Goal: Task Accomplishment & Management: Complete application form

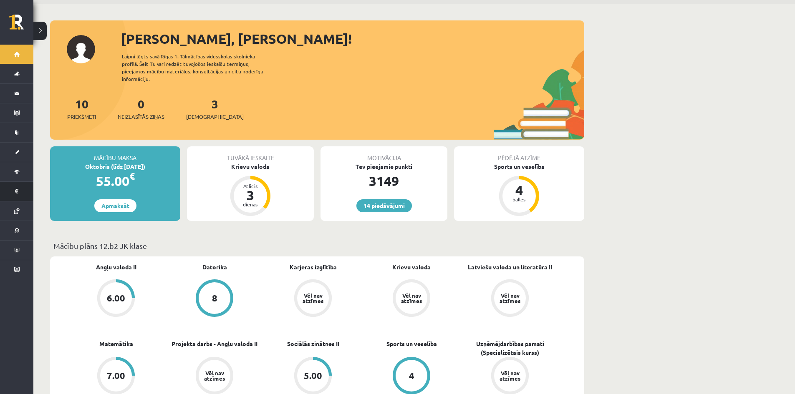
scroll to position [42, 0]
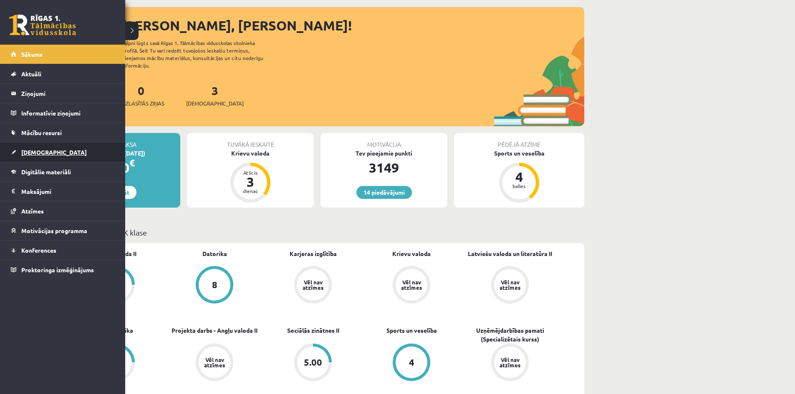
click at [44, 156] on link "[DEMOGRAPHIC_DATA]" at bounding box center [63, 152] width 104 height 19
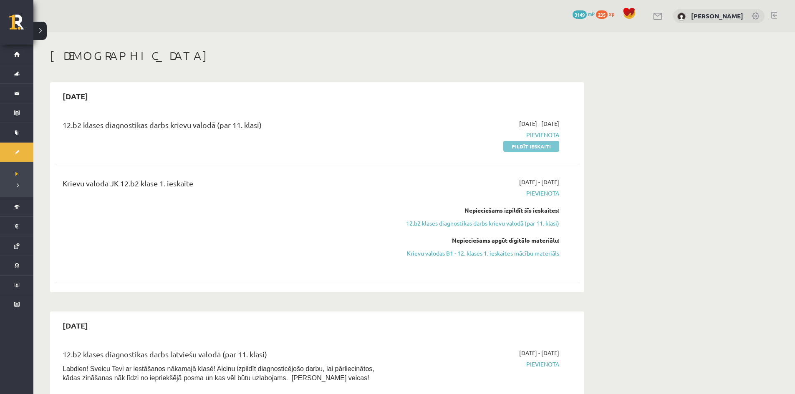
click at [533, 145] on link "Pildīt ieskaiti" at bounding box center [531, 146] width 56 height 11
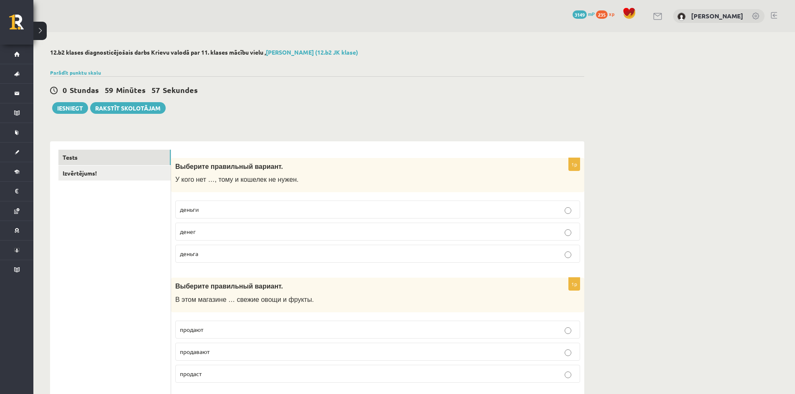
scroll to position [42, 0]
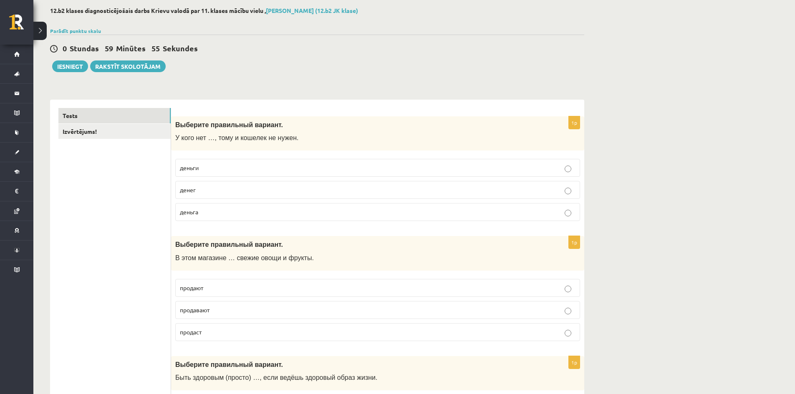
click at [202, 193] on p "денег" at bounding box center [377, 190] width 395 height 9
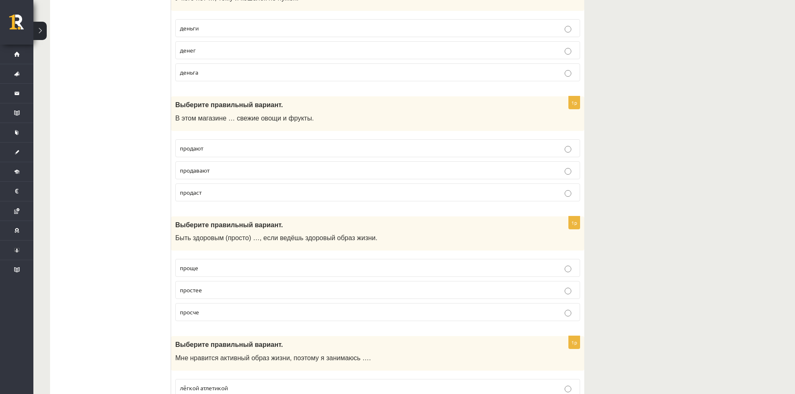
scroll to position [209, 0]
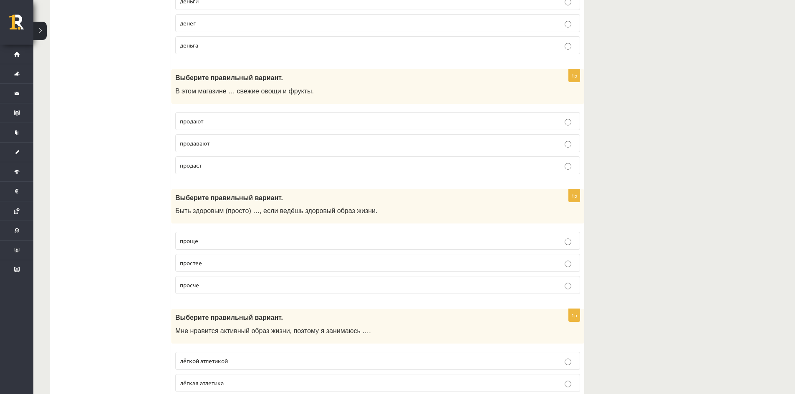
click at [207, 121] on p "продают" at bounding box center [377, 121] width 395 height 9
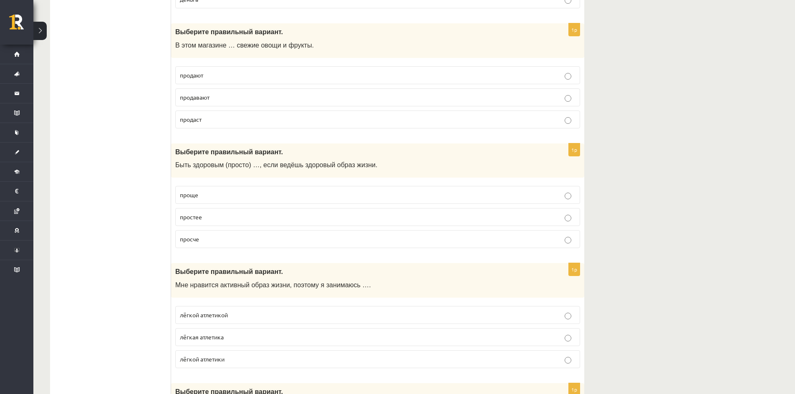
scroll to position [292, 0]
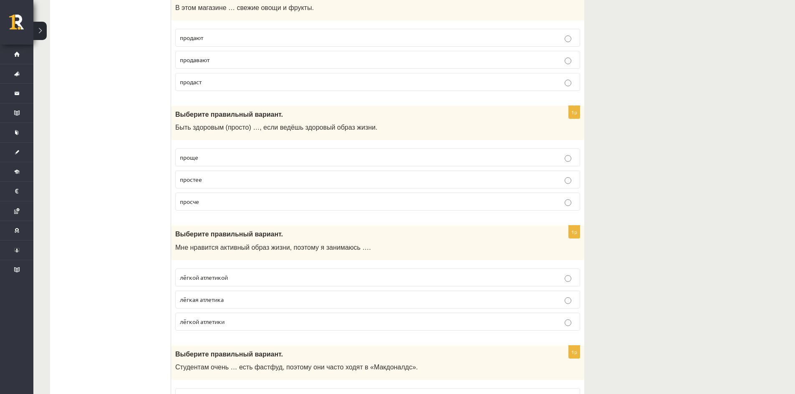
click at [248, 158] on p "проще" at bounding box center [377, 157] width 395 height 9
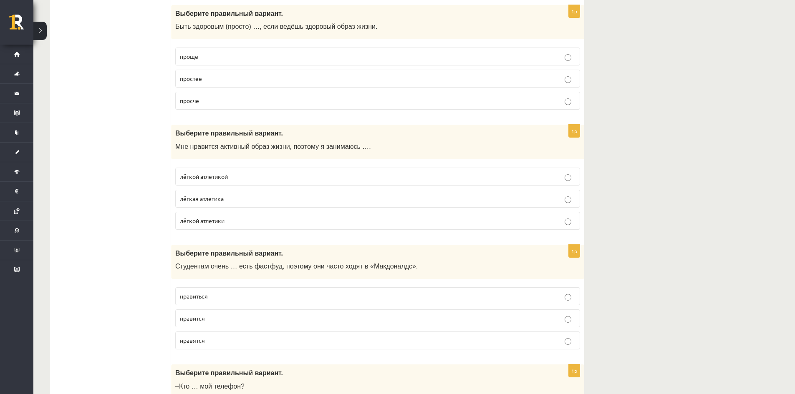
scroll to position [417, 0]
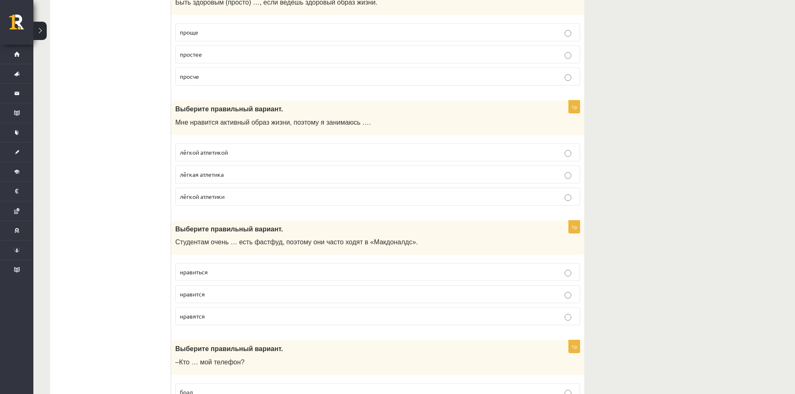
click at [237, 151] on p "лёгкой атлетикой" at bounding box center [377, 152] width 395 height 9
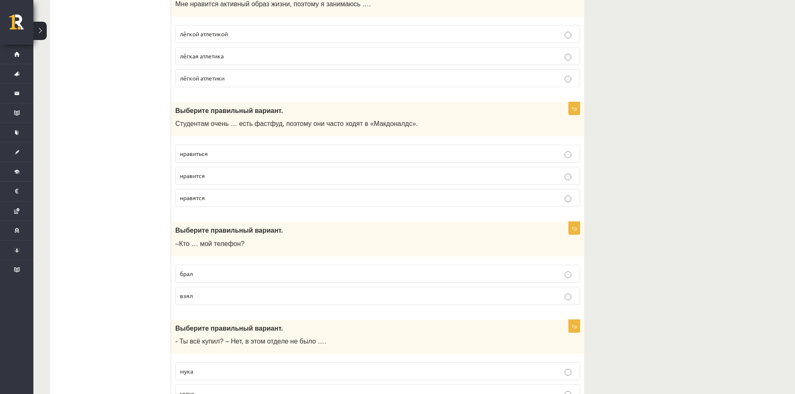
scroll to position [542, 0]
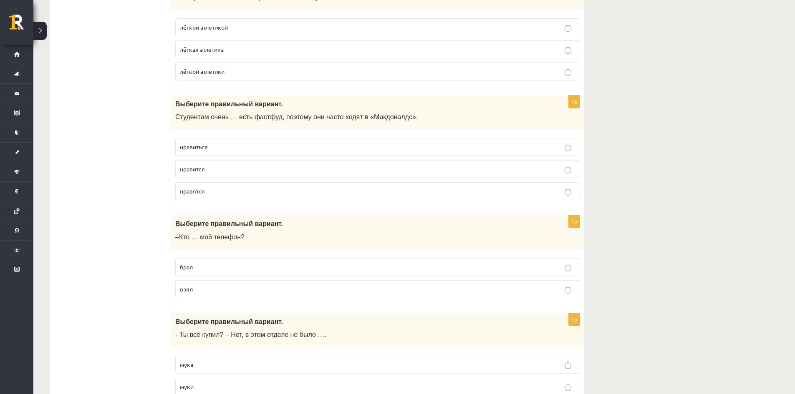
click at [219, 147] on p "нравиться" at bounding box center [377, 147] width 395 height 9
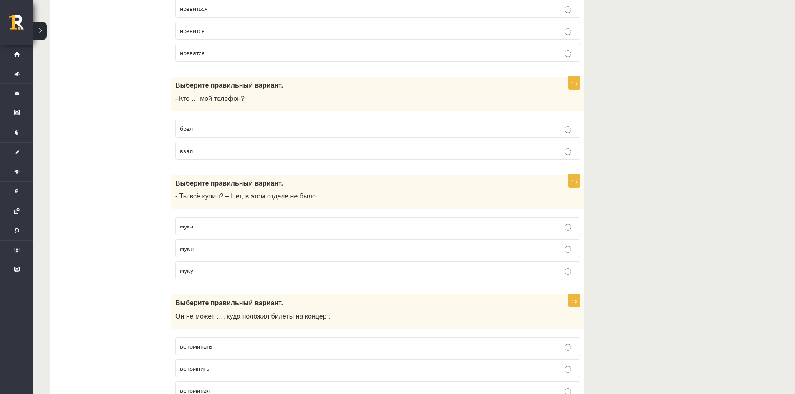
scroll to position [709, 0]
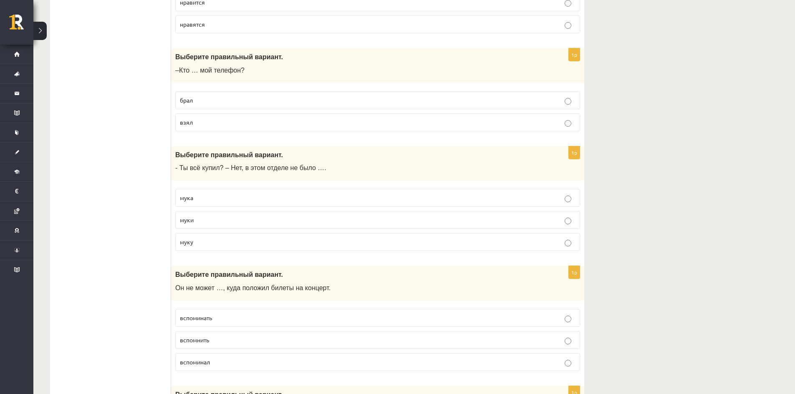
click at [220, 125] on p "взял" at bounding box center [377, 122] width 395 height 9
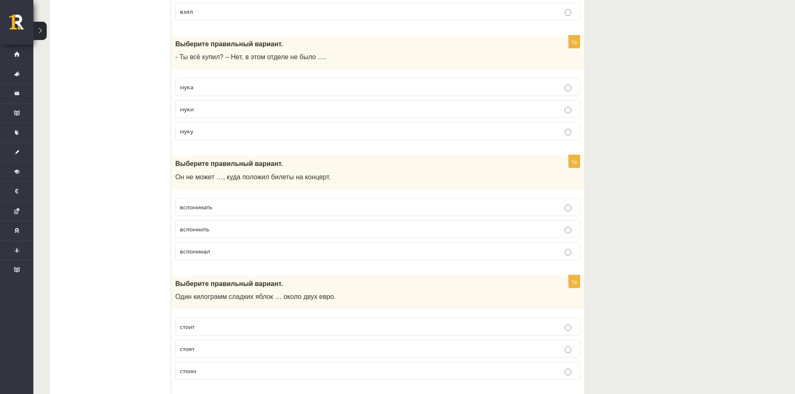
scroll to position [834, 0]
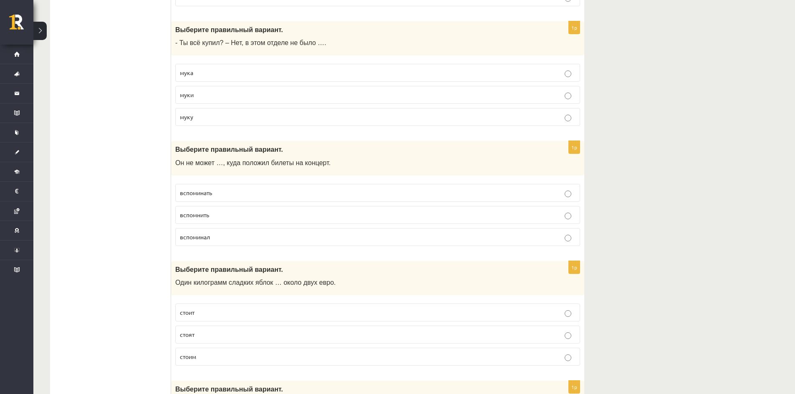
drag, startPoint x: 247, startPoint y: 96, endPoint x: 251, endPoint y: 109, distance: 13.4
click at [248, 96] on p "муки" at bounding box center [377, 95] width 395 height 9
click at [218, 218] on p "вспомнить" at bounding box center [377, 215] width 395 height 9
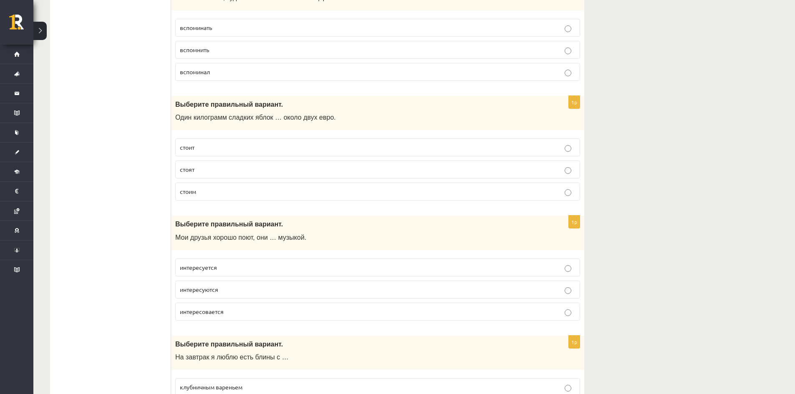
scroll to position [1001, 0]
click at [193, 146] on span "стоит" at bounding box center [187, 146] width 15 height 8
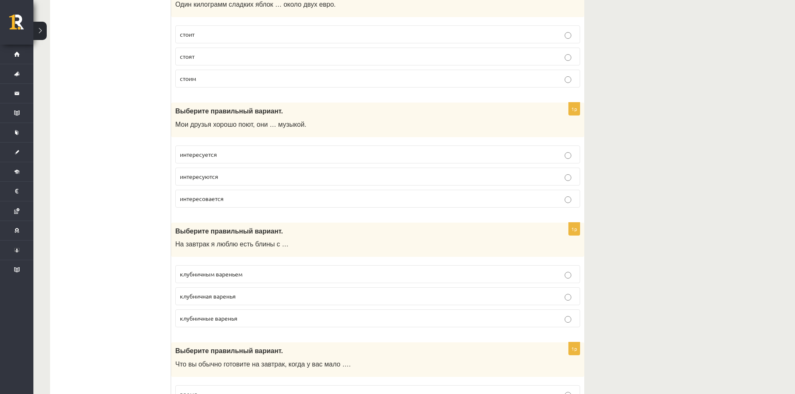
scroll to position [1126, 0]
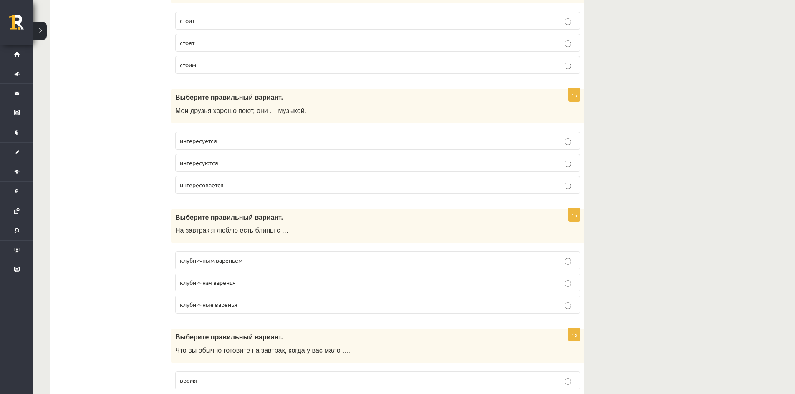
click at [225, 142] on p "интересуется" at bounding box center [377, 140] width 395 height 9
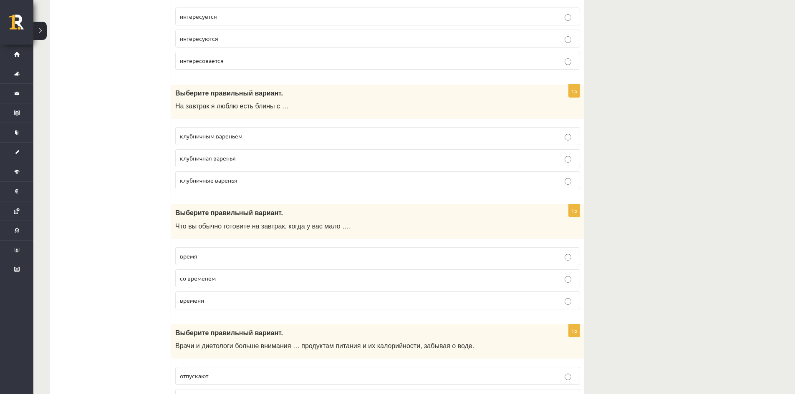
scroll to position [1252, 0]
click at [238, 136] on span "клубничным вареньем" at bounding box center [211, 135] width 63 height 8
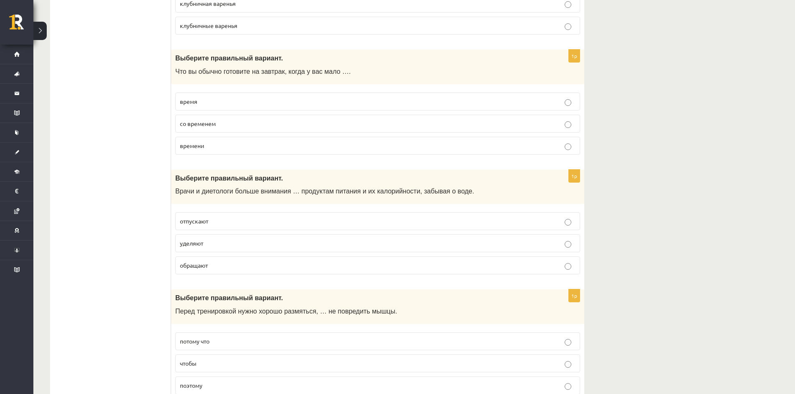
scroll to position [1418, 0]
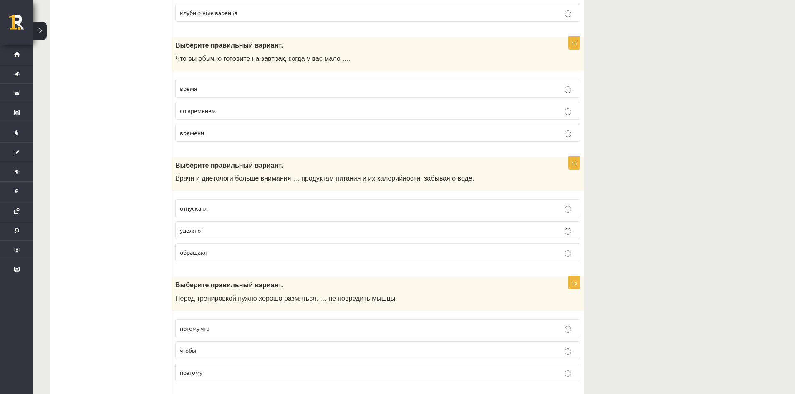
click at [222, 89] on p "время" at bounding box center [377, 88] width 395 height 9
click at [225, 133] on p "времени" at bounding box center [377, 132] width 395 height 9
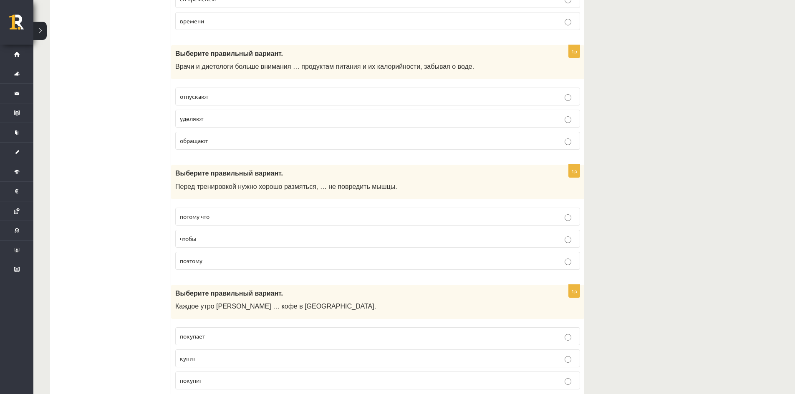
scroll to position [1544, 0]
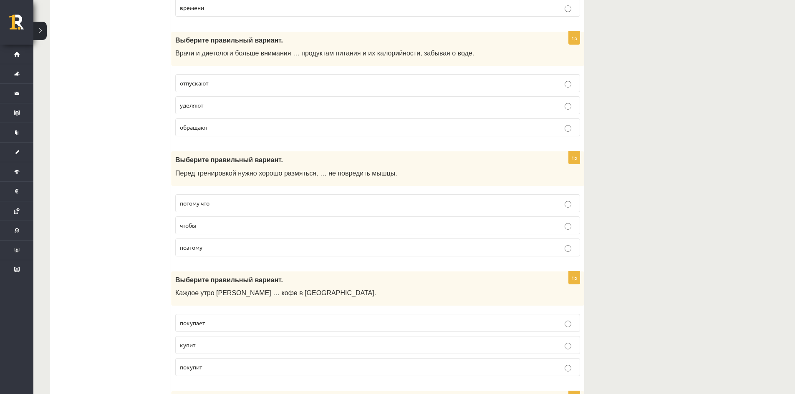
click at [222, 131] on p "обращают" at bounding box center [377, 127] width 395 height 9
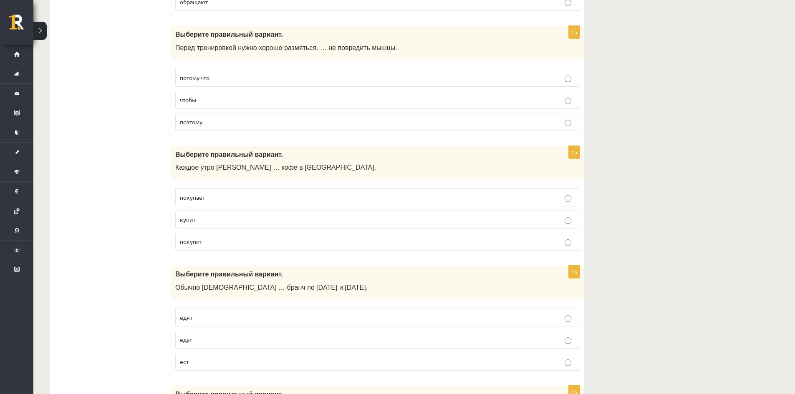
scroll to position [1669, 0]
click at [200, 102] on p "чтобы" at bounding box center [377, 100] width 395 height 9
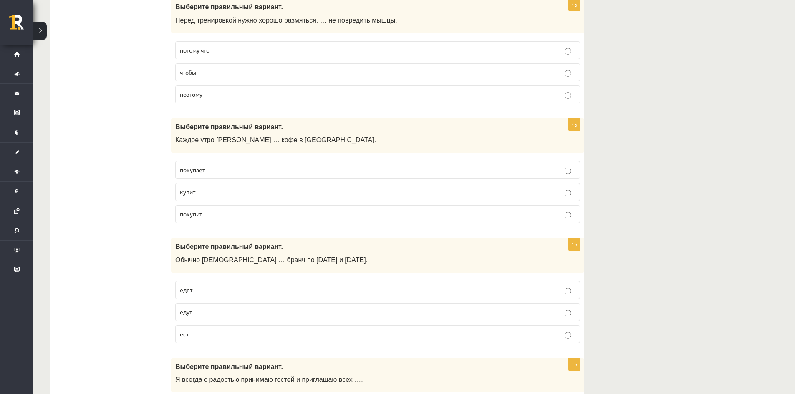
scroll to position [1752, 0]
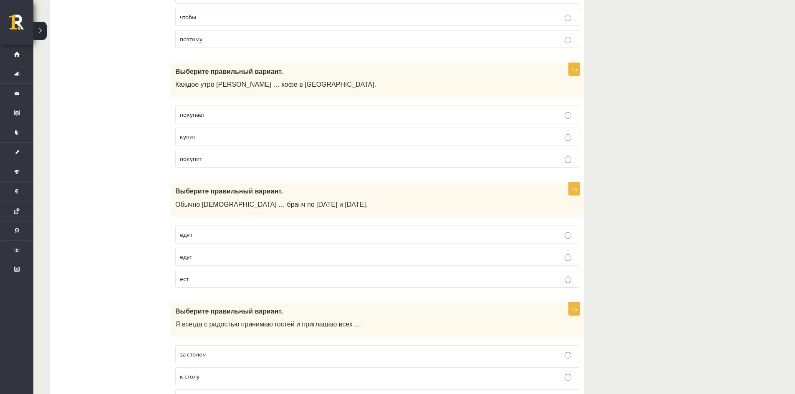
click at [221, 116] on p "покупает" at bounding box center [377, 114] width 395 height 9
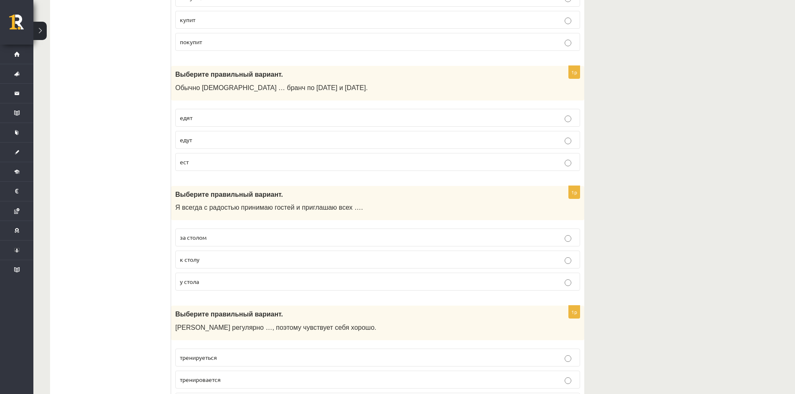
scroll to position [1877, 0]
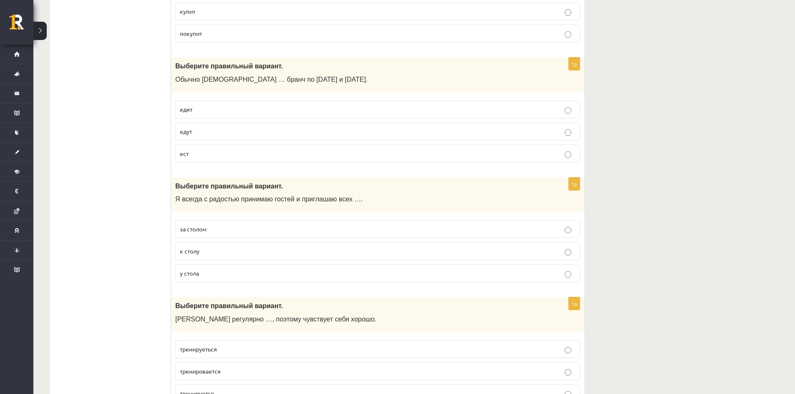
click at [212, 111] on p "едят" at bounding box center [377, 109] width 395 height 9
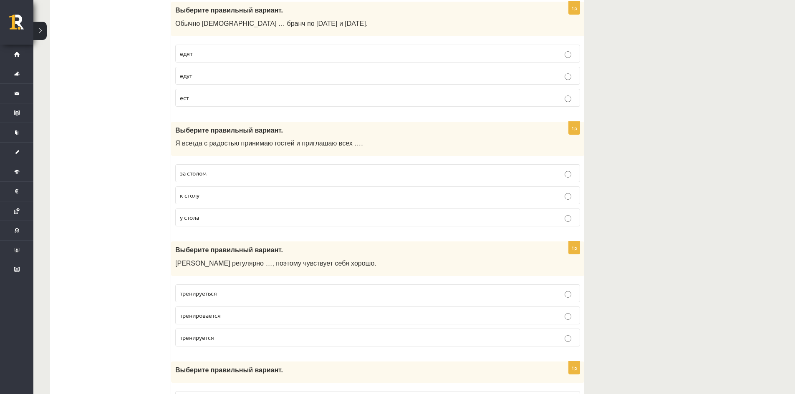
scroll to position [1919, 0]
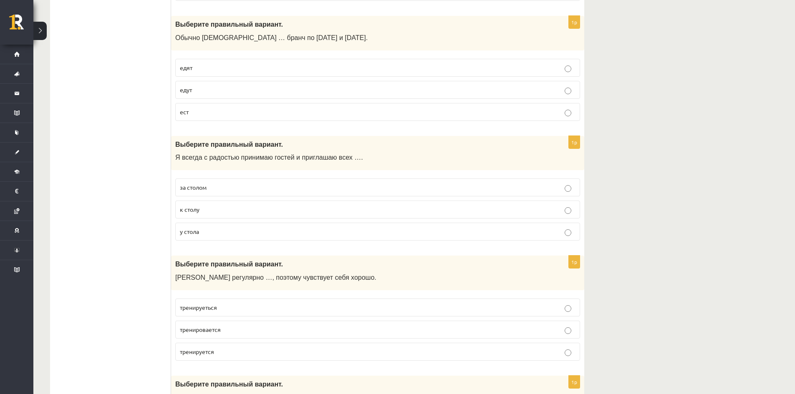
drag, startPoint x: 212, startPoint y: 111, endPoint x: 219, endPoint y: 111, distance: 7.5
click at [212, 112] on p "ест" at bounding box center [377, 112] width 395 height 9
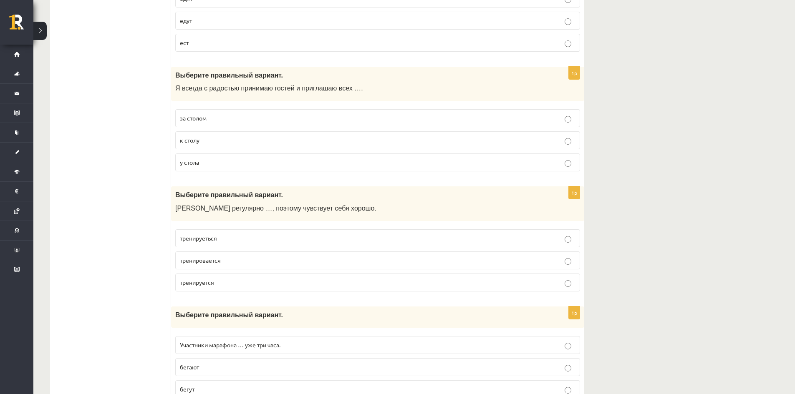
scroll to position [2002, 0]
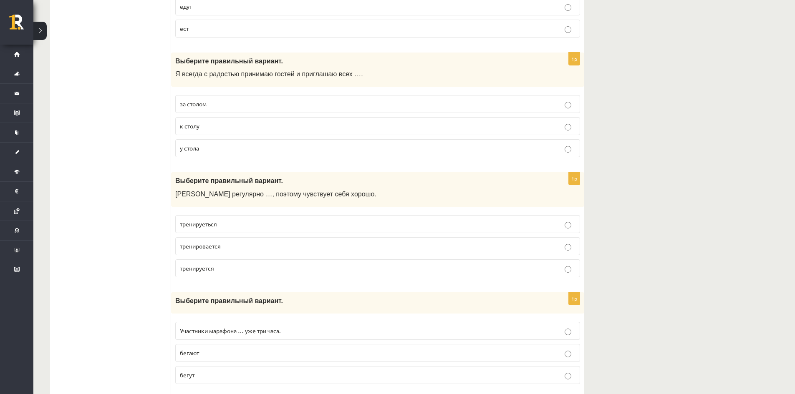
click at [222, 127] on p "к столу" at bounding box center [377, 126] width 395 height 9
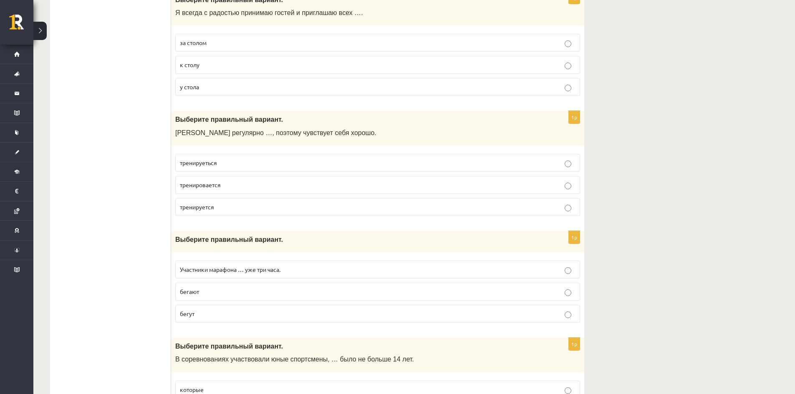
scroll to position [2086, 0]
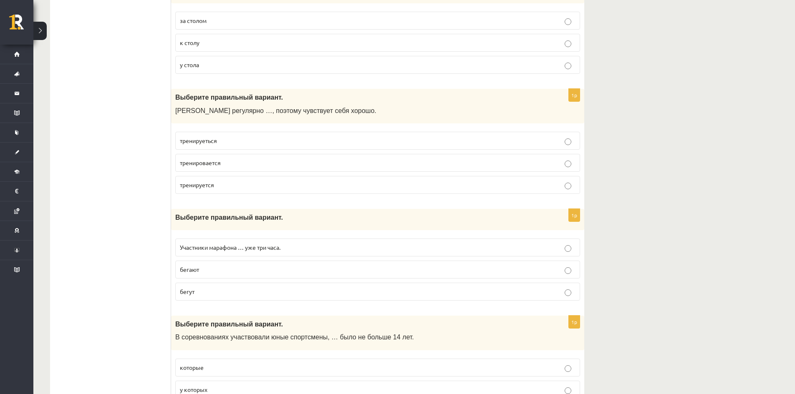
click at [228, 144] on p "тренируеться" at bounding box center [377, 140] width 395 height 9
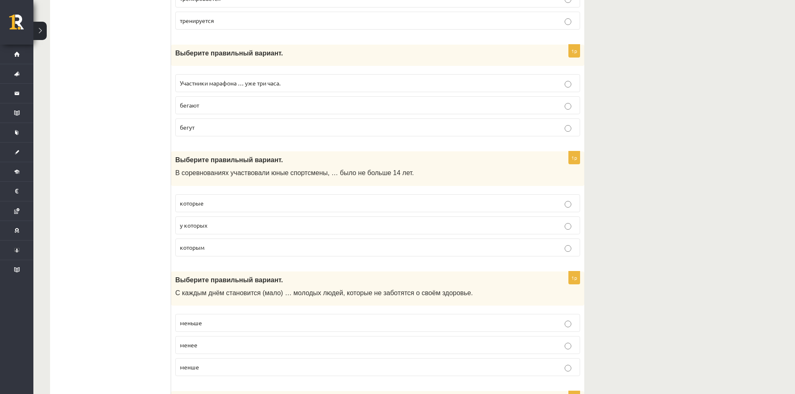
scroll to position [2253, 0]
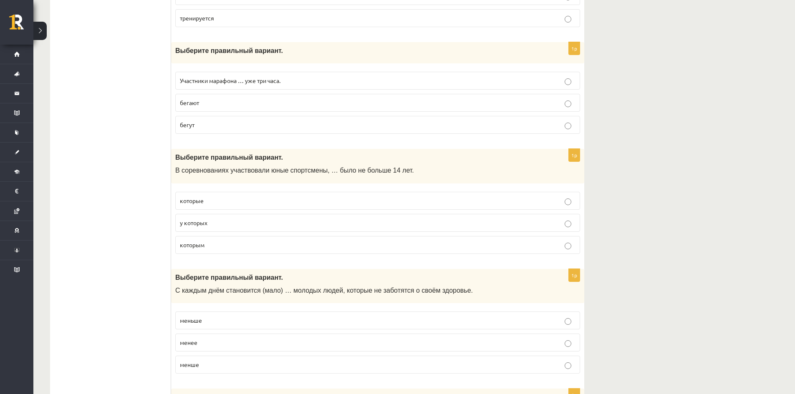
click at [216, 127] on p "бегут" at bounding box center [377, 125] width 395 height 9
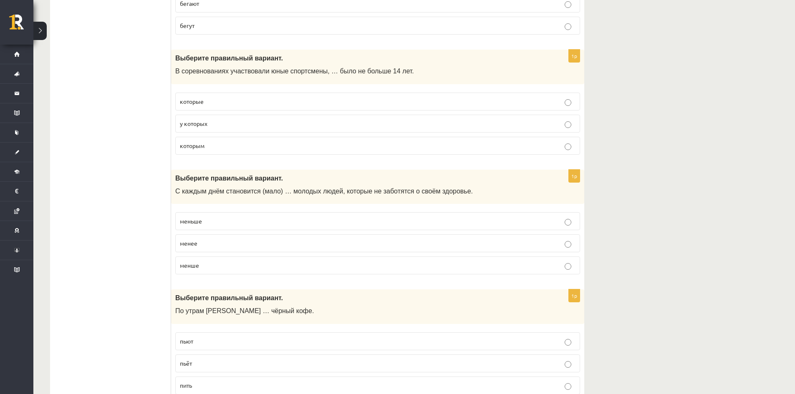
scroll to position [2378, 0]
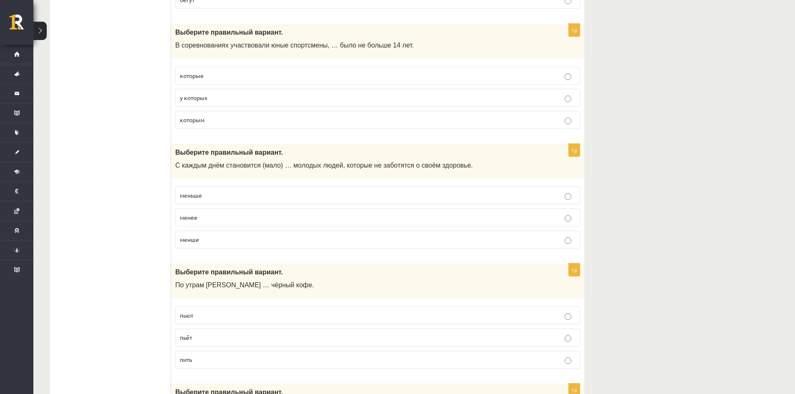
click at [222, 78] on p "которые" at bounding box center [377, 75] width 395 height 9
click at [215, 102] on p "у которых" at bounding box center [377, 97] width 395 height 9
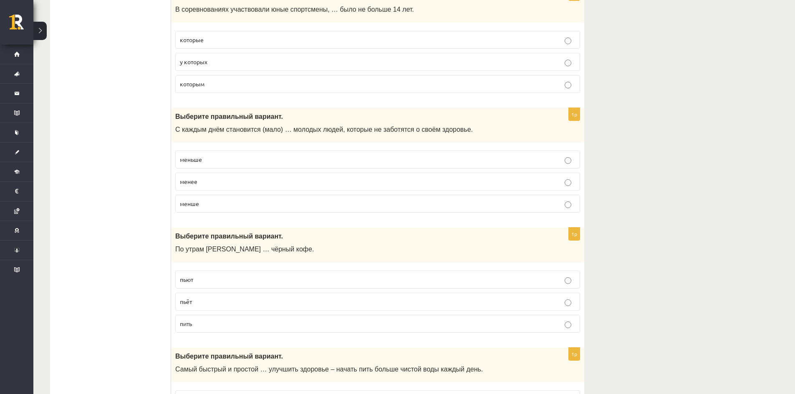
scroll to position [2503, 0]
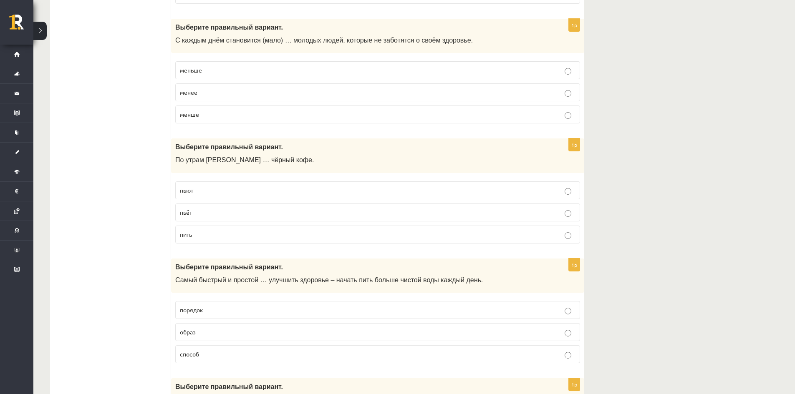
click at [210, 68] on p "меньше" at bounding box center [377, 70] width 395 height 9
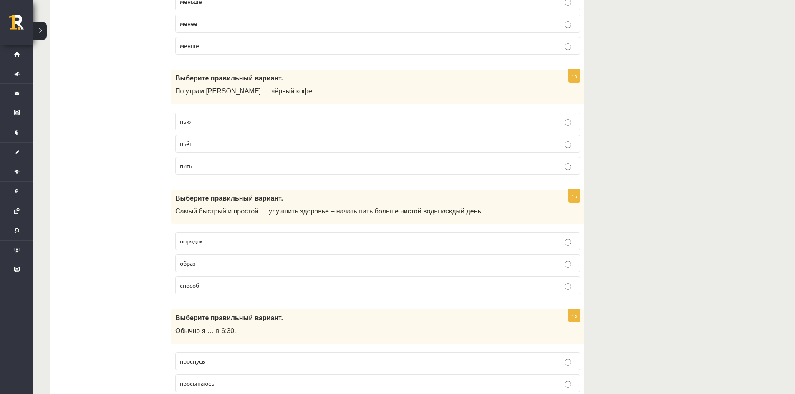
scroll to position [2587, 0]
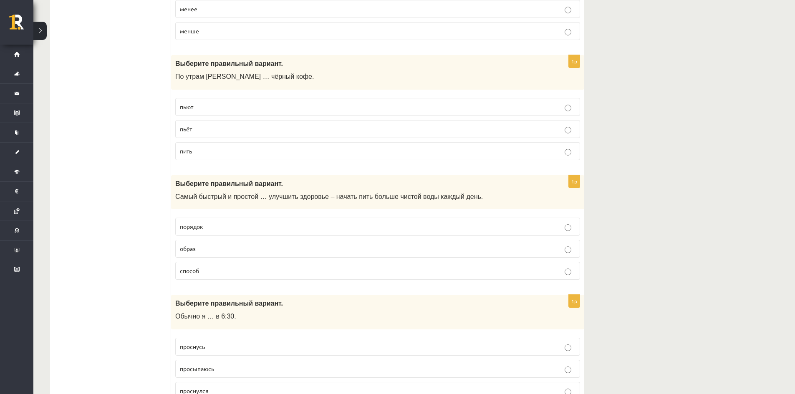
drag, startPoint x: 213, startPoint y: 133, endPoint x: 224, endPoint y: 131, distance: 11.0
click at [214, 132] on p "пьёт" at bounding box center [377, 129] width 395 height 9
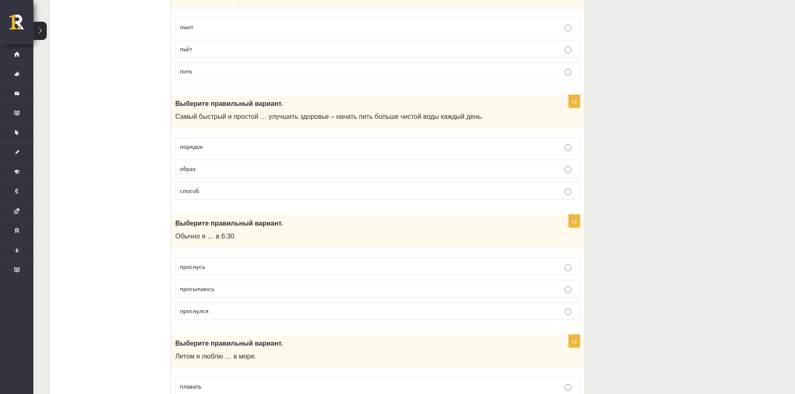
scroll to position [2712, 0]
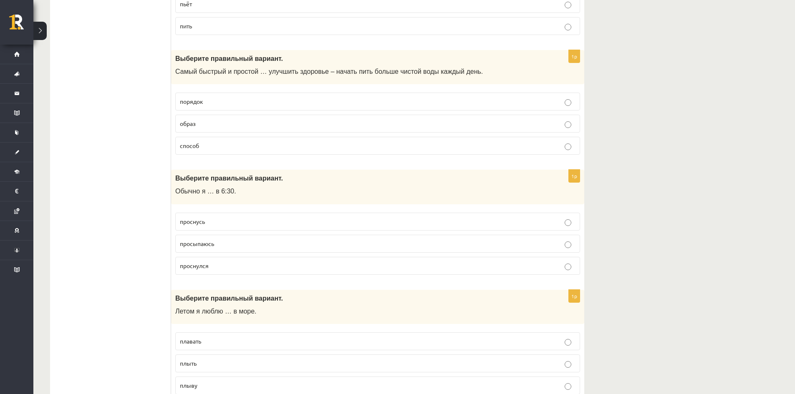
click at [211, 146] on p "способ" at bounding box center [377, 145] width 395 height 9
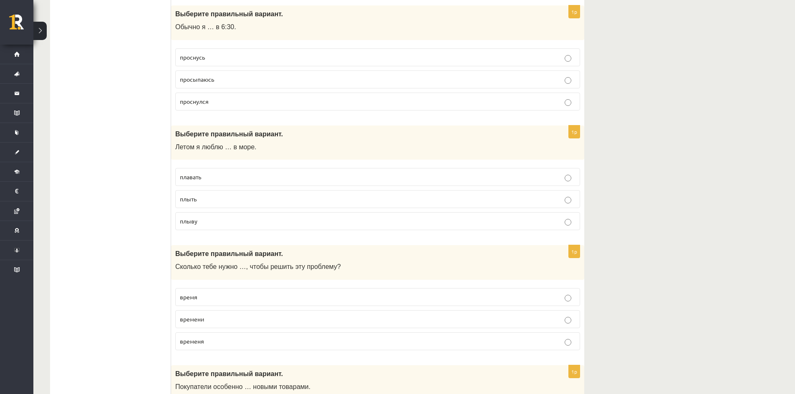
scroll to position [2879, 0]
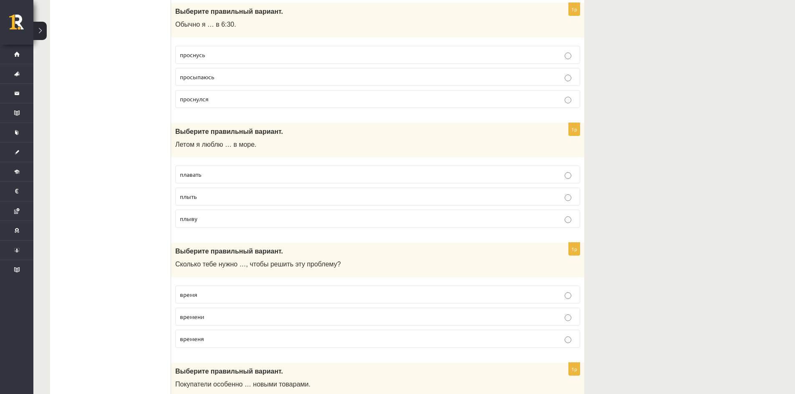
click at [207, 80] on span "просыпаюсь" at bounding box center [197, 77] width 34 height 8
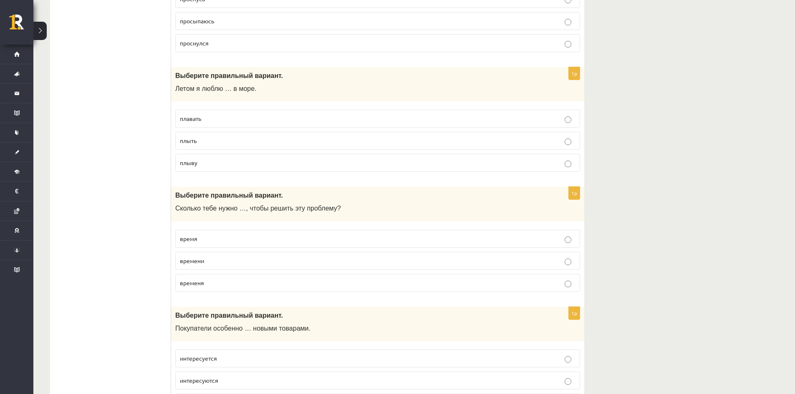
scroll to position [2962, 0]
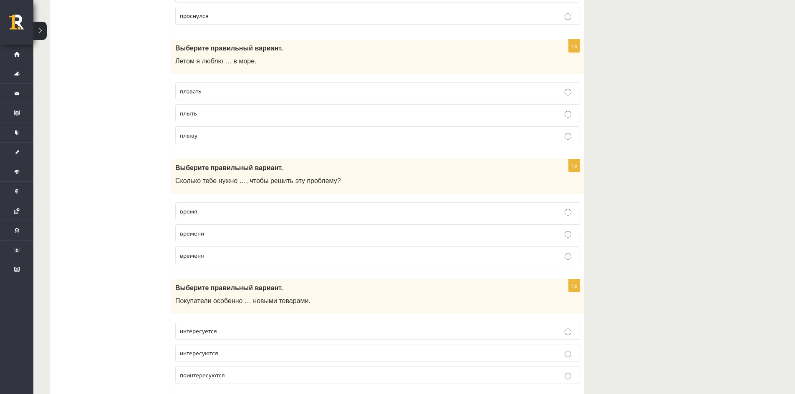
click at [205, 92] on p "плавать" at bounding box center [377, 91] width 395 height 9
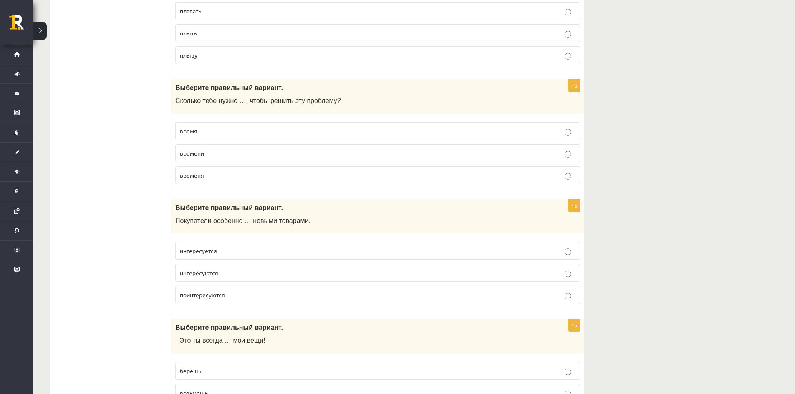
scroll to position [3045, 0]
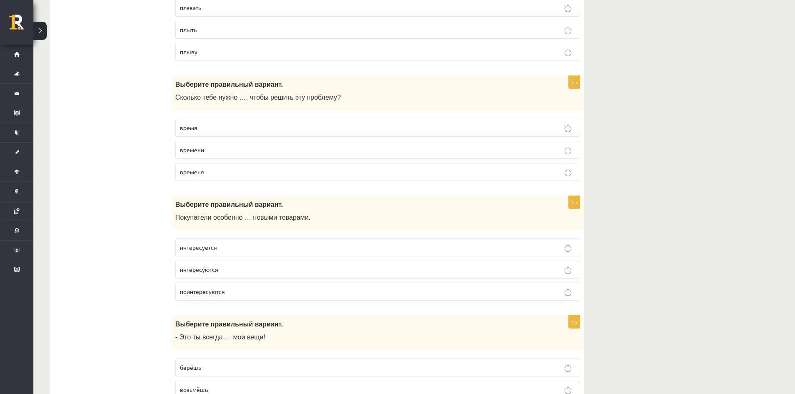
click at [225, 150] on p "времени" at bounding box center [377, 150] width 395 height 9
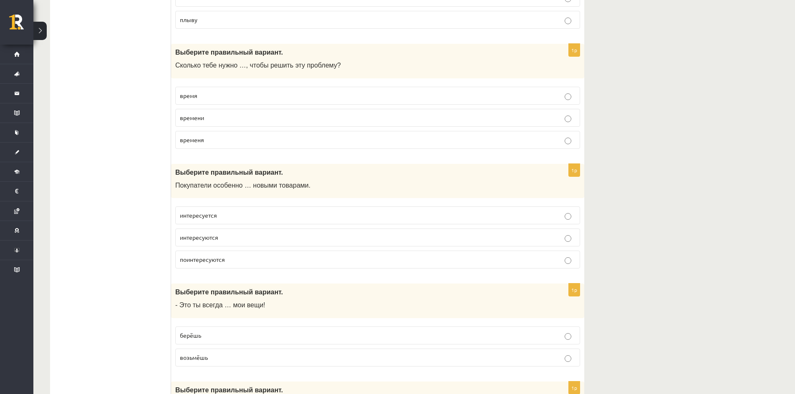
scroll to position [3129, 0]
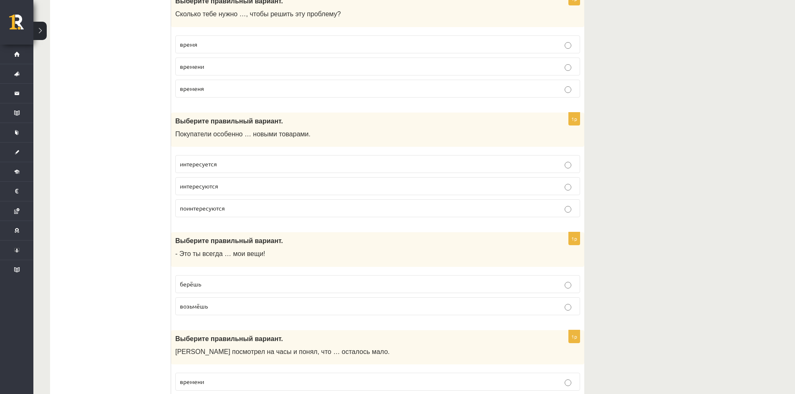
click at [221, 189] on p "интересуются" at bounding box center [377, 186] width 395 height 9
click at [213, 164] on span "интересуется" at bounding box center [198, 164] width 37 height 8
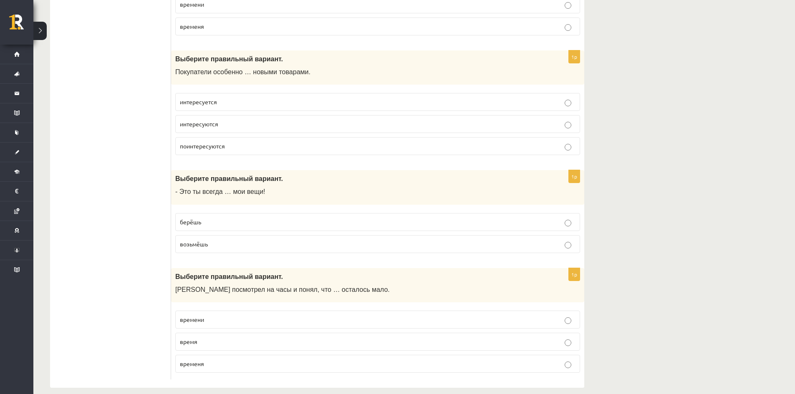
scroll to position [3202, 0]
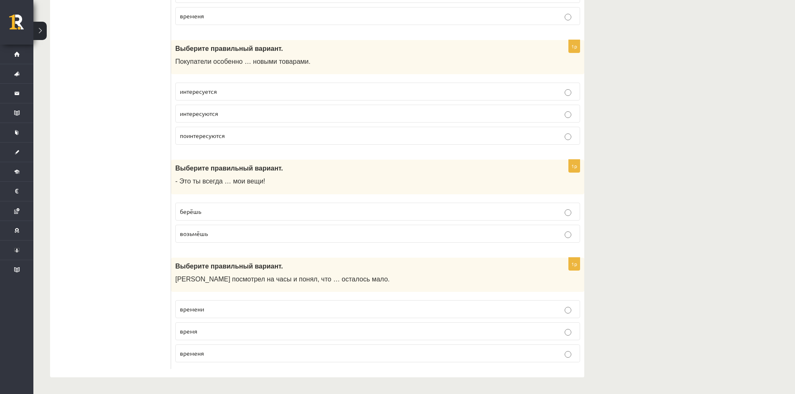
click at [205, 215] on p "берёшь" at bounding box center [377, 211] width 395 height 9
click at [221, 310] on p "времени" at bounding box center [377, 309] width 395 height 9
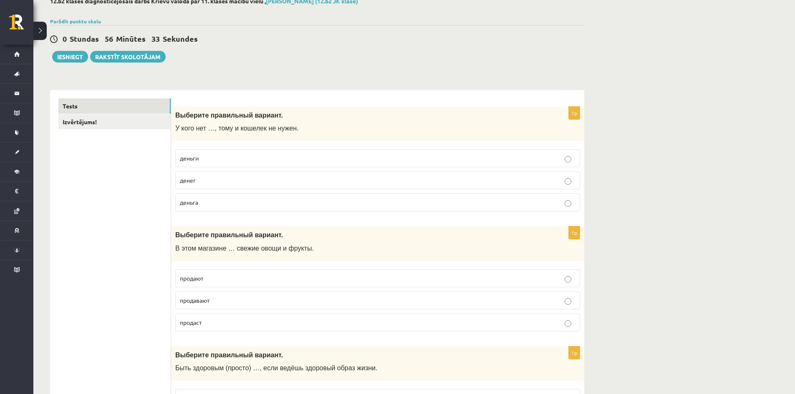
scroll to position [31, 0]
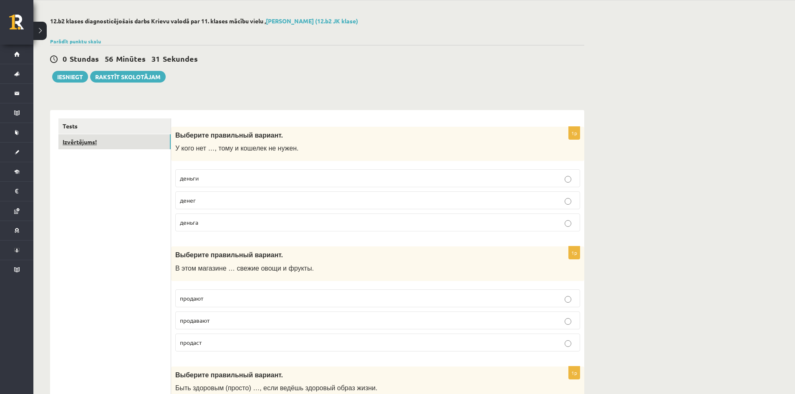
click at [88, 141] on link "Izvērtējums!" at bounding box center [114, 141] width 112 height 15
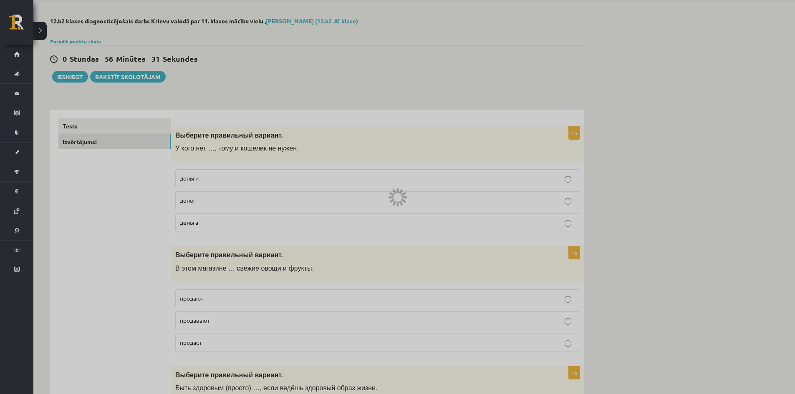
scroll to position [0, 0]
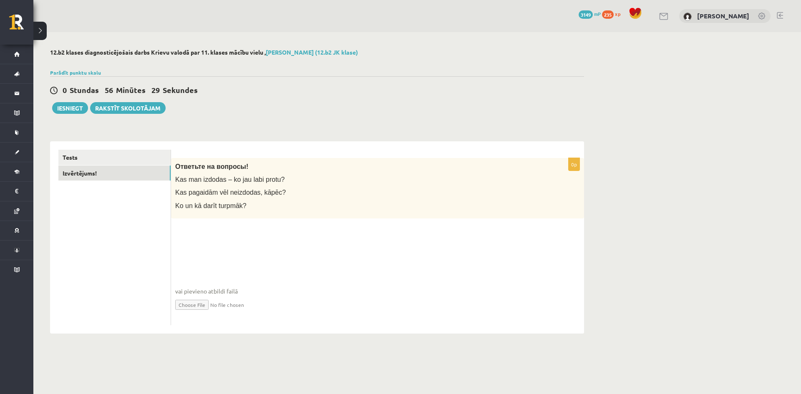
click at [244, 238] on fieldset "vai pievieno atbildi failā Iesniegtā atbilde" at bounding box center [377, 278] width 405 height 86
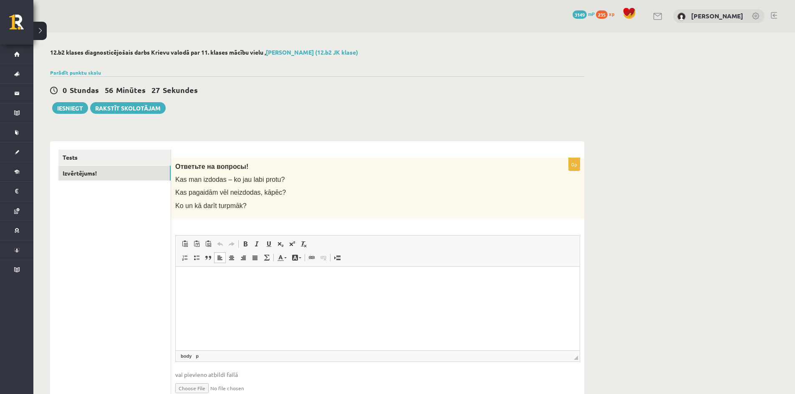
click at [203, 280] on p "Bagātinātā teksta redaktors, wiswyg-editor-user-answer-47433802450880" at bounding box center [377, 279] width 387 height 9
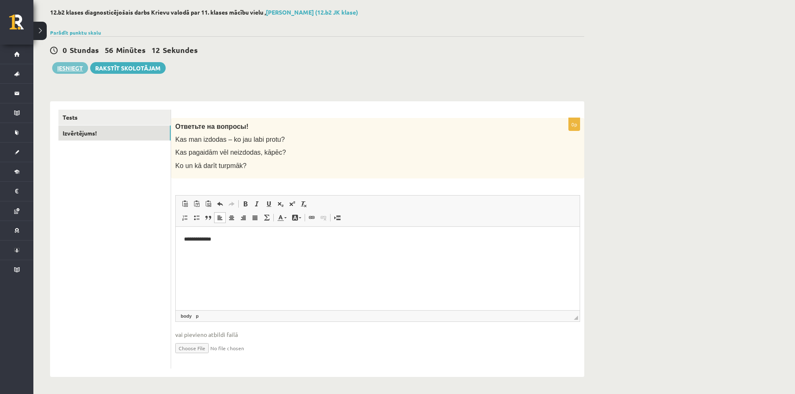
click at [69, 68] on button "Iesniegt" at bounding box center [70, 68] width 36 height 12
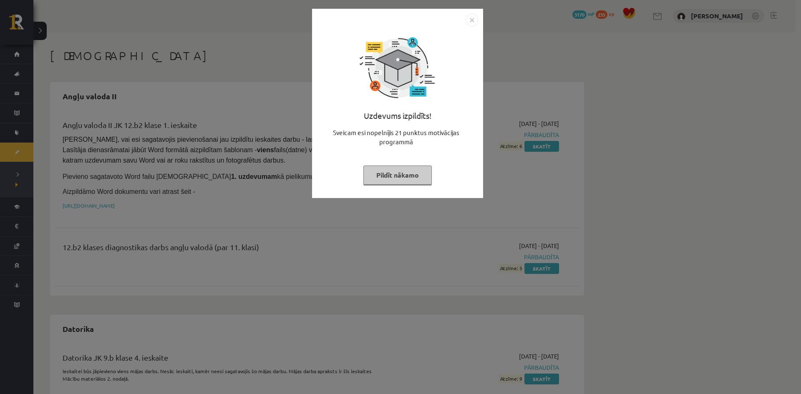
click at [397, 177] on button "Pildīt nākamo" at bounding box center [397, 175] width 68 height 19
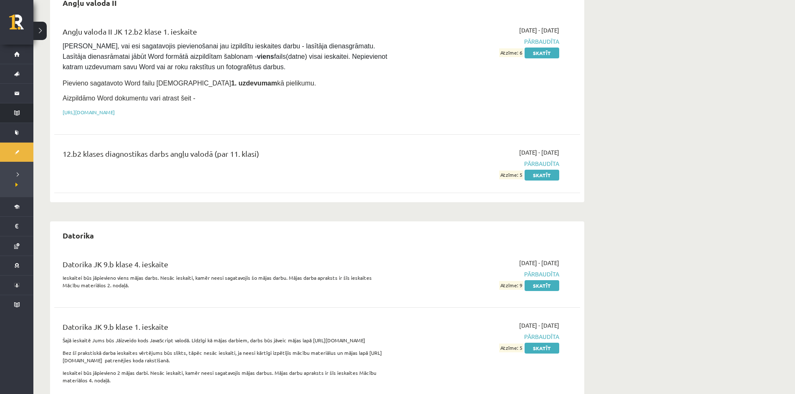
scroll to position [125, 0]
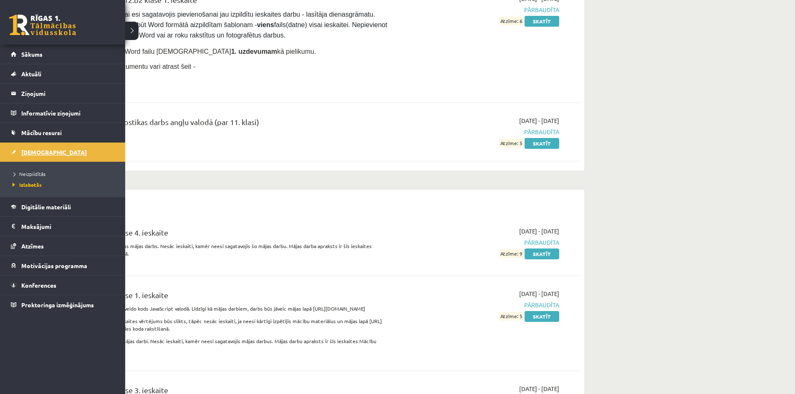
click at [30, 151] on span "[DEMOGRAPHIC_DATA]" at bounding box center [53, 153] width 65 height 8
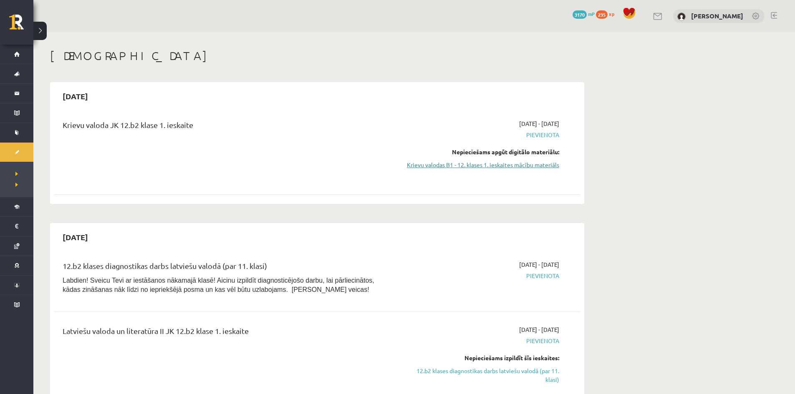
click at [501, 164] on link "Krievu valodas B1 - 12. klases 1. ieskaites mācību materiāls" at bounding box center [480, 165] width 157 height 9
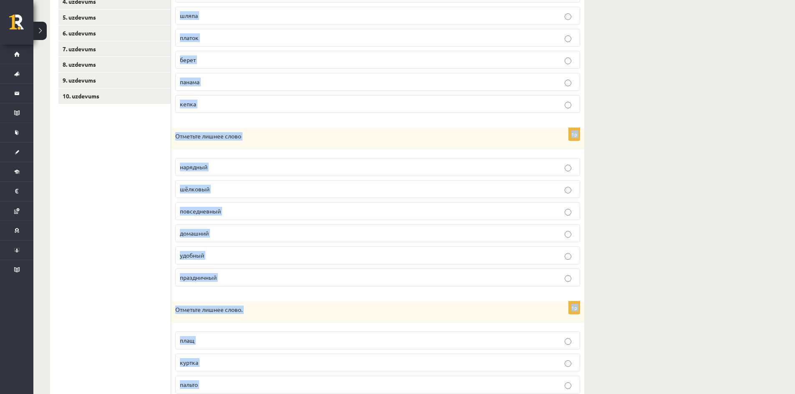
scroll to position [279, 0]
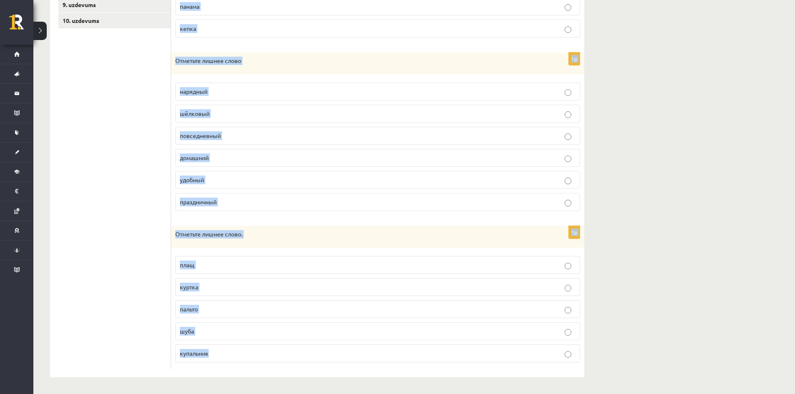
drag, startPoint x: 174, startPoint y: 82, endPoint x: 440, endPoint y: 402, distance: 415.9
copy form "Отметьте лишнее слово. вышивка шляпа платок берет панама кепка 1p Отметьте лишн…"
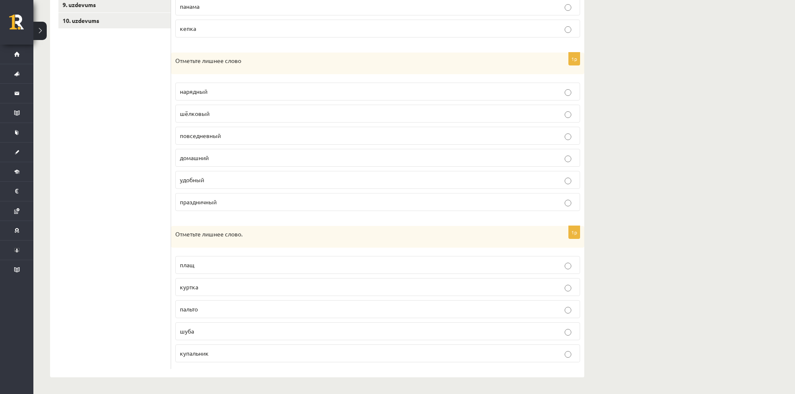
click at [143, 121] on ul "1. uzdevums 2. uzdevums 3. uzdevums 4. uzdevums 5. uzdevums 6. uzdevums 7. uzde…" at bounding box center [114, 120] width 113 height 498
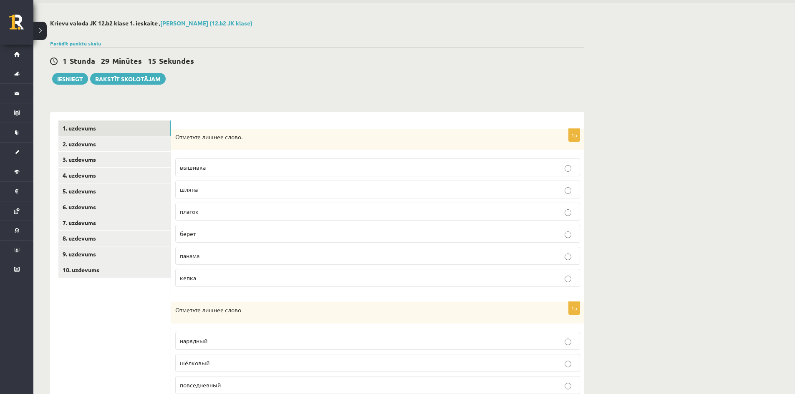
scroll to position [29, 0]
click at [188, 166] on span "вышивка" at bounding box center [193, 168] width 26 height 8
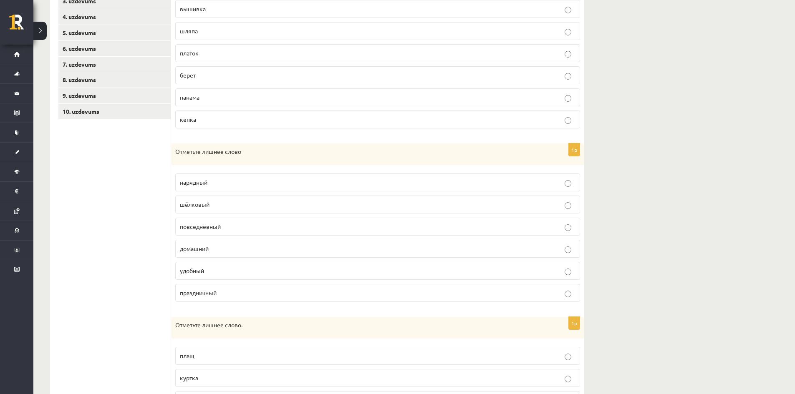
scroll to position [196, 0]
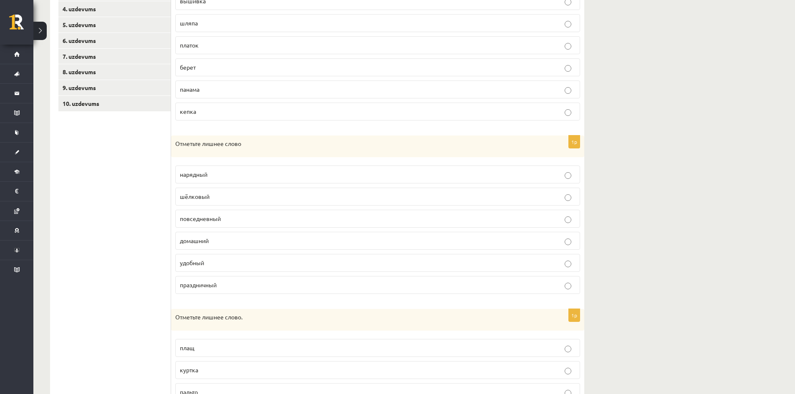
click at [196, 195] on span "шёлковый" at bounding box center [195, 197] width 30 height 8
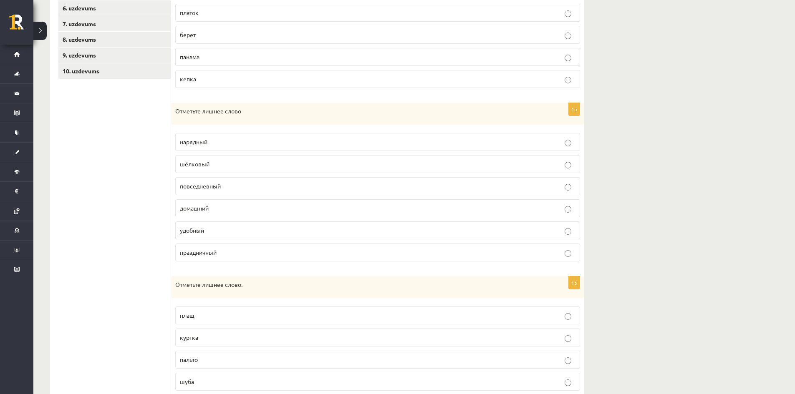
scroll to position [279, 0]
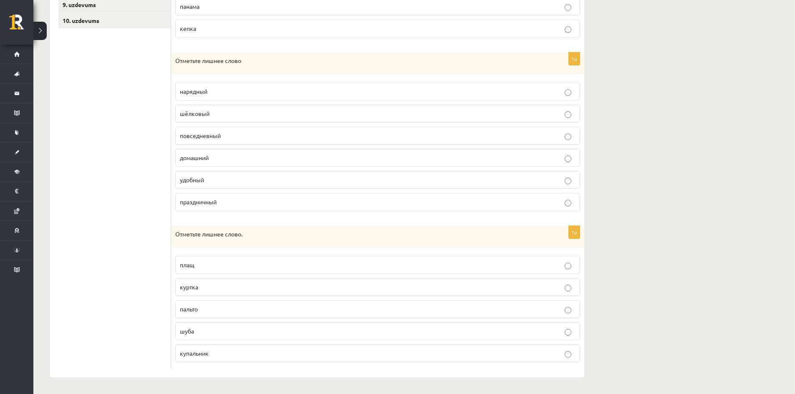
drag, startPoint x: 219, startPoint y: 356, endPoint x: 219, endPoint y: 350, distance: 5.8
click at [219, 357] on p "купальник" at bounding box center [377, 353] width 395 height 9
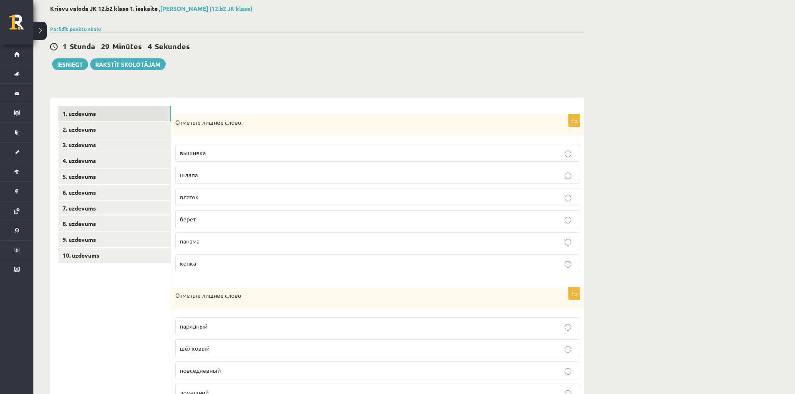
scroll to position [29, 0]
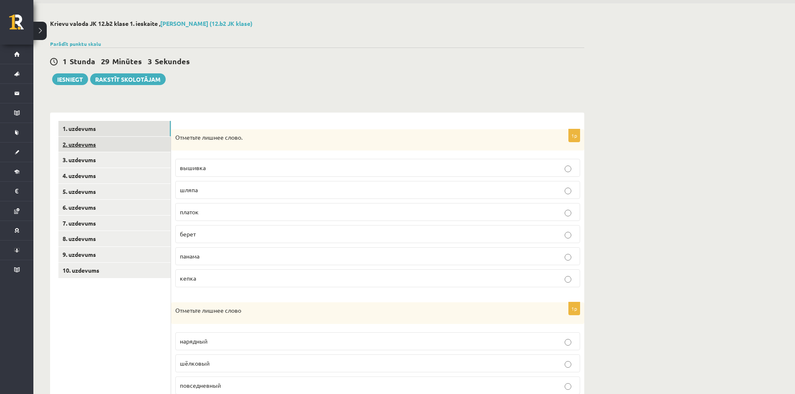
click at [77, 144] on link "2. uzdevums" at bounding box center [114, 144] width 112 height 15
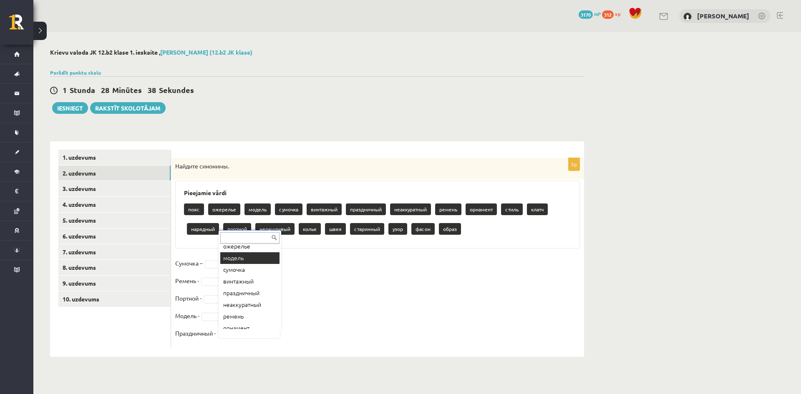
scroll to position [42, 0]
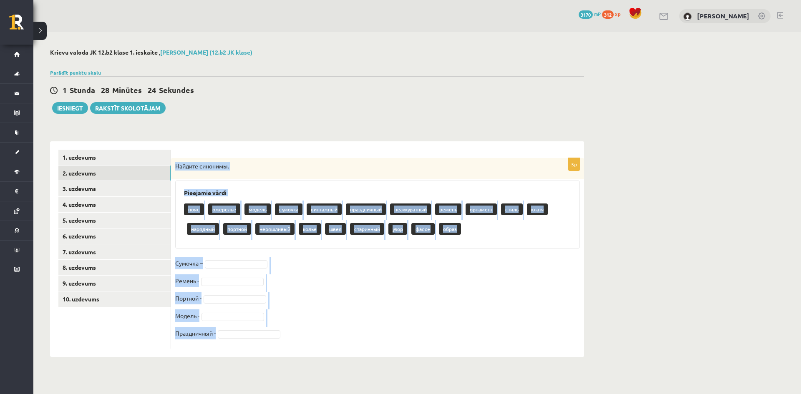
drag, startPoint x: 175, startPoint y: 165, endPoint x: 335, endPoint y: 303, distance: 211.2
click at [345, 325] on div "5p Найдите синонимы. Pieejamie vārdi пояс ожерелье модель сумочка винтажный пра…" at bounding box center [377, 253] width 413 height 191
copy div "Найдите синонимы. Pieejamie vārdi пояс ожерелье модель сумочка винтажный праздн…"
click at [393, 277] on fieldset "Сумочка – Ремень - Портной - Модель - Праздничный -" at bounding box center [377, 301] width 405 height 88
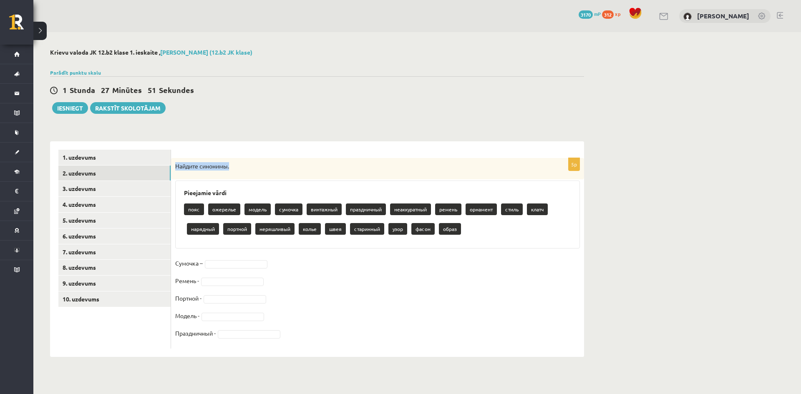
drag, startPoint x: 175, startPoint y: 165, endPoint x: 230, endPoint y: 173, distance: 55.6
click at [232, 173] on div "Найдите синонимы." at bounding box center [377, 169] width 413 height 22
copy p "Найдите синонимы."
drag, startPoint x: 176, startPoint y: 263, endPoint x: 215, endPoint y: 341, distance: 86.9
click at [211, 343] on fieldset "Сумочка – Ремень - Портной - Модель - Праздничный -" at bounding box center [377, 301] width 405 height 88
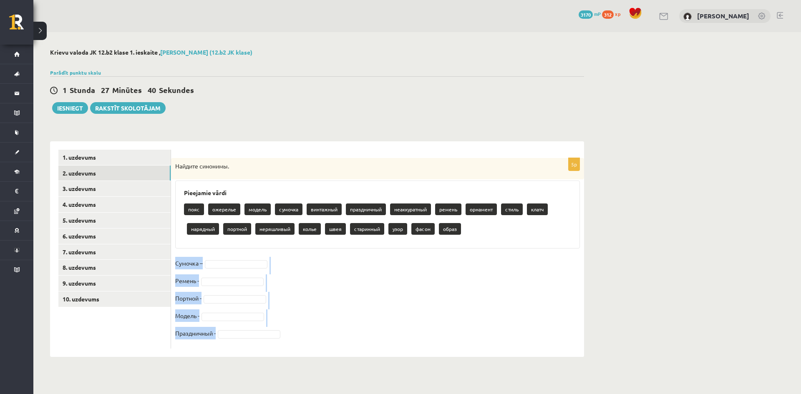
copy fieldset "Сумочка – Ремень - Портной - Модель - Праздничный -"
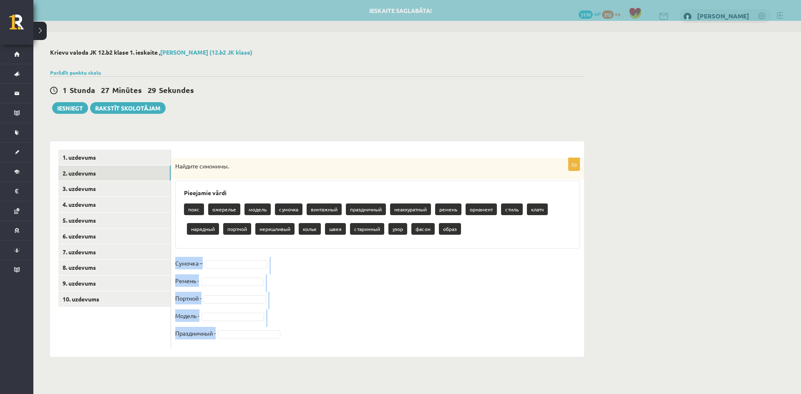
drag, startPoint x: 232, startPoint y: 304, endPoint x: 232, endPoint y: 297, distance: 6.3
click at [232, 304] on fieldset "Сумочка – Ремень - Портной - Модель - Праздничный -" at bounding box center [377, 301] width 405 height 88
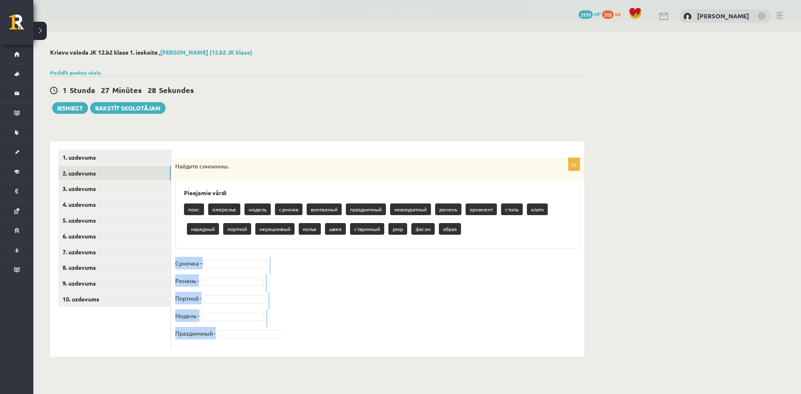
drag, startPoint x: 224, startPoint y: 277, endPoint x: 344, endPoint y: 301, distance: 123.1
click at [225, 276] on fieldset "Сумочка – Ремень - Портной - Модель - Праздничный -" at bounding box center [377, 301] width 405 height 88
click at [353, 298] on fieldset "Сумочка – Ремень - Портной - Модель - Праздничный -" at bounding box center [377, 301] width 405 height 88
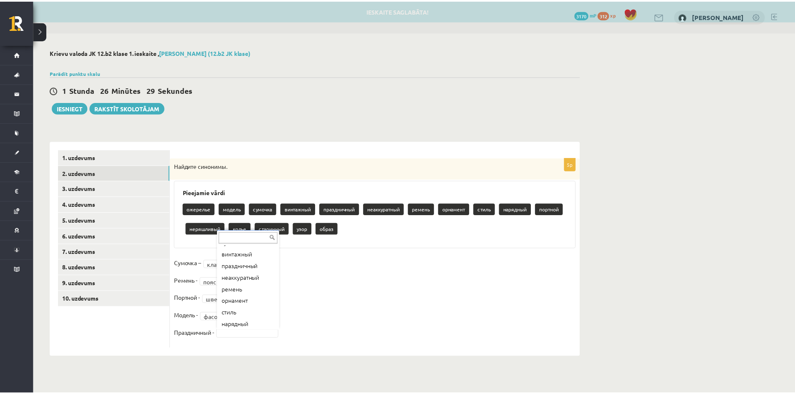
scroll to position [83, 0]
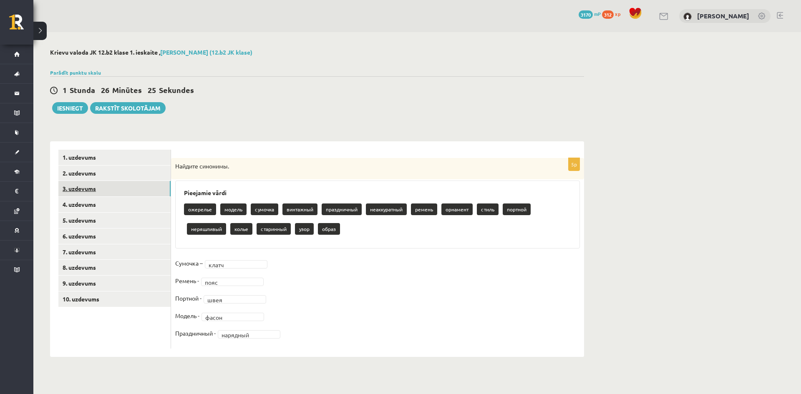
click at [85, 187] on link "3. uzdevums" at bounding box center [114, 188] width 112 height 15
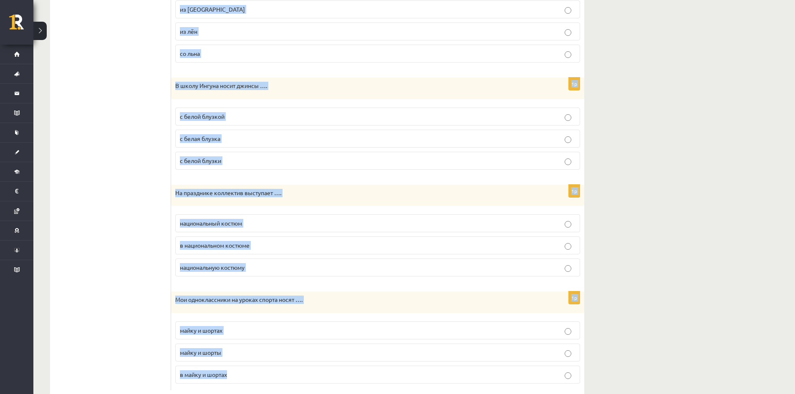
scroll to position [851, 0]
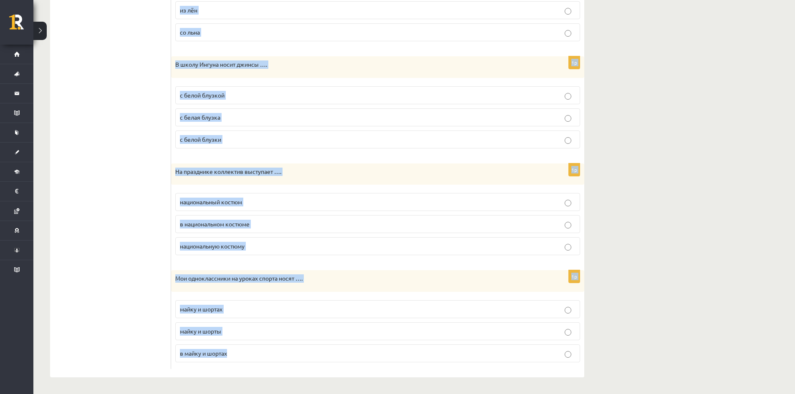
drag, startPoint x: 175, startPoint y: 166, endPoint x: 450, endPoint y: 404, distance: 363.8
copy form "На Рождество бабушка подарила Тому свитер …. с красивый орнамент с красивым орн…"
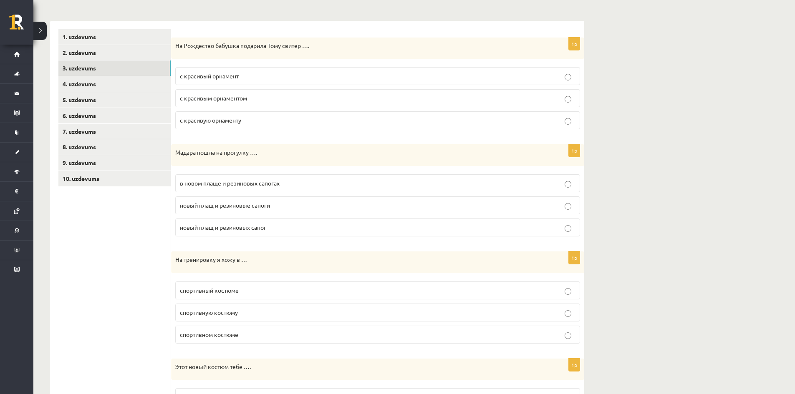
scroll to position [101, 0]
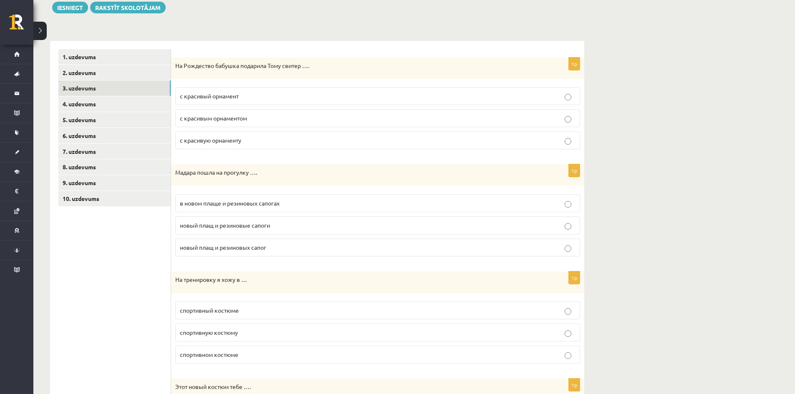
click at [237, 121] on span "с красивым орнаментом" at bounding box center [213, 118] width 67 height 8
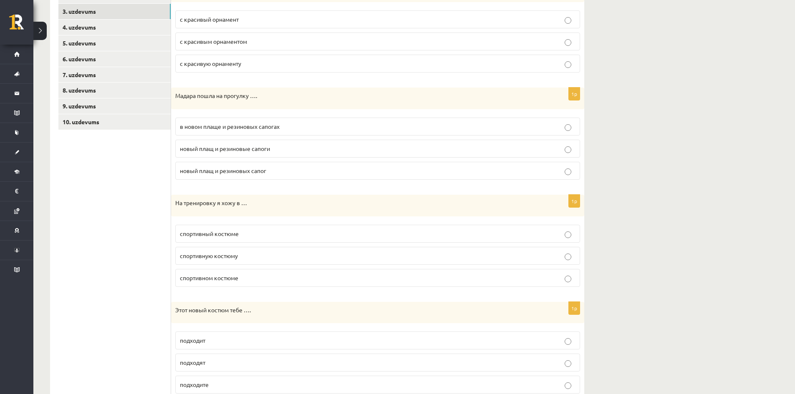
scroll to position [184, 0]
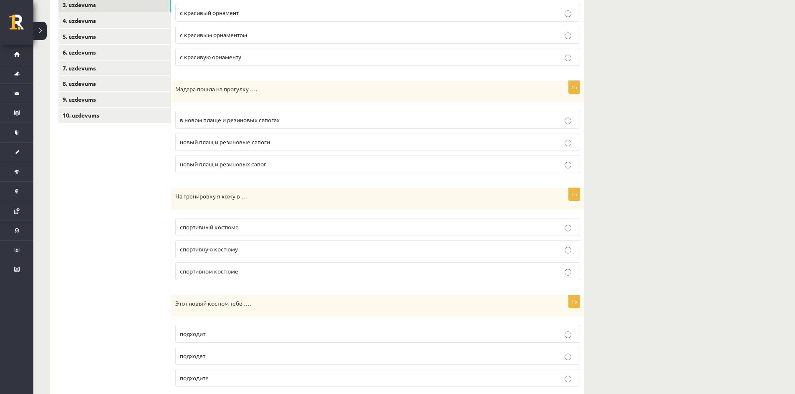
click at [255, 121] on span "в новом плаще и резиновых сапогах" at bounding box center [230, 120] width 100 height 8
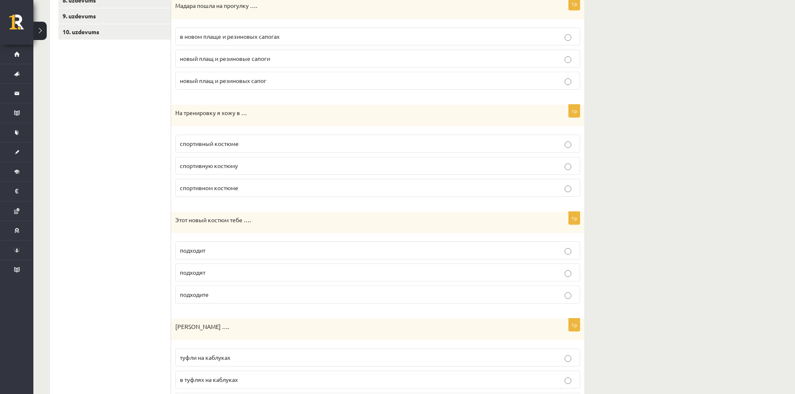
scroll to position [309, 0]
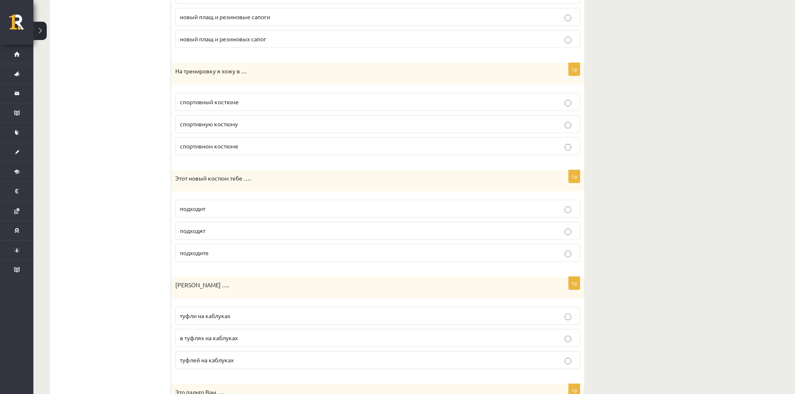
click at [245, 149] on p "спортивном костюме" at bounding box center [377, 146] width 395 height 9
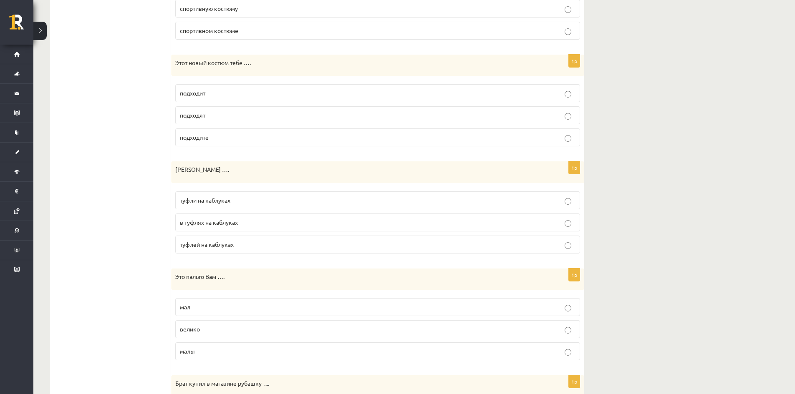
scroll to position [434, 0]
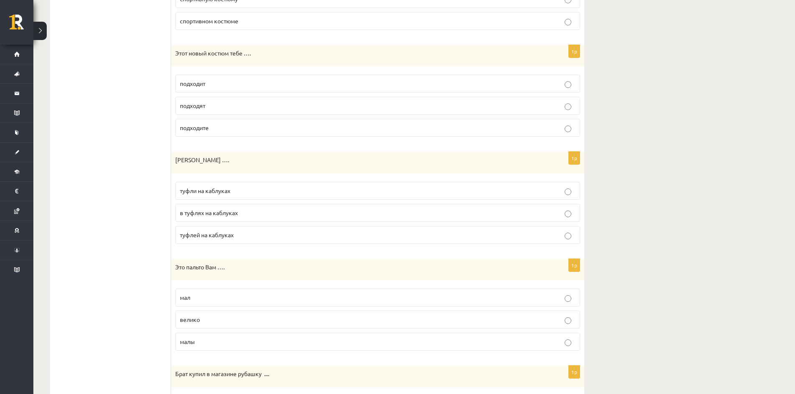
click at [210, 86] on p "подходит" at bounding box center [377, 83] width 395 height 9
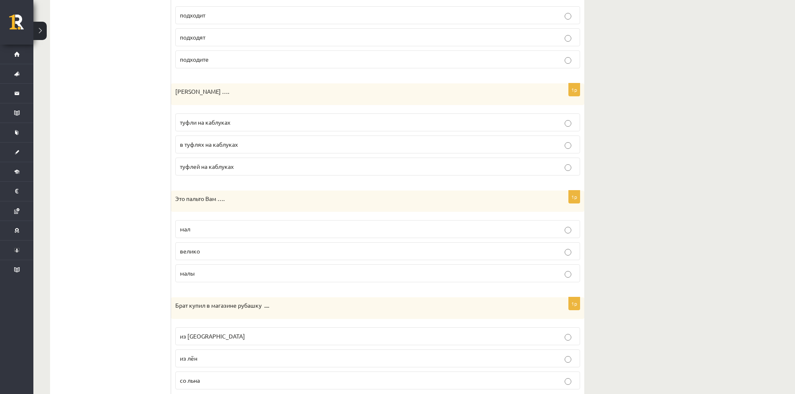
scroll to position [518, 0]
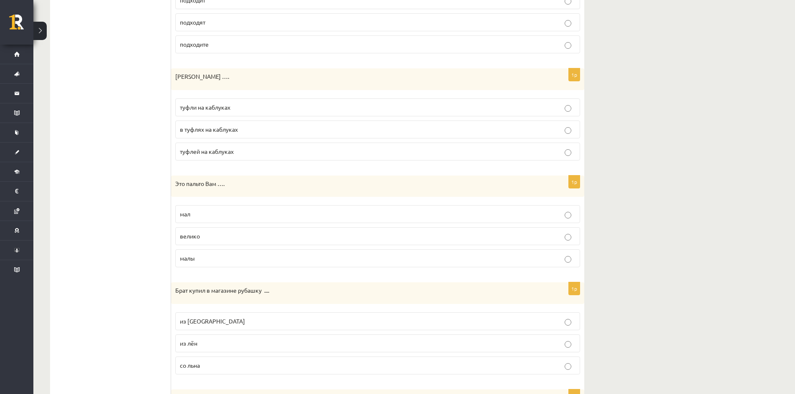
click at [227, 111] on p "туфли на каблуках" at bounding box center [377, 107] width 395 height 9
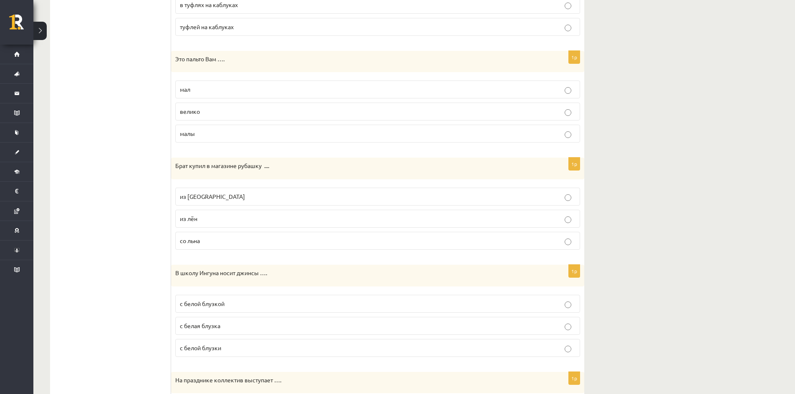
scroll to position [643, 0]
click at [202, 112] on p "велико" at bounding box center [377, 111] width 395 height 9
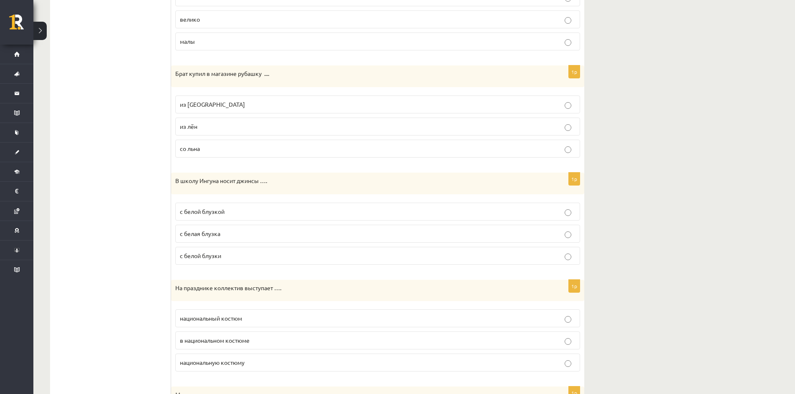
scroll to position [768, 0]
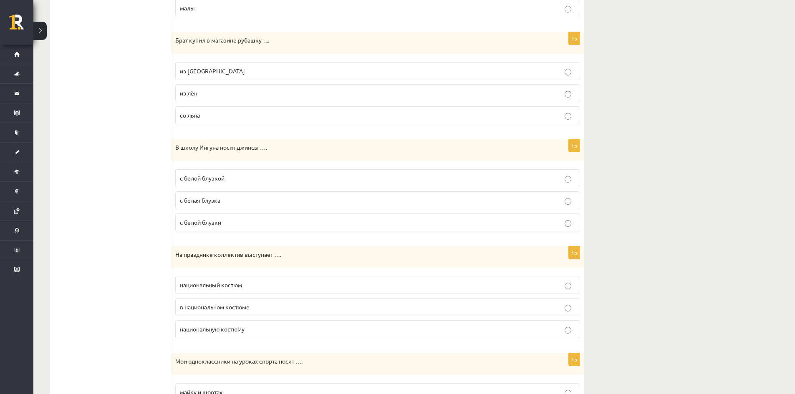
click at [214, 121] on label "со льна" at bounding box center [377, 115] width 405 height 18
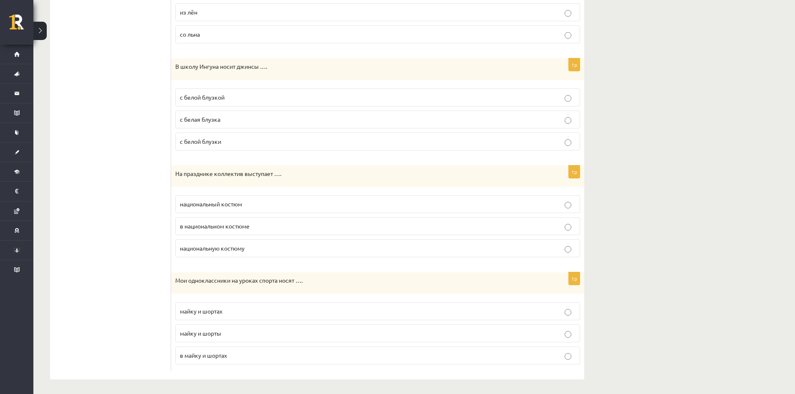
scroll to position [851, 0]
click at [227, 96] on p "с белой блузкой" at bounding box center [377, 95] width 395 height 9
click at [252, 222] on p "в национальном костюме" at bounding box center [377, 224] width 395 height 9
click at [234, 335] on p "майку и шорты" at bounding box center [377, 331] width 395 height 9
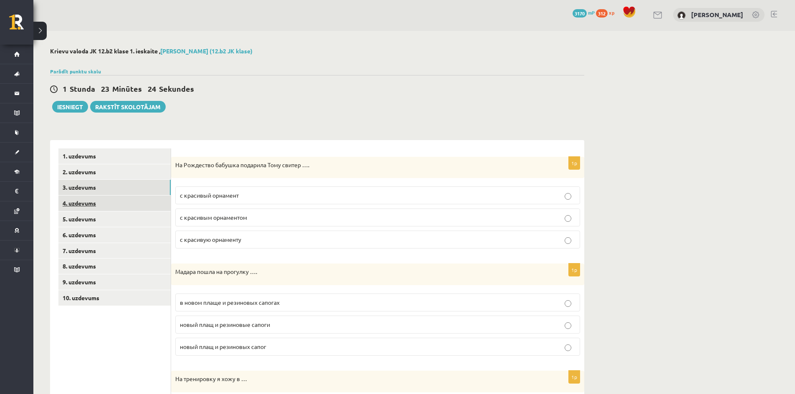
scroll to position [0, 0]
click at [92, 204] on link "4. uzdevums" at bounding box center [114, 204] width 112 height 15
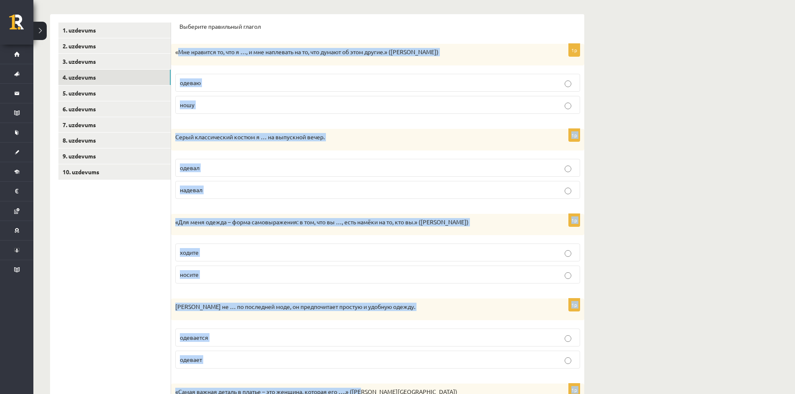
scroll to position [219, 0]
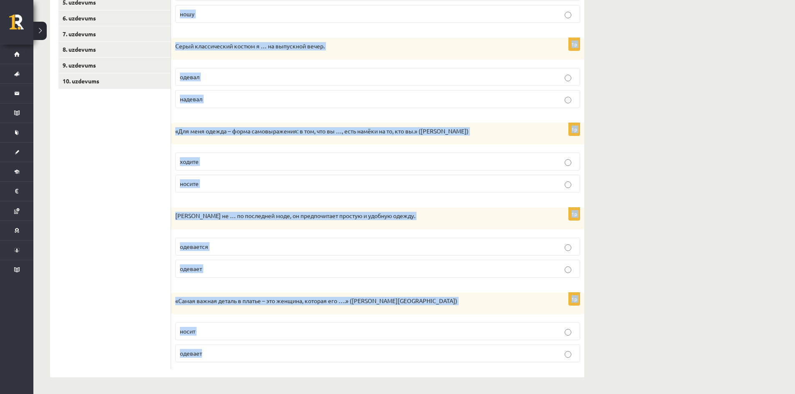
drag, startPoint x: 177, startPoint y: 179, endPoint x: 375, endPoint y: 402, distance: 297.6
copy form "Мне нравится то, что я …, и мне наплевать на то, что думают об этом другие.» (Д…"
click at [481, 225] on div "Антон не … по последней моде, он предпочитает простую и удобную одежду." at bounding box center [377, 219] width 413 height 22
click at [538, 219] on p "Антон не … по последней моде, он предпочитает простую и удобную одежду." at bounding box center [356, 216] width 363 height 8
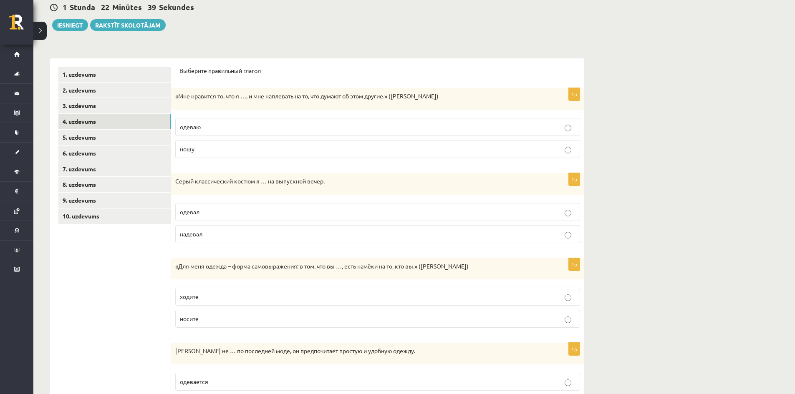
scroll to position [83, 0]
click at [236, 146] on p "ношу" at bounding box center [377, 148] width 395 height 9
click at [249, 209] on p "одевал" at bounding box center [377, 211] width 395 height 9
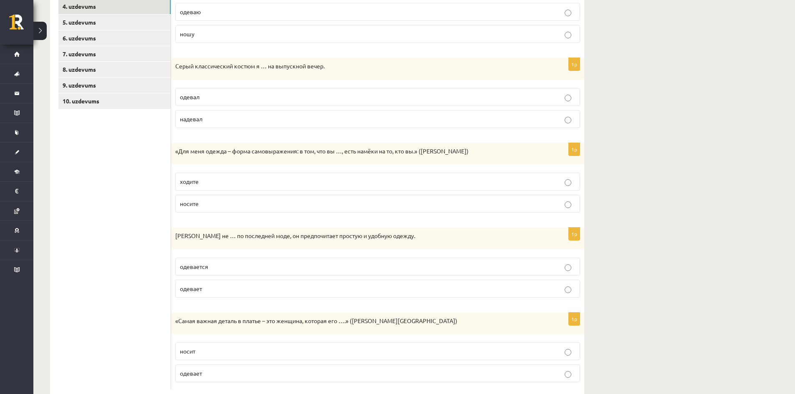
scroll to position [209, 0]
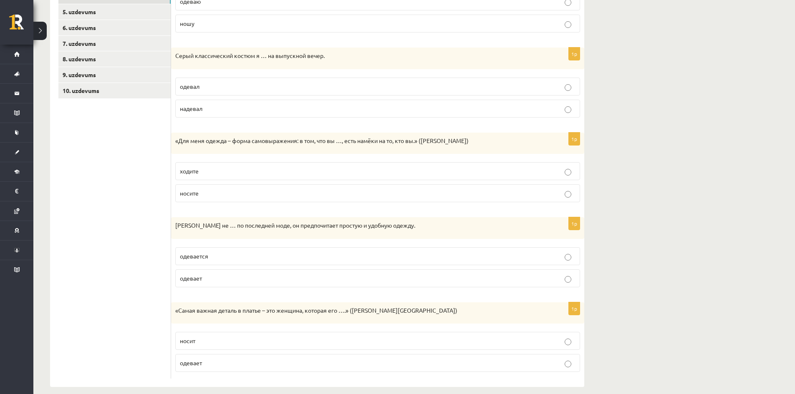
click at [231, 190] on p "носите" at bounding box center [377, 193] width 395 height 9
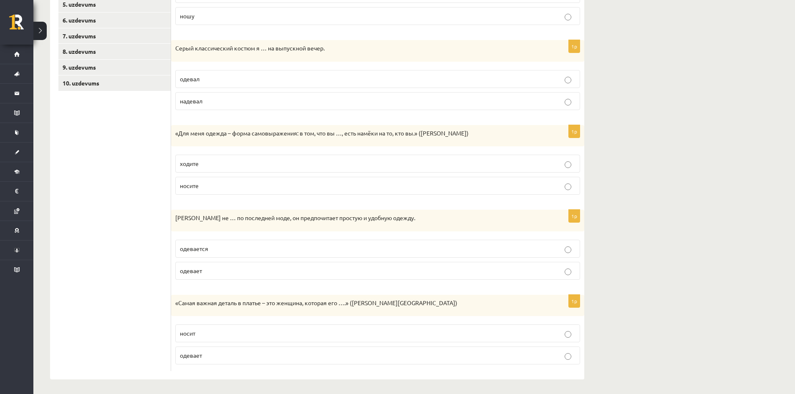
scroll to position [219, 0]
click at [233, 249] on p "одевается" at bounding box center [377, 246] width 395 height 9
click at [209, 332] on p "носит" at bounding box center [377, 331] width 395 height 9
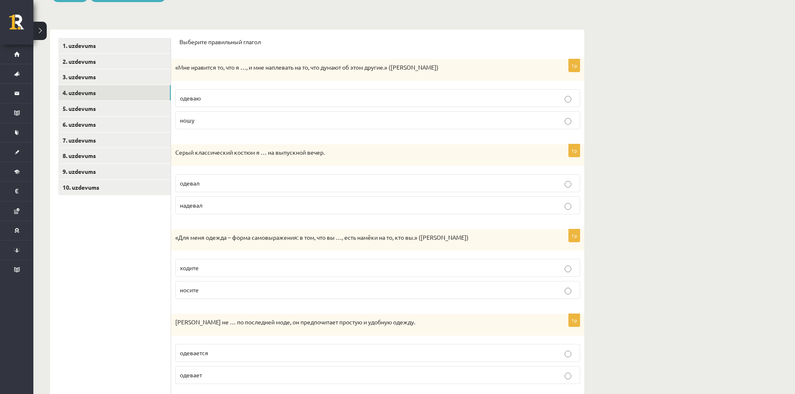
scroll to position [0, 0]
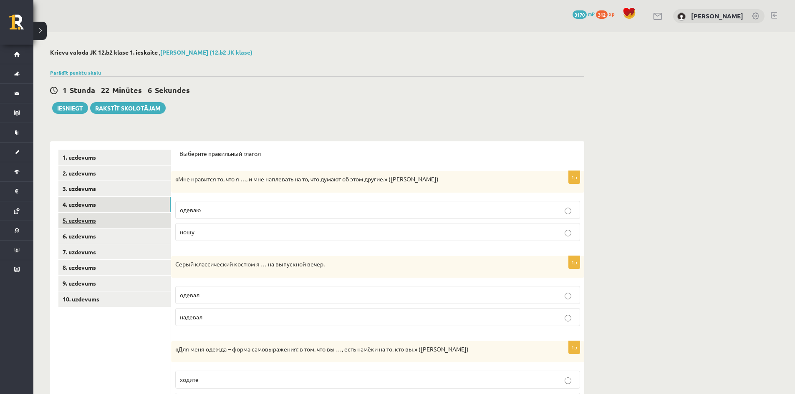
click at [84, 219] on link "5. uzdevums" at bounding box center [114, 220] width 112 height 15
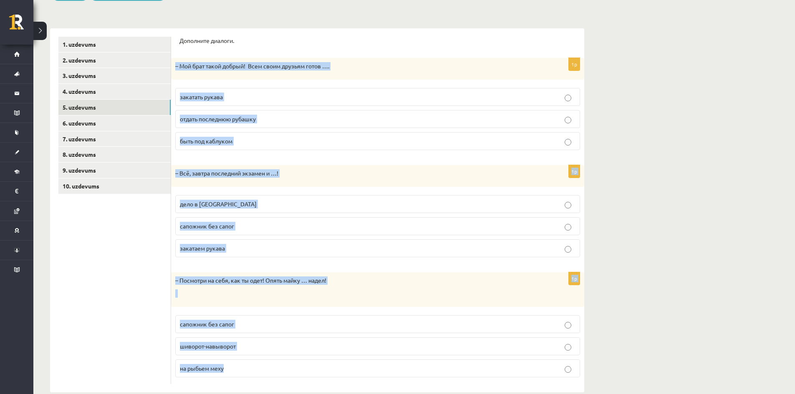
scroll to position [128, 0]
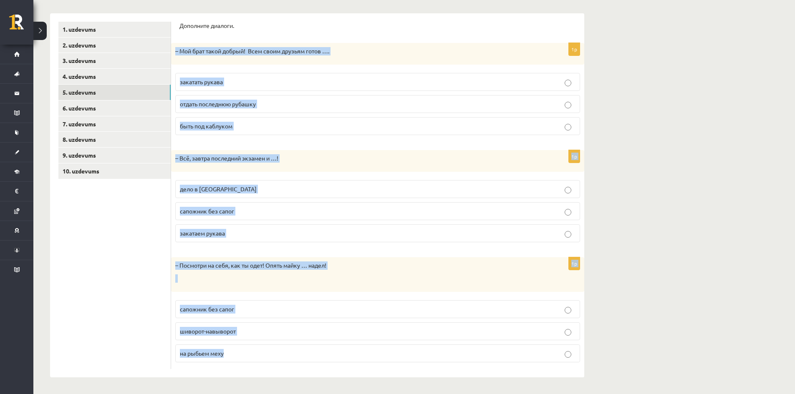
drag, startPoint x: 176, startPoint y: 179, endPoint x: 421, endPoint y: 411, distance: 336.4
click at [421, 266] on html "0 Dāvanas 3170 mP 312 xp Jānis Mežis Sākums Aktuāli Kā mācīties eSKOLĀ Kontakti…" at bounding box center [397, 69] width 795 height 394
copy form "– Мой брат такой добрый! Всем своим друзьям готов …. закатать рукава отдать пос…"
click at [470, 179] on fieldset "дело в шляпе сапожник без сапог закатаем рукава" at bounding box center [377, 210] width 405 height 69
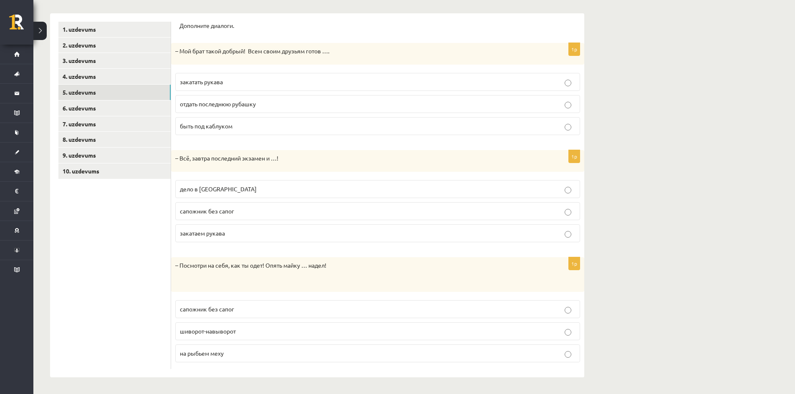
click at [256, 104] on span "отдать последнюю рубашку" at bounding box center [218, 104] width 76 height 8
click at [224, 192] on p "дело в шляпе" at bounding box center [377, 189] width 395 height 9
click at [227, 331] on span "шиворот-навыворот" at bounding box center [208, 331] width 56 height 8
click at [81, 109] on link "6. uzdevums" at bounding box center [114, 108] width 112 height 15
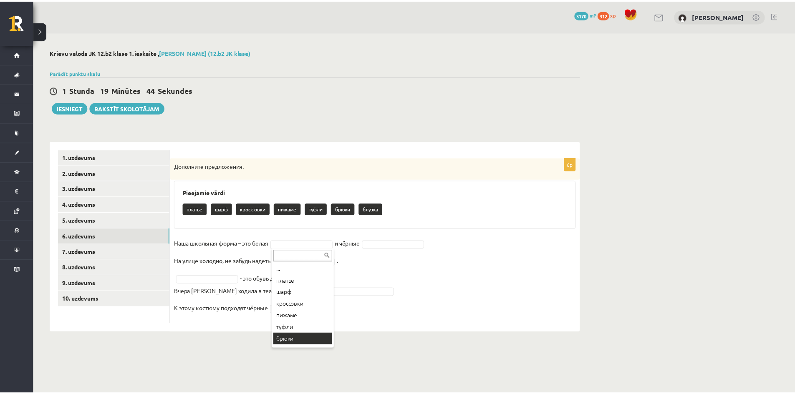
scroll to position [10, 0]
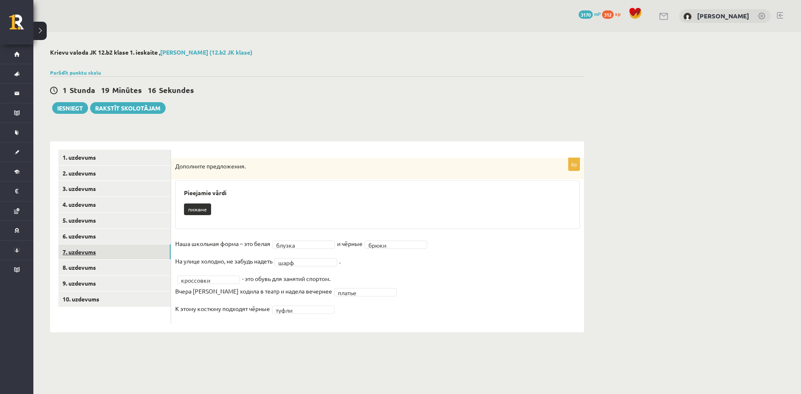
click at [75, 251] on link "7. uzdevums" at bounding box center [114, 251] width 112 height 15
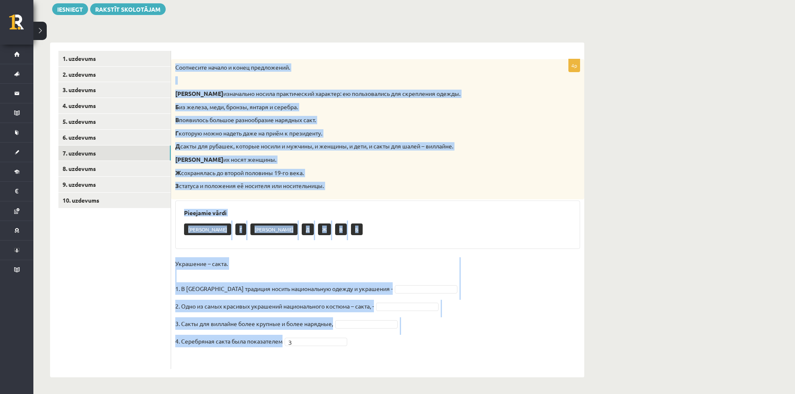
drag, startPoint x: 176, startPoint y: 67, endPoint x: 364, endPoint y: 343, distance: 333.6
click at [364, 343] on div "4p Соотнесите начало и конец предложений. А изначально носила практический хара…" at bounding box center [377, 214] width 413 height 310
copy div "Соотнесите начало и конец предложений. А изначально носила практический характе…"
drag, startPoint x: 373, startPoint y: 231, endPoint x: 388, endPoint y: 246, distance: 21.5
click at [373, 231] on div "А Г Е Д Ж В Б" at bounding box center [377, 231] width 387 height 20
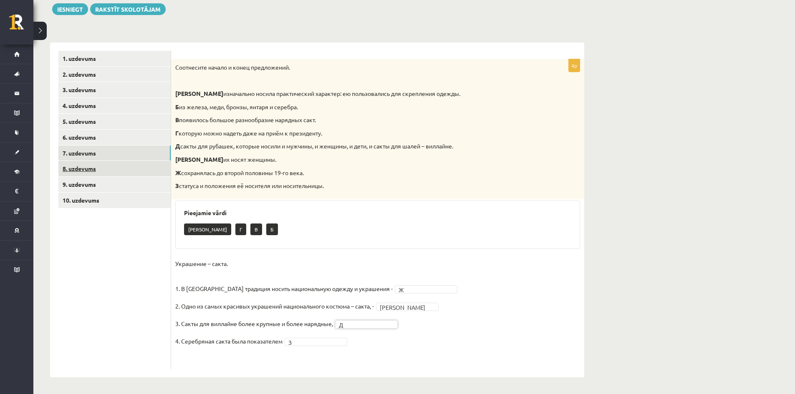
click at [72, 168] on link "8. uzdevums" at bounding box center [114, 168] width 112 height 15
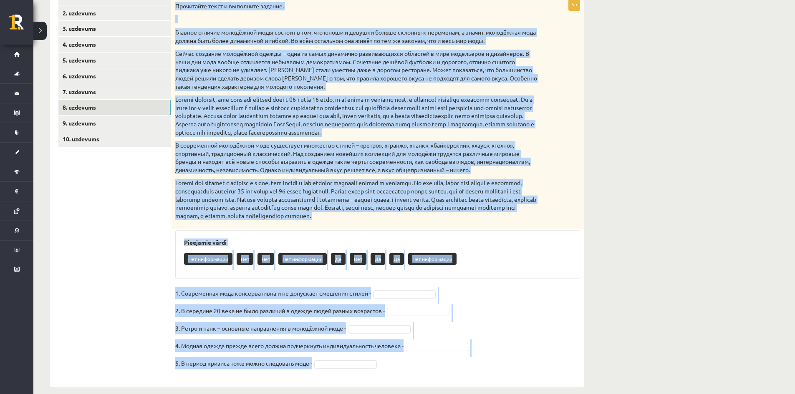
scroll to position [170, 0]
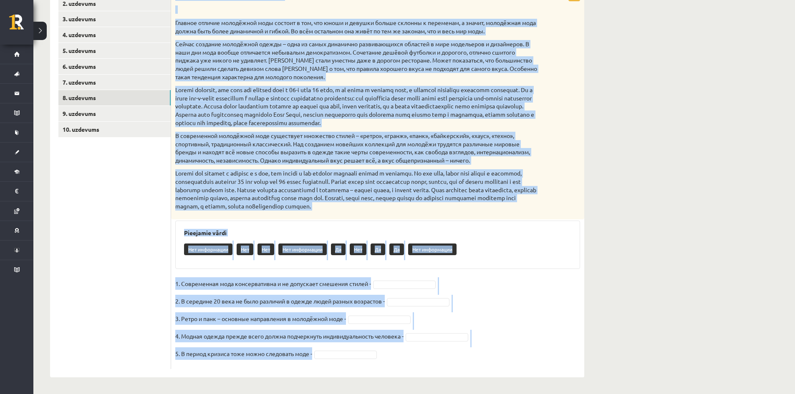
drag, startPoint x: 174, startPoint y: 121, endPoint x: 445, endPoint y: 399, distance: 388.5
click at [445, 224] on html "0 Dāvanas 3170 mP 312 xp Jānis Mežis Sākums Aktuāli Kā mācīties eSKOLĀ Kontakti…" at bounding box center [397, 27] width 795 height 394
copy div "Прочитайте текст и выполните задание. Главное отличие молодёжной моды состоит в…"
click at [513, 288] on fieldset "1. Современная мода консервативна и не допускает смешения стилей - 2. В середин…" at bounding box center [377, 321] width 405 height 88
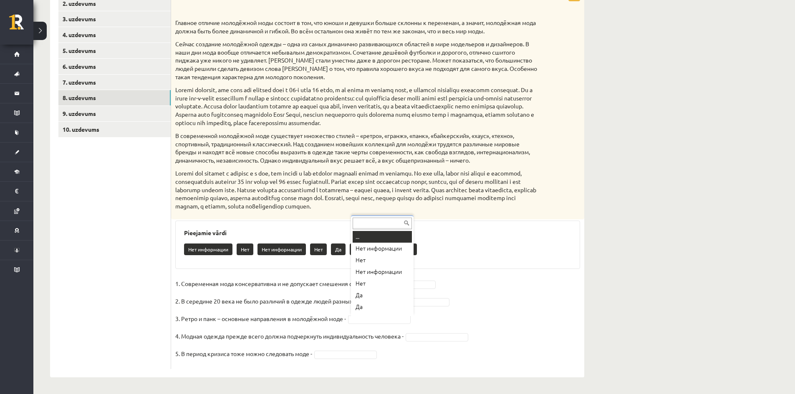
scroll to position [10, 0]
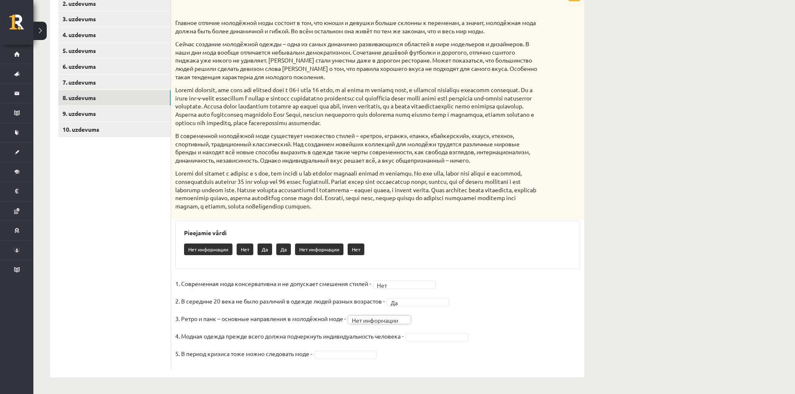
click at [423, 342] on fieldset "**********" at bounding box center [377, 321] width 405 height 88
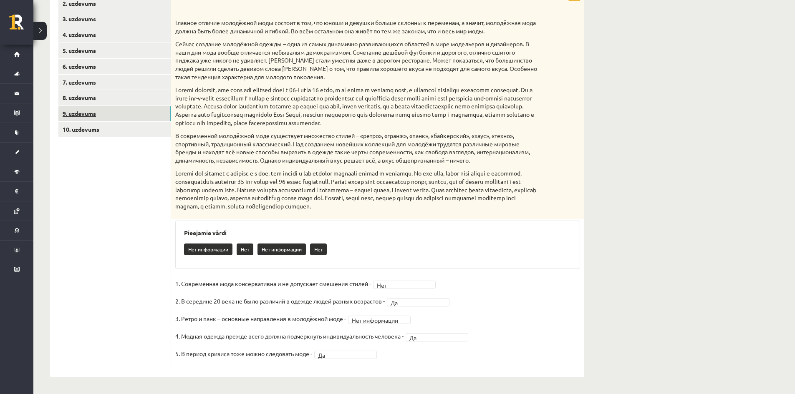
click at [81, 115] on link "9. uzdevums" at bounding box center [114, 113] width 112 height 15
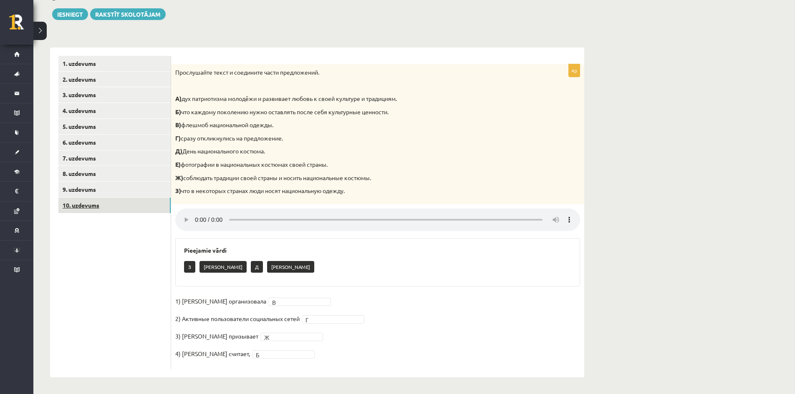
click at [84, 207] on link "10. uzdevums" at bounding box center [114, 205] width 112 height 15
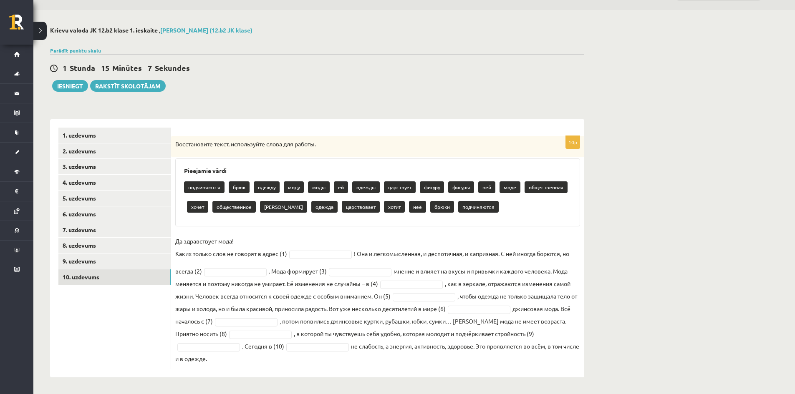
scroll to position [23, 0]
drag, startPoint x: 182, startPoint y: 184, endPoint x: 438, endPoint y: 378, distance: 321.5
click at [438, 378] on div "**********" at bounding box center [316, 202] width 567 height 384
copy div "подчиняются брюк одежду моду моды ей одежды царствует фигуру фигуры ней моде об…"
click at [478, 218] on div "подчиняются брюк одежду моду моды ей одежды царствует фигуру фигуры ней моде об…" at bounding box center [377, 198] width 387 height 39
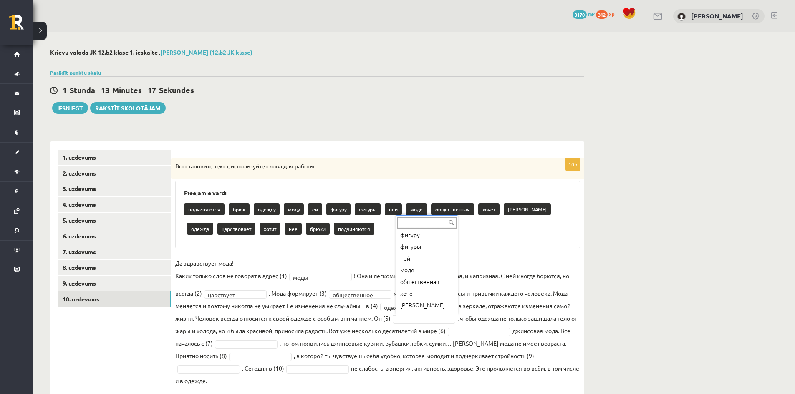
scroll to position [93, 0]
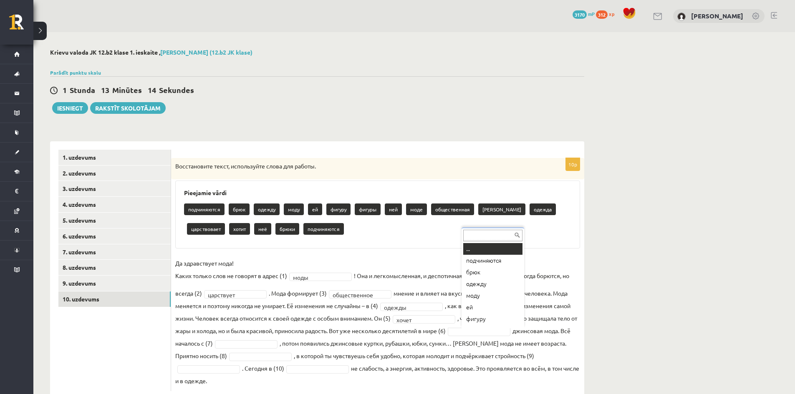
drag, startPoint x: 487, startPoint y: 335, endPoint x: 443, endPoint y: 292, distance: 61.1
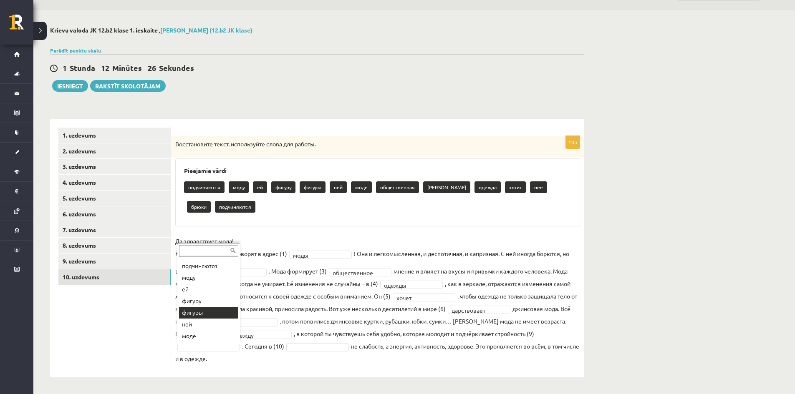
scroll to position [3, 0]
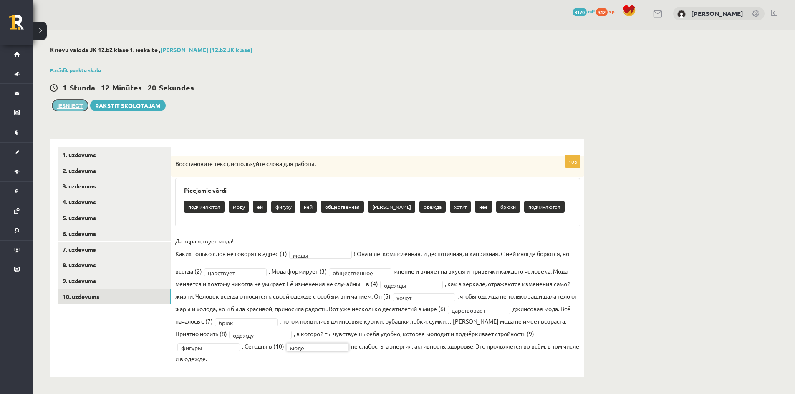
click at [71, 106] on button "Iesniegt" at bounding box center [70, 106] width 36 height 12
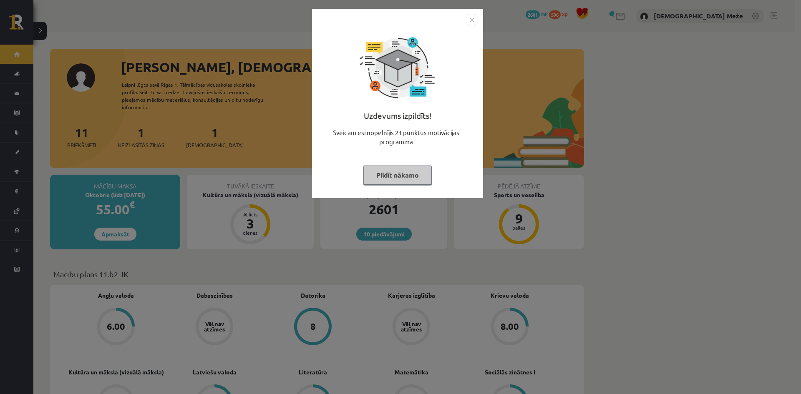
click at [388, 183] on button "Pildīt nākamo" at bounding box center [397, 175] width 68 height 19
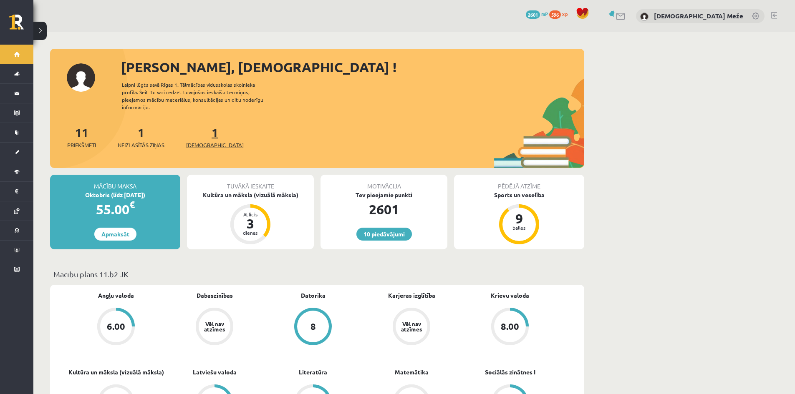
click at [192, 141] on span "[DEMOGRAPHIC_DATA]" at bounding box center [215, 145] width 58 height 8
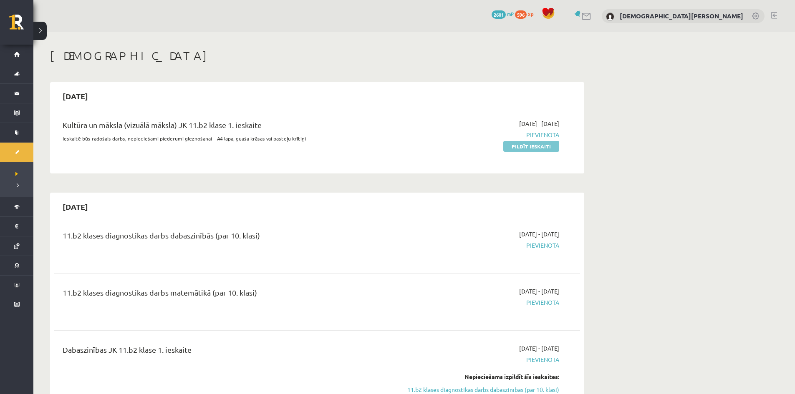
click at [529, 146] on link "Pildīt ieskaiti" at bounding box center [531, 146] width 56 height 11
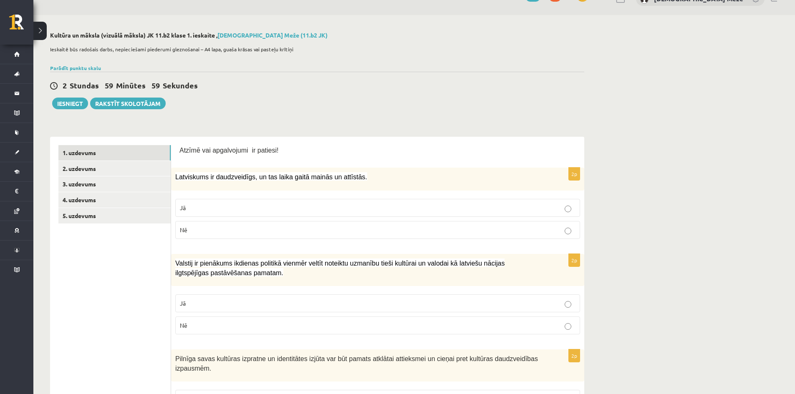
scroll to position [42, 0]
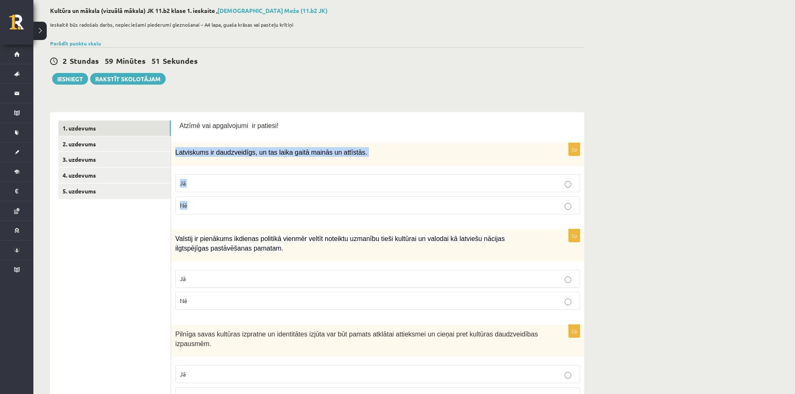
drag, startPoint x: 175, startPoint y: 154, endPoint x: 388, endPoint y: 184, distance: 215.3
click at [403, 204] on div "2p Latviskums ir daudzveidīgs, un tas laika gaitā mainās un attīstās. Jā Nē" at bounding box center [377, 182] width 413 height 78
copy div "Latviskums ir daudzveidīgs, un tas laika gaitā mainās un attīstās. Jā Nē"
click at [233, 185] on p "Jā" at bounding box center [377, 183] width 395 height 9
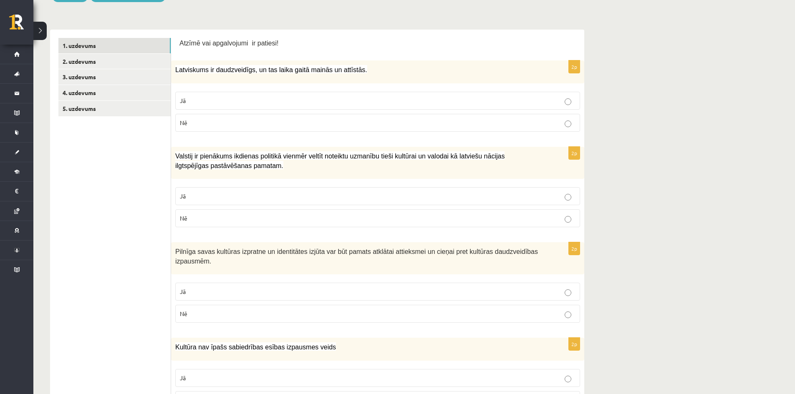
scroll to position [125, 0]
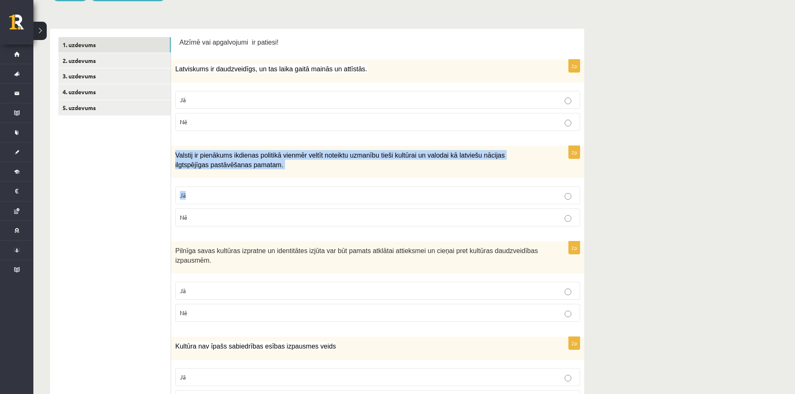
drag, startPoint x: 174, startPoint y: 158, endPoint x: 405, endPoint y: 201, distance: 235.2
click at [410, 203] on div "2p Valstij ir pienākums ikdienas politikā vienmēr veltīt noteiktu uzmanību tieš…" at bounding box center [377, 189] width 413 height 87
drag, startPoint x: 405, startPoint y: 201, endPoint x: 195, endPoint y: 120, distance: 225.6
click at [404, 201] on label "Jā" at bounding box center [377, 195] width 405 height 18
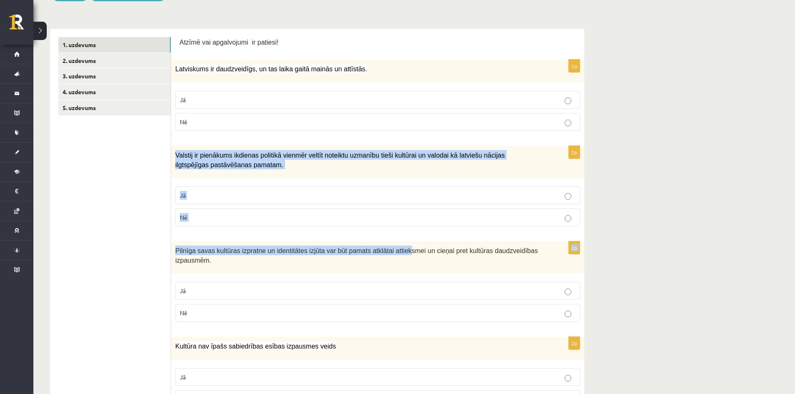
drag, startPoint x: 173, startPoint y: 151, endPoint x: 258, endPoint y: 146, distance: 85.7
click at [389, 232] on div "2p Valstij ir pienākums ikdienas politikā vienmēr veltīt noteiktu uzmanību tieš…" at bounding box center [377, 189] width 413 height 87
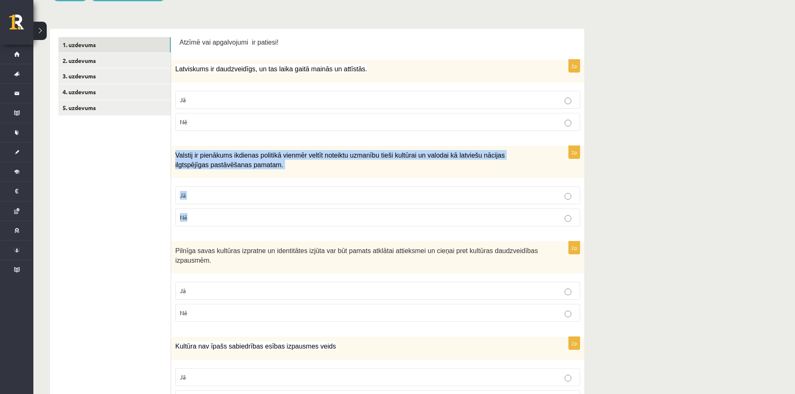
copy div "Valstij ir pienākums ikdienas politikā vienmēr veltīt noteiktu uzmanību tieši k…"
click at [200, 198] on p "Jā" at bounding box center [377, 195] width 395 height 9
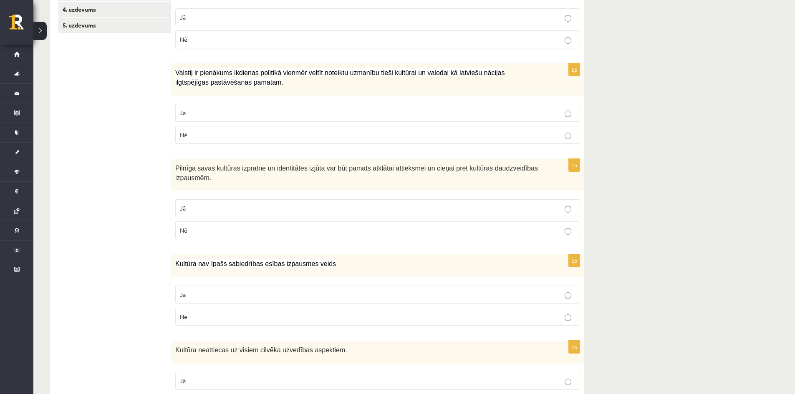
scroll to position [209, 0]
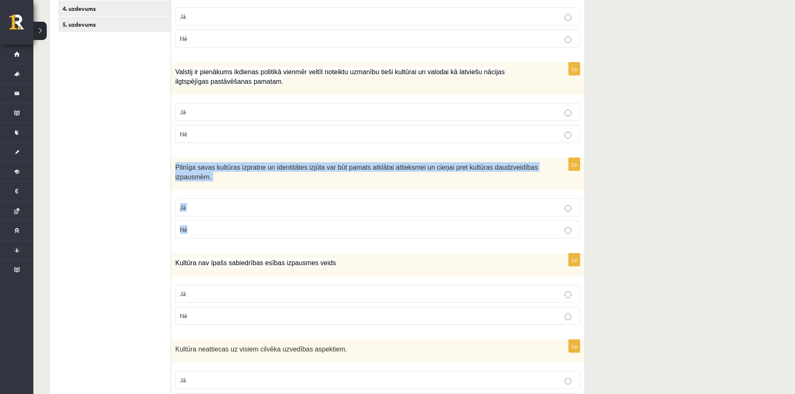
drag, startPoint x: 175, startPoint y: 169, endPoint x: 377, endPoint y: 227, distance: 210.1
click at [377, 227] on div "2p Pilnīga savas kultūras izpratne un identitātes izjūta var būt pamats atklāta…" at bounding box center [377, 201] width 413 height 87
copy div "Pilnīga savas kultūras izpratne un identitātes izjūta var būt pamats atklātai a…"
click at [222, 208] on p "Jā" at bounding box center [377, 207] width 395 height 9
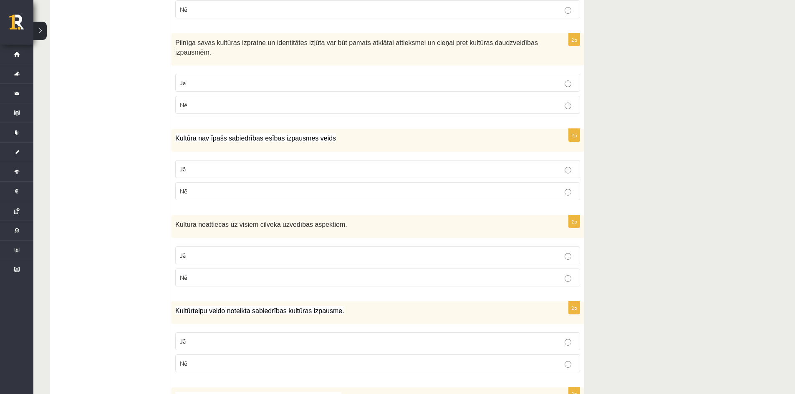
scroll to position [334, 0]
drag, startPoint x: 170, startPoint y: 142, endPoint x: 217, endPoint y: 161, distance: 50.1
click at [184, 154] on div "2p Kultūra nav īpašs sabiedrības esības izpausmes veids Jā Nē" at bounding box center [377, 167] width 413 height 78
drag, startPoint x: 174, startPoint y: 139, endPoint x: 272, endPoint y: 174, distance: 104.6
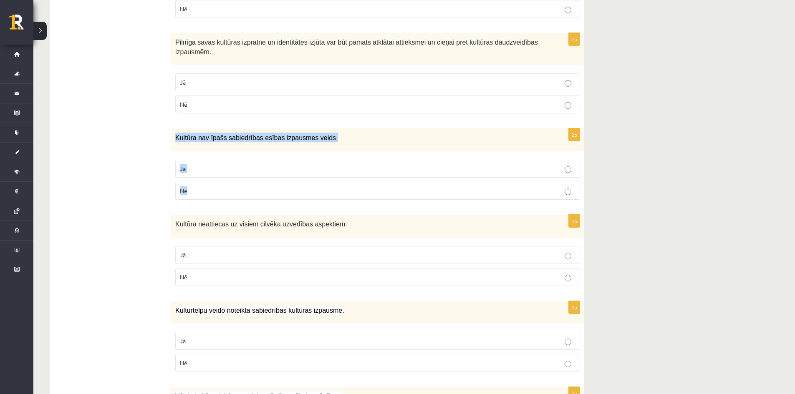
click at [282, 183] on div "2p Kultūra nav īpašs sabiedrības esības izpausmes veids Jā Nē" at bounding box center [377, 167] width 413 height 78
copy div "Kultūra nav īpašs sabiedrības esības izpausmes veids Jā Nē"
click at [194, 189] on p "Nē" at bounding box center [377, 190] width 395 height 9
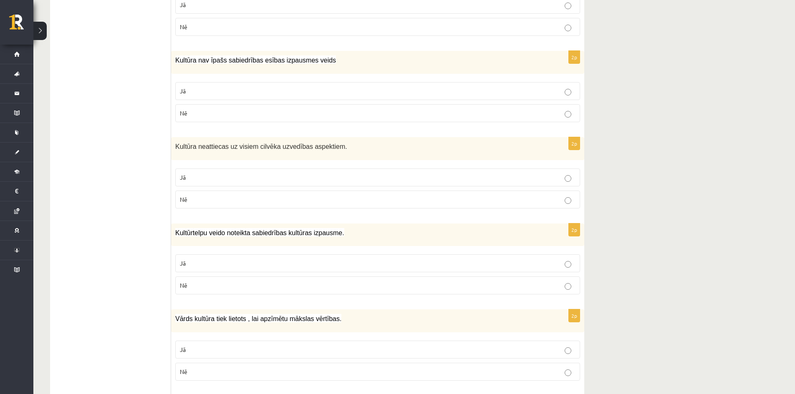
scroll to position [417, 0]
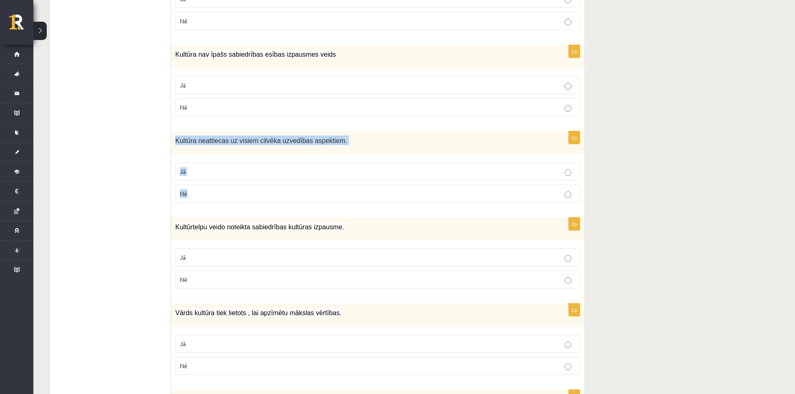
drag, startPoint x: 224, startPoint y: 148, endPoint x: 328, endPoint y: 161, distance: 105.5
click at [354, 193] on div "2p Kultūra neattiecas uz visiem cilvēka uzvedības aspektiem. Jā Nē" at bounding box center [377, 170] width 413 height 78
click at [248, 200] on label "Nē" at bounding box center [377, 194] width 405 height 18
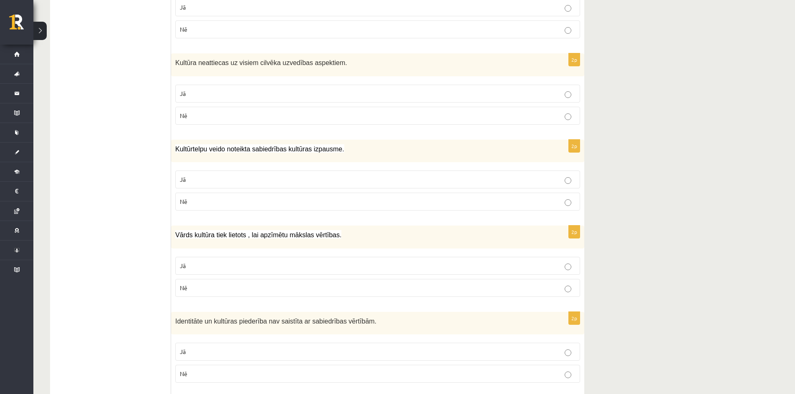
scroll to position [501, 0]
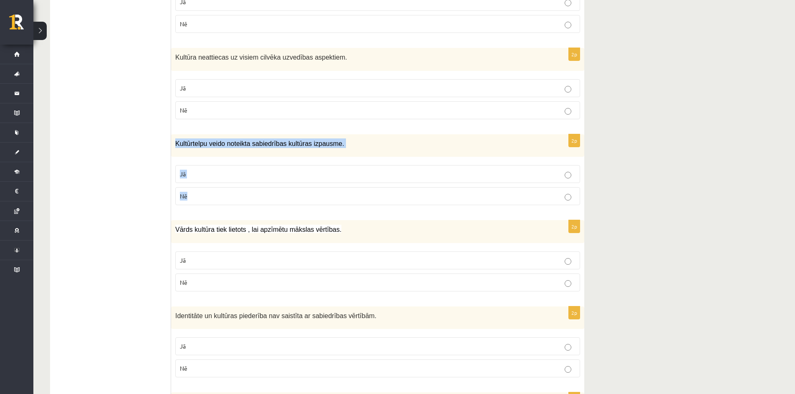
drag, startPoint x: 173, startPoint y: 146, endPoint x: 347, endPoint y: 200, distance: 182.0
click at [347, 200] on div "2p Kultūrtelpu veido noteikta sabiedrības kultūras izpausme. Jā Nē" at bounding box center [377, 173] width 413 height 78
copy div "Kultūrtelpu veido noteikta sabiedrības kultūras izpausme. Jā Nē"
click at [207, 181] on label "Jā" at bounding box center [377, 174] width 405 height 18
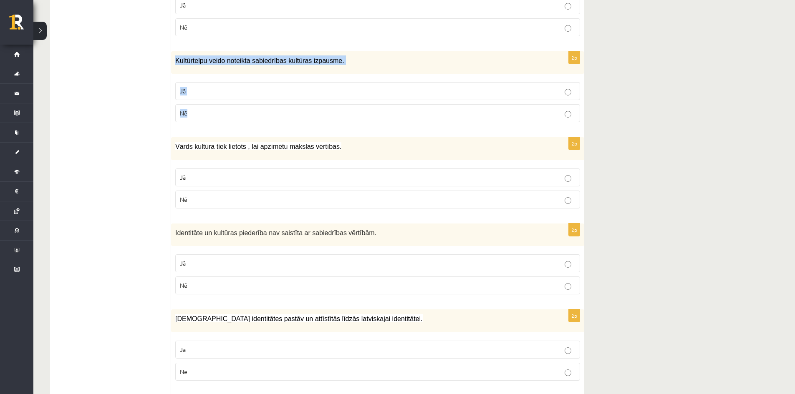
scroll to position [584, 0]
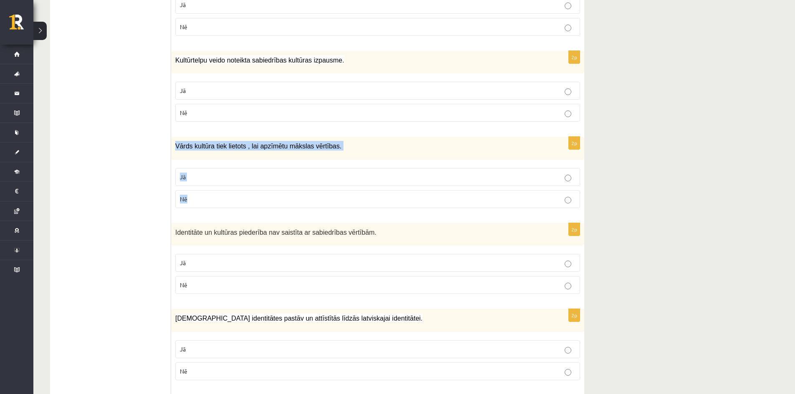
drag, startPoint x: 174, startPoint y: 150, endPoint x: 343, endPoint y: 208, distance: 178.6
click at [348, 212] on div "2p Vārds kultūra tiek lietots , lai apzīmētu mākslas vērtības. Jā Nē" at bounding box center [377, 176] width 413 height 78
copy div "Vārds kultūra tiek lietots , lai apzīmētu mākslas vērtības. Jā Nē"
click at [218, 182] on label "Jā" at bounding box center [377, 177] width 405 height 18
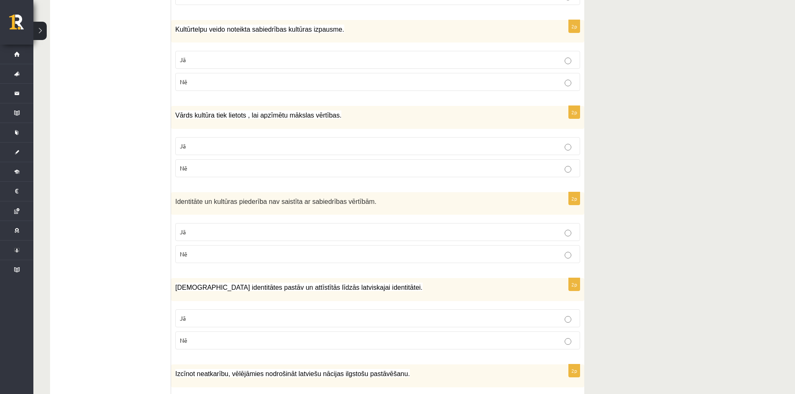
scroll to position [667, 0]
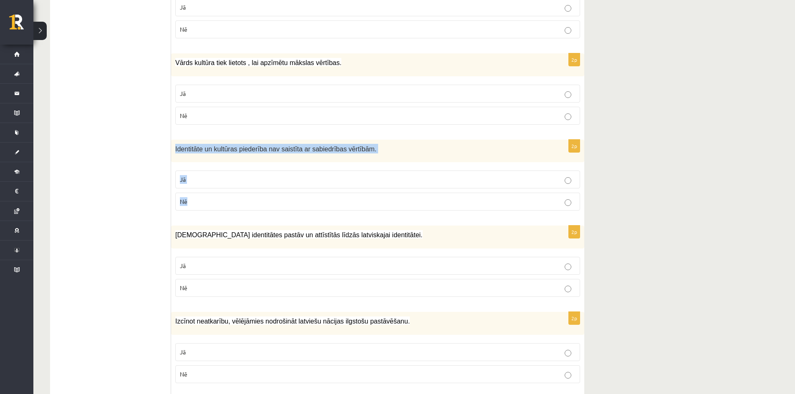
drag, startPoint x: 172, startPoint y: 152, endPoint x: 374, endPoint y: 209, distance: 209.3
click at [374, 209] on div "2p Identitāte un kultūras piederība nav saistīta ar sabiedrības vērtībām. Jā Nē" at bounding box center [377, 179] width 413 height 78
copy div "Identitāte un kultūras piederība nav saistīta ar sabiedrības vērtībām. Jā Nē"
click at [187, 207] on label "Nē" at bounding box center [377, 202] width 405 height 18
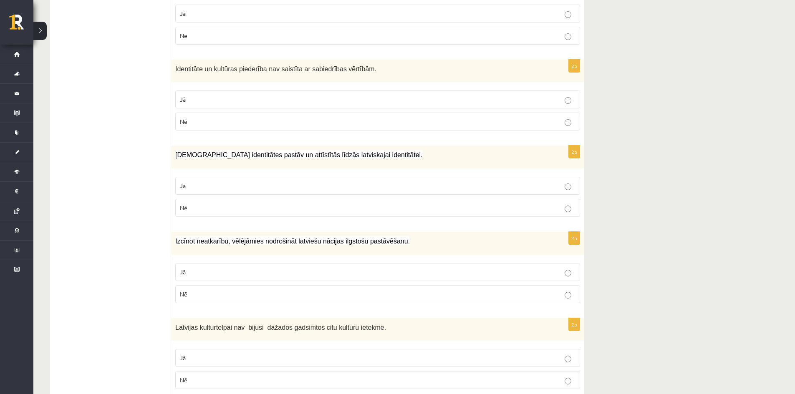
scroll to position [751, 0]
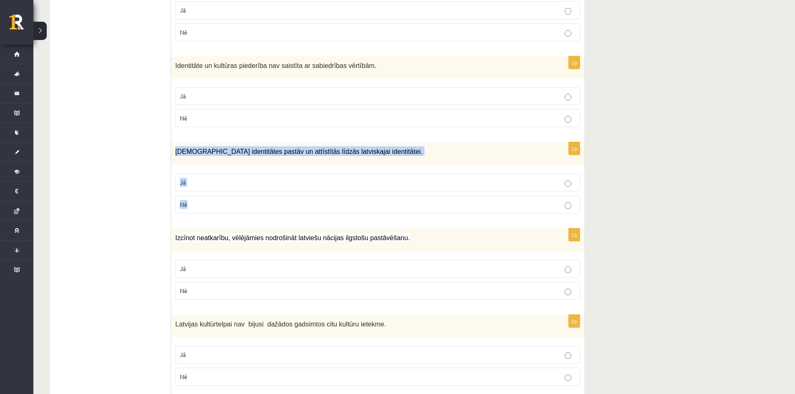
drag, startPoint x: 173, startPoint y: 154, endPoint x: 359, endPoint y: 196, distance: 190.8
click at [359, 196] on div "2p Mazākumtautību identitātes pastāv un attīstītās līdzās latviskajai identitāt…" at bounding box center [377, 181] width 413 height 78
copy div "Mazākumtautību identitātes pastāv un attīstītās līdzās latviskajai identitātei.…"
click at [203, 180] on p "Jā" at bounding box center [377, 182] width 395 height 9
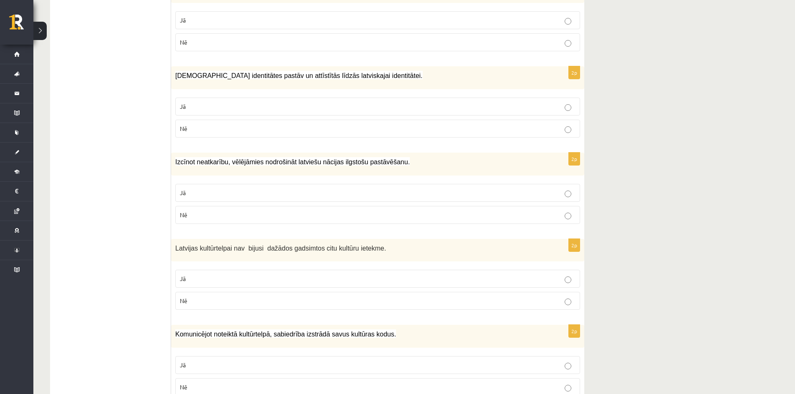
scroll to position [834, 0]
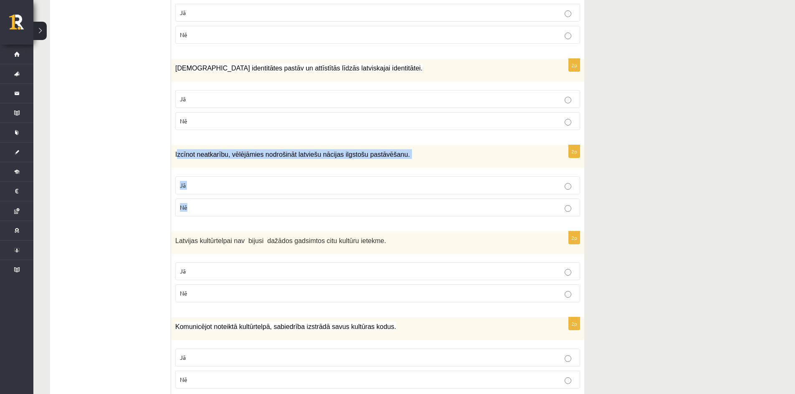
drag, startPoint x: 176, startPoint y: 152, endPoint x: 177, endPoint y: 140, distance: 12.1
click at [302, 192] on div "2p Izcīnot neatkarību, vēlējāmies nodrošināt latviešu nācijas ilgstošu pastāvēš…" at bounding box center [377, 184] width 413 height 78
drag, startPoint x: 173, startPoint y: 156, endPoint x: 328, endPoint y: 224, distance: 169.4
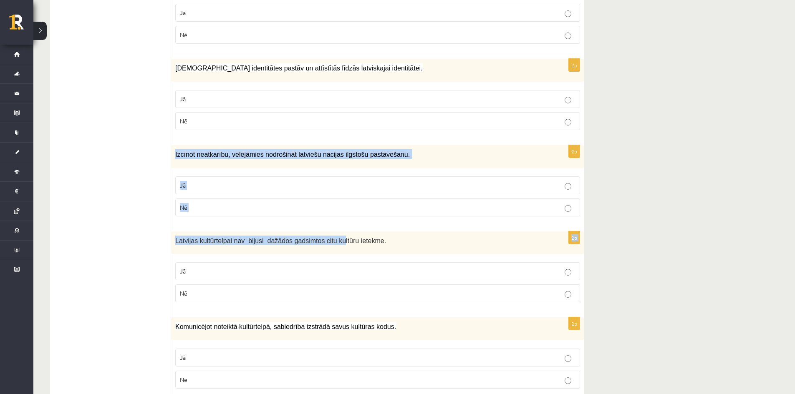
drag, startPoint x: 301, startPoint y: 184, endPoint x: 217, endPoint y: 153, distance: 89.6
click at [217, 153] on span "Izcīnot neatkarību, vēlējāmies nodrošināt latviešu nācijas ilgstošu pastāvēšanu." at bounding box center [292, 154] width 234 height 7
click at [175, 156] on span "Izcīnot neatkarību, vēlējāmies nodrošināt latviešu nācijas ilgstošu pastāvēšanu." at bounding box center [292, 154] width 234 height 7
drag, startPoint x: 175, startPoint y: 156, endPoint x: 385, endPoint y: 275, distance: 240.8
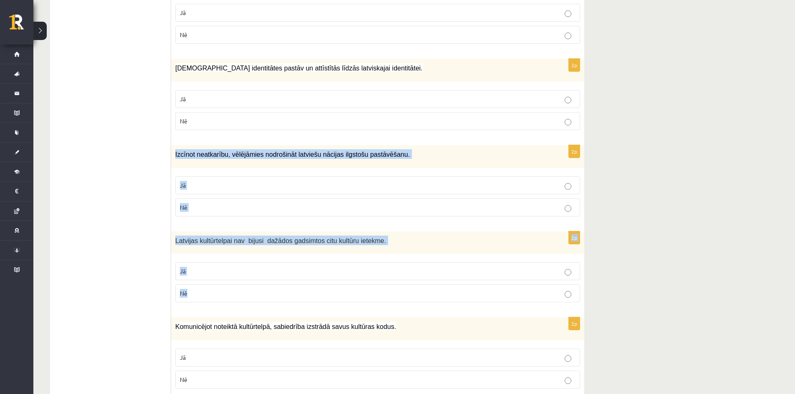
drag, startPoint x: 174, startPoint y: 156, endPoint x: 330, endPoint y: 284, distance: 201.6
copy form "Izcīnot neatkarību, vēlējāmies nodrošināt latviešu nācijas ilgstošu pastāvēšanu…"
click at [221, 186] on p "Jā" at bounding box center [377, 185] width 395 height 9
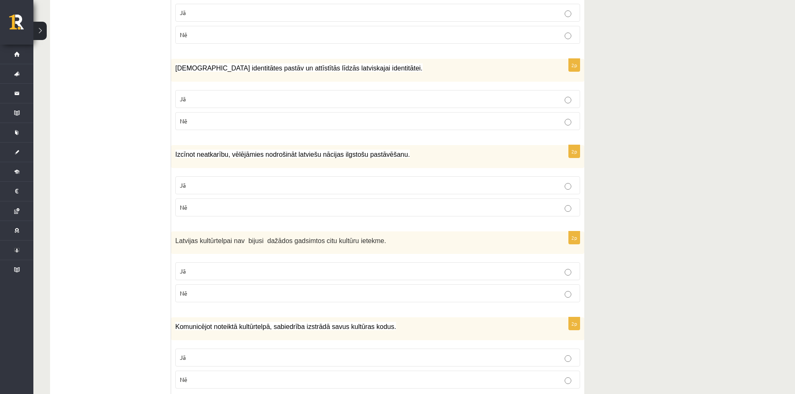
scroll to position [918, 0]
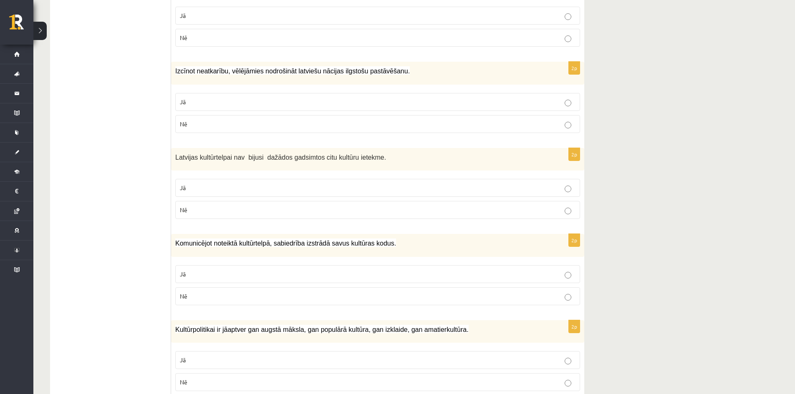
click at [210, 210] on p "Nē" at bounding box center [377, 210] width 395 height 9
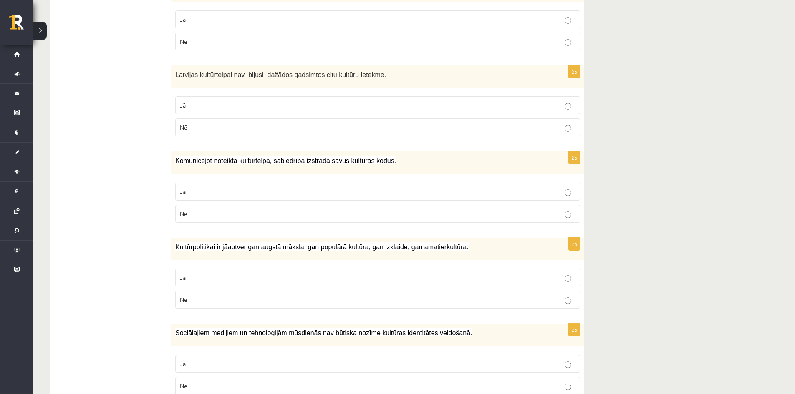
scroll to position [1001, 0]
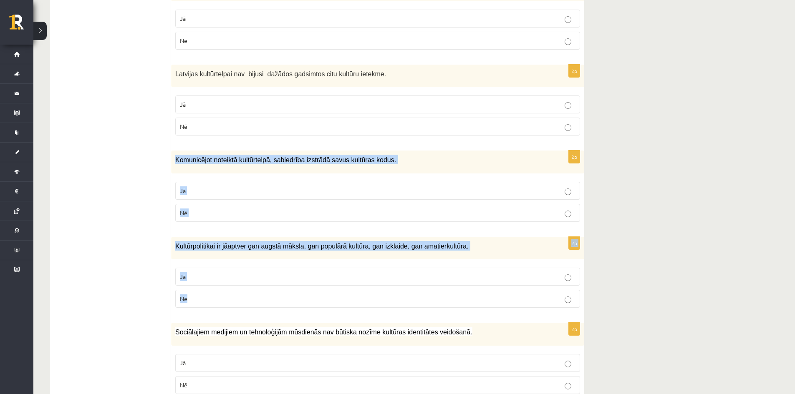
drag, startPoint x: 172, startPoint y: 160, endPoint x: 429, endPoint y: 261, distance: 276.5
copy form "Komunicējot noteiktā kultūrtelpā, sabiedrība izstrādā savus kultūras kodus. Jā …"
click at [207, 185] on label "Jā" at bounding box center [377, 191] width 405 height 18
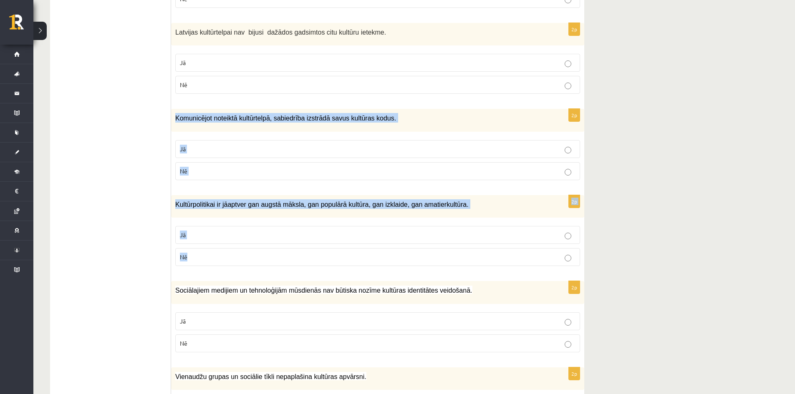
click at [192, 260] on p "Nē" at bounding box center [377, 257] width 395 height 9
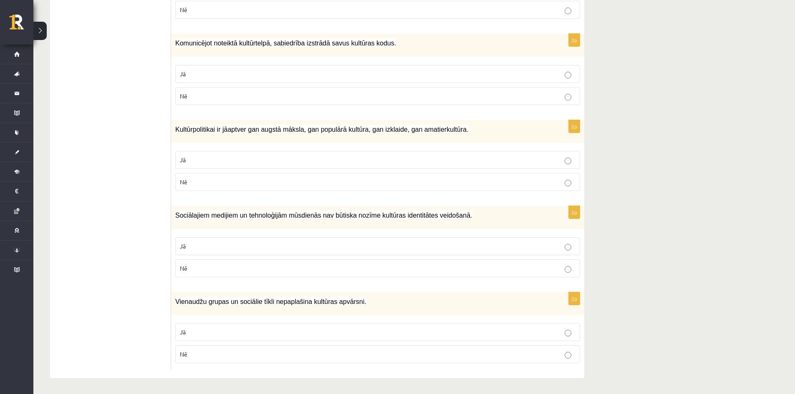
scroll to position [1119, 0]
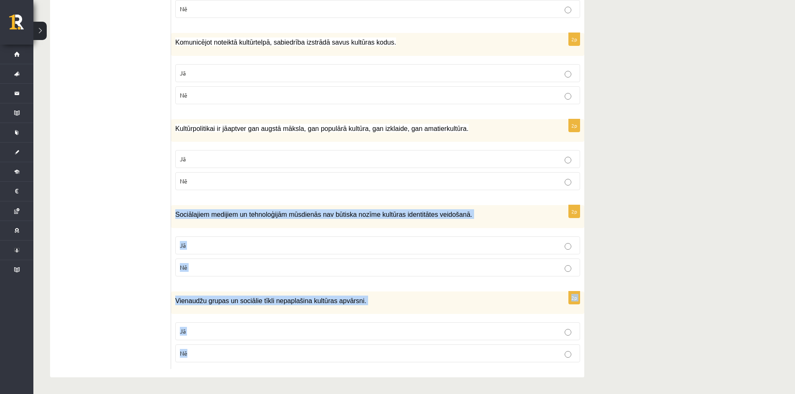
drag, startPoint x: 172, startPoint y: 217, endPoint x: 388, endPoint y: 348, distance: 252.3
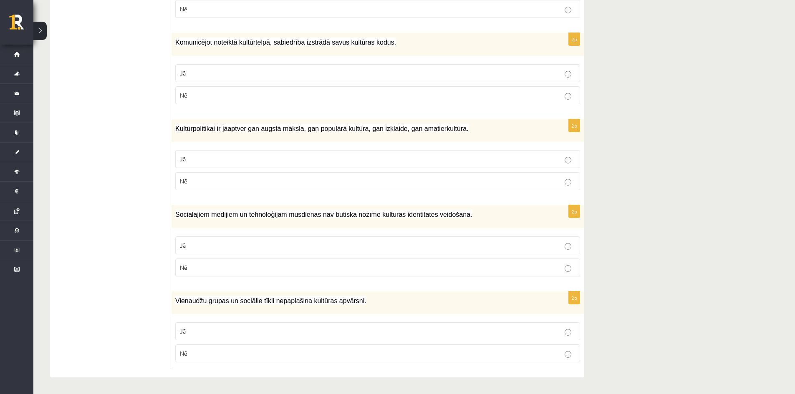
click at [251, 266] on p "Nē" at bounding box center [377, 267] width 395 height 9
click at [237, 355] on p "Nē" at bounding box center [377, 353] width 395 height 9
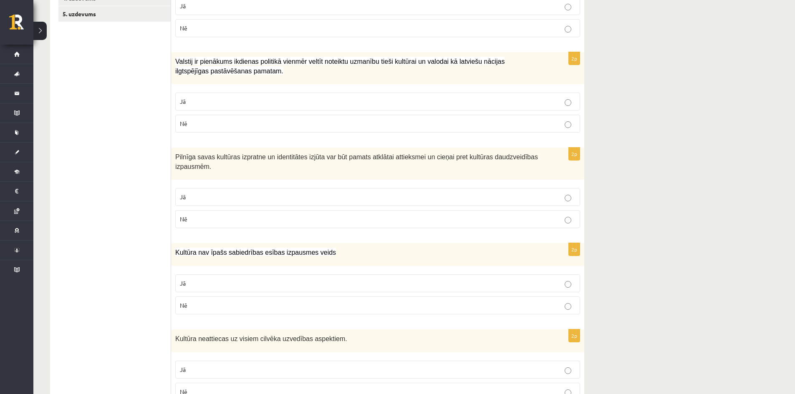
scroll to position [76, 0]
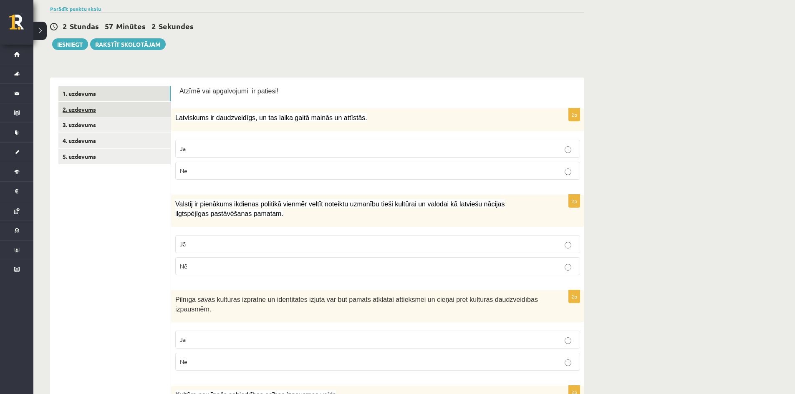
click at [106, 111] on link "2. uzdevums" at bounding box center [114, 109] width 112 height 15
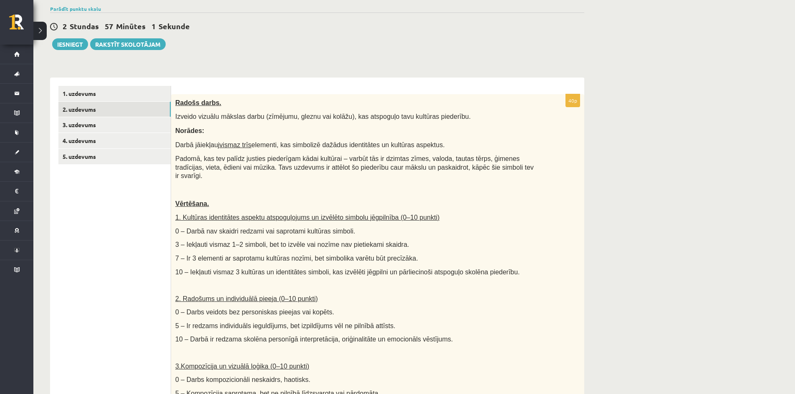
scroll to position [0, 0]
click at [135, 125] on link "3. uzdevums" at bounding box center [114, 124] width 112 height 15
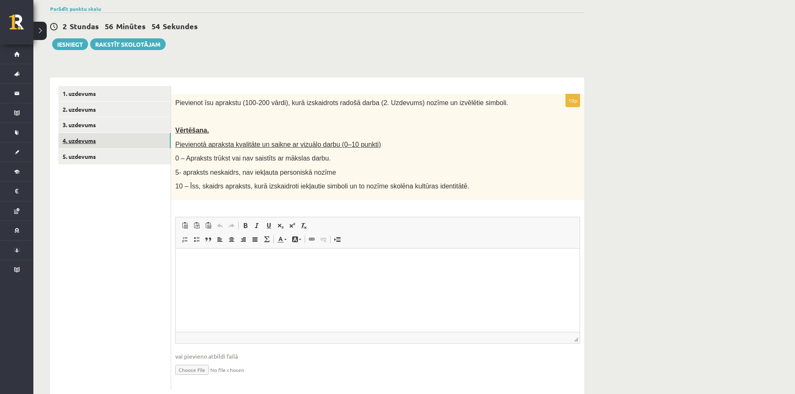
click at [121, 140] on link "4. uzdevums" at bounding box center [114, 140] width 112 height 15
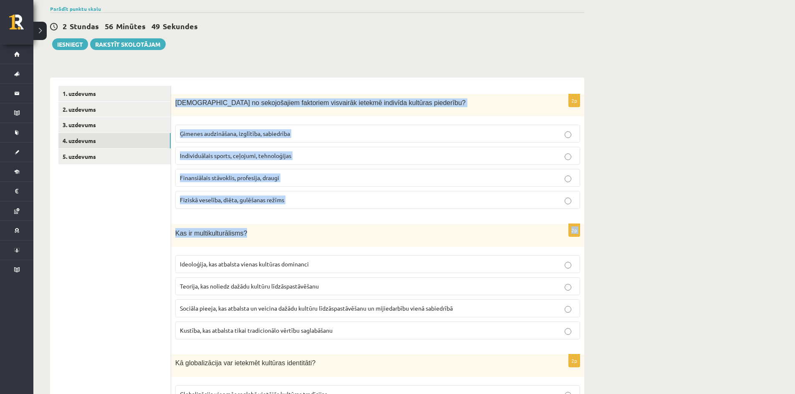
drag, startPoint x: 174, startPoint y: 105, endPoint x: 367, endPoint y: 186, distance: 208.7
click at [396, 214] on div "2p Kuri no sekojošajiem faktoriem visvairāk ietekmē indivīda kultūras piederību…" at bounding box center [377, 155] width 413 height 122
click at [246, 131] on span "Ģimenes audzināšana, izglītība, sabiedrība" at bounding box center [235, 134] width 110 height 8
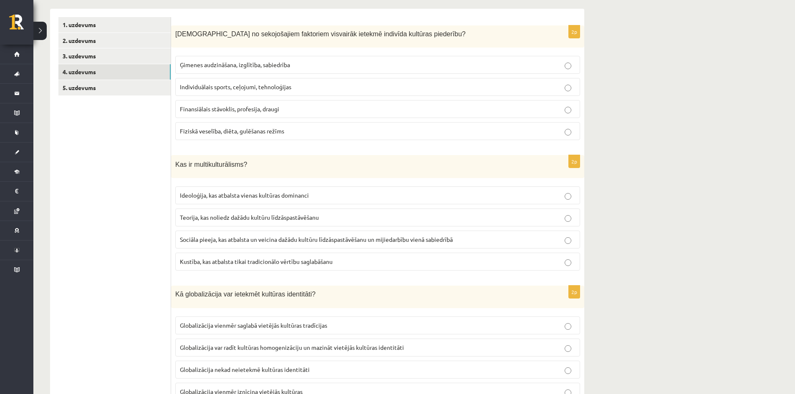
scroll to position [160, 0]
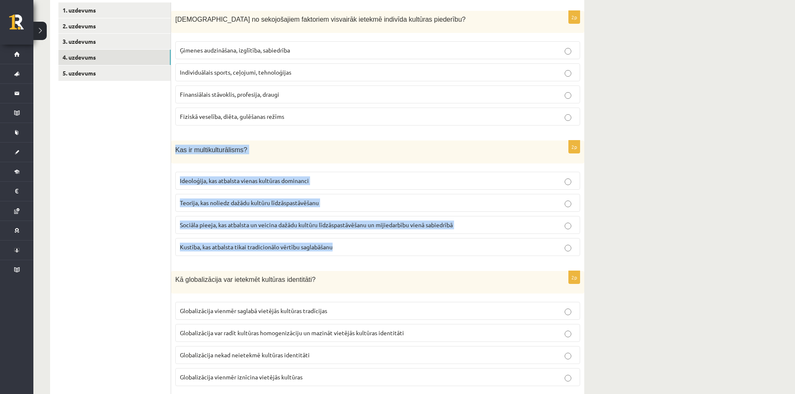
drag, startPoint x: 175, startPoint y: 149, endPoint x: 385, endPoint y: 234, distance: 226.3
click at [411, 244] on div "2p Kas ir multikulturālisms? Ideoloģija, kas atbalsta vienas kultūras dominanci…" at bounding box center [377, 202] width 413 height 122
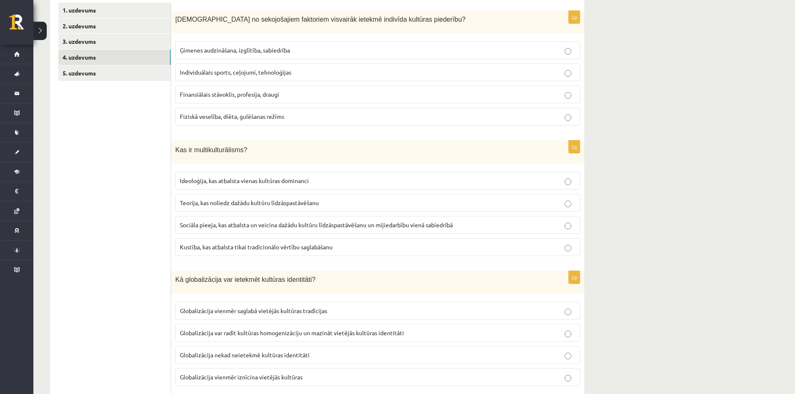
click at [211, 231] on label "Sociāla pieeja, kas atbalsta un veicina dažādu kultūru līdzāspastāvēšanu un mij…" at bounding box center [377, 225] width 405 height 18
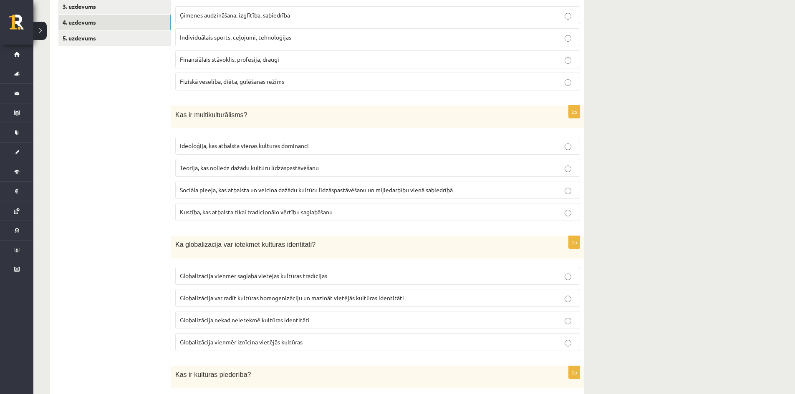
scroll to position [243, 0]
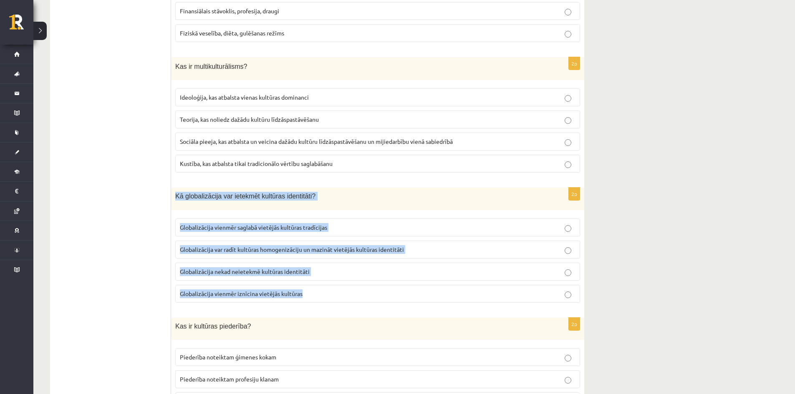
drag, startPoint x: 174, startPoint y: 200, endPoint x: 372, endPoint y: 307, distance: 225.9
click at [372, 307] on div "2p Kā globalizācija var ietekmēt kultūras identitāti? Globalizācija vienmēr sag…" at bounding box center [377, 249] width 413 height 122
drag, startPoint x: 307, startPoint y: 259, endPoint x: 311, endPoint y: 256, distance: 4.8
click at [292, 243] on label "Globalizācija var radīt kultūras homogenizāciju un mazināt vietējās kultūras id…" at bounding box center [377, 250] width 405 height 18
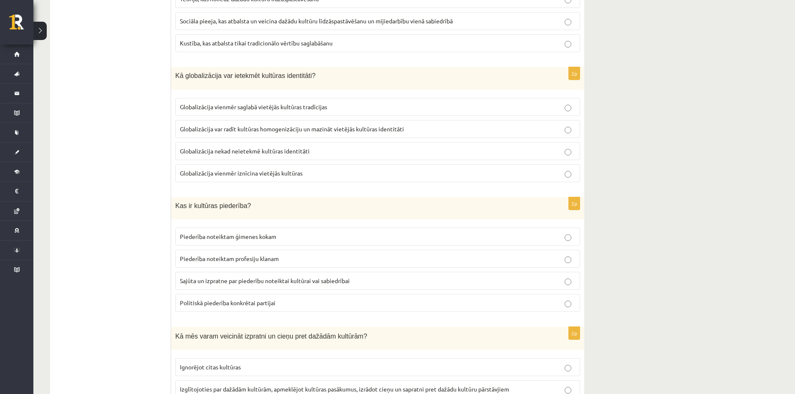
scroll to position [368, 0]
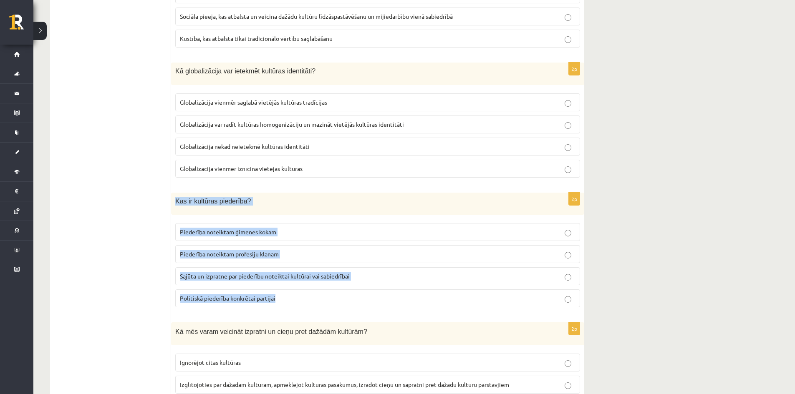
drag, startPoint x: 171, startPoint y: 203, endPoint x: 343, endPoint y: 295, distance: 194.3
click at [343, 295] on div "2p Kas ir kultūras piederība? Piederība noteiktam ģimenes kokam Piederība notei…" at bounding box center [377, 254] width 413 height 122
click at [225, 274] on span "Sajūta un izpratne par piederību noteiktai kultūrai vai sabiedrībai" at bounding box center [265, 276] width 170 height 8
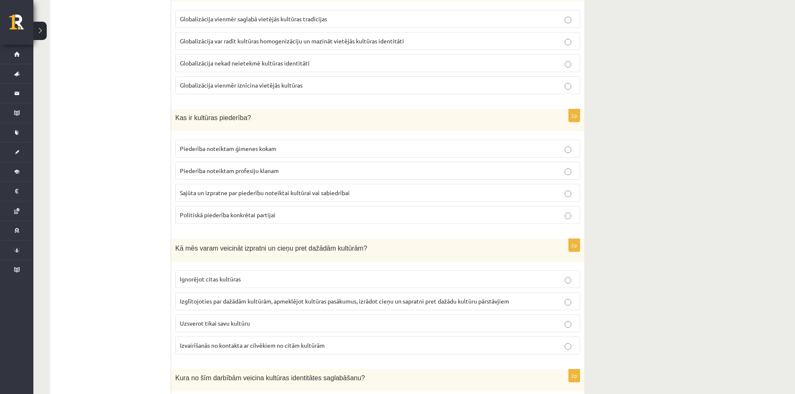
scroll to position [494, 0]
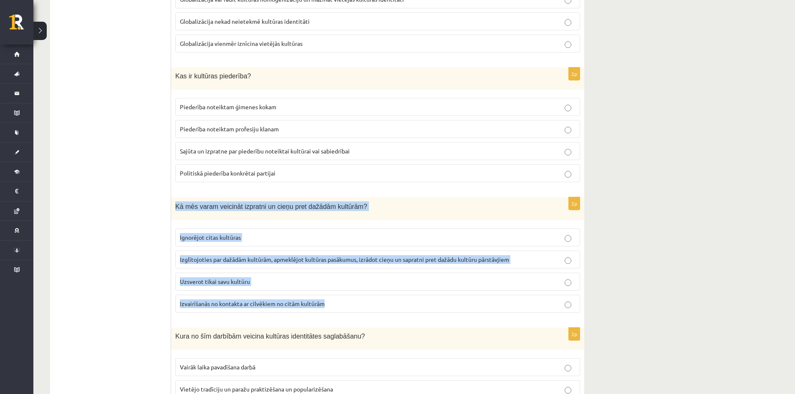
drag, startPoint x: 176, startPoint y: 208, endPoint x: 476, endPoint y: 302, distance: 314.4
click at [476, 302] on div "2p Kā mēs varam veicināt izpratni un cieņu pret dažādām kultūrām? Ignorējot cit…" at bounding box center [377, 258] width 413 height 122
click at [196, 254] on label "Izglītojoties par dažādām kultūrām, apmeklējot kultūras pasākumus, izrādot cieņ…" at bounding box center [377, 260] width 405 height 18
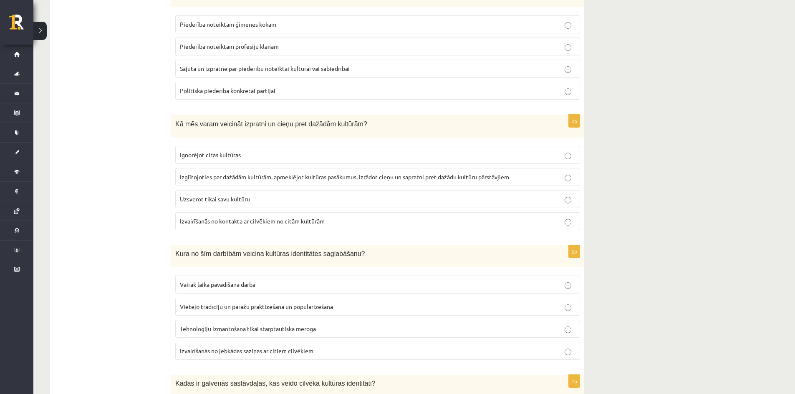
scroll to position [619, 0]
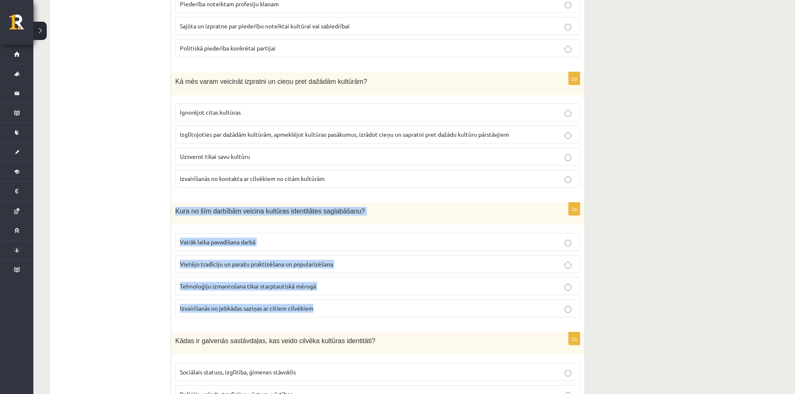
drag, startPoint x: 173, startPoint y: 214, endPoint x: 353, endPoint y: 280, distance: 191.8
click at [375, 304] on div "2p Kura no šīm darbībām veicina kultūras identitātes saglabāšanu? Vairāk laika …" at bounding box center [377, 264] width 413 height 122
click at [222, 263] on span "Vietējo tradīciju un paražu praktizēšana un popularizēšana" at bounding box center [256, 264] width 153 height 8
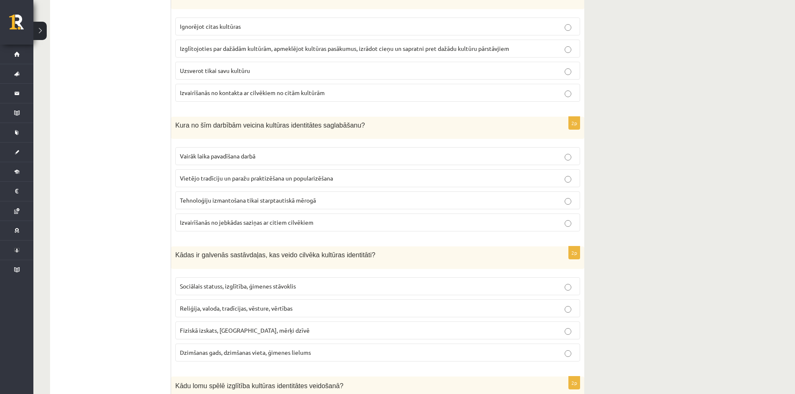
scroll to position [744, 0]
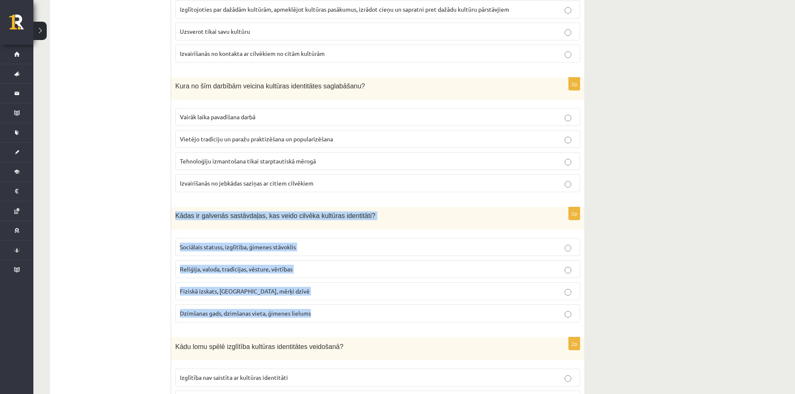
drag, startPoint x: 171, startPoint y: 217, endPoint x: 378, endPoint y: 321, distance: 231.7
click at [378, 321] on div "2p Kādas ir galvenās sastāvdaļas, kas veido cilvēka kultūras identitāti? Sociāl…" at bounding box center [377, 268] width 413 height 122
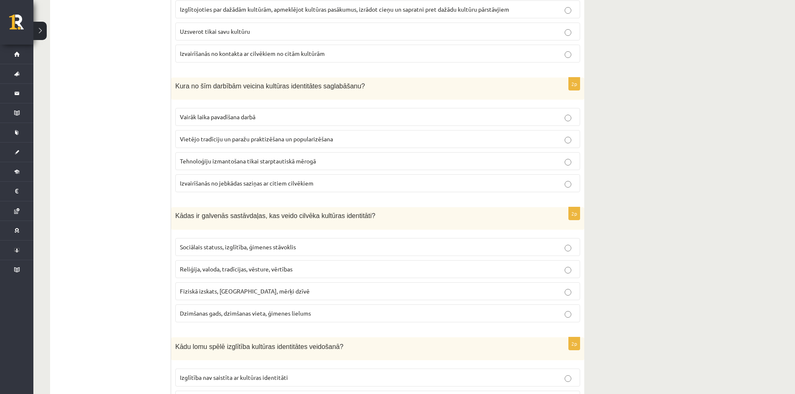
click at [152, 135] on ul "1. uzdevums 2. uzdevums 3. uzdevums 4. uzdevums 5. uzdevums" at bounding box center [114, 68] width 113 height 1301
click at [271, 270] on span "Reliģija, valoda, tradīcijas, vēsture, vērtības" at bounding box center [236, 269] width 113 height 8
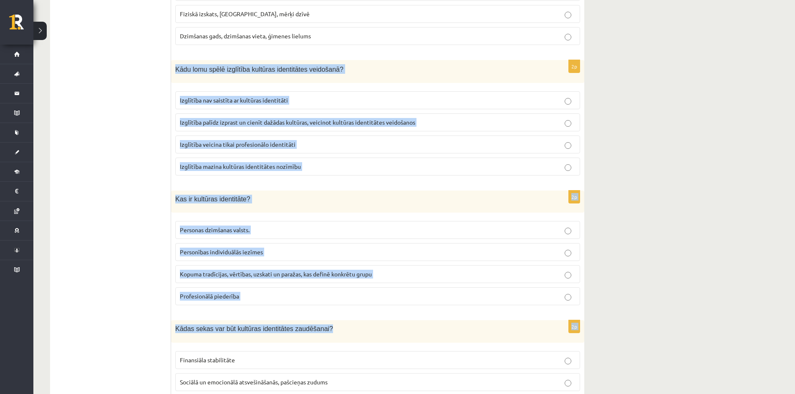
scroll to position [1036, 0]
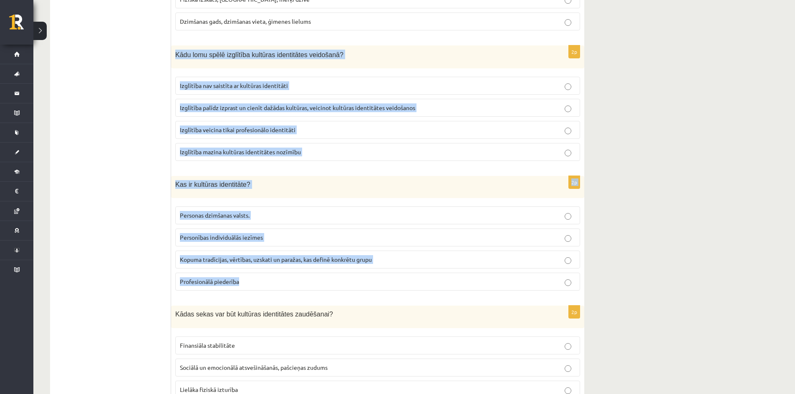
drag, startPoint x: 174, startPoint y: 222, endPoint x: 433, endPoint y: 291, distance: 267.4
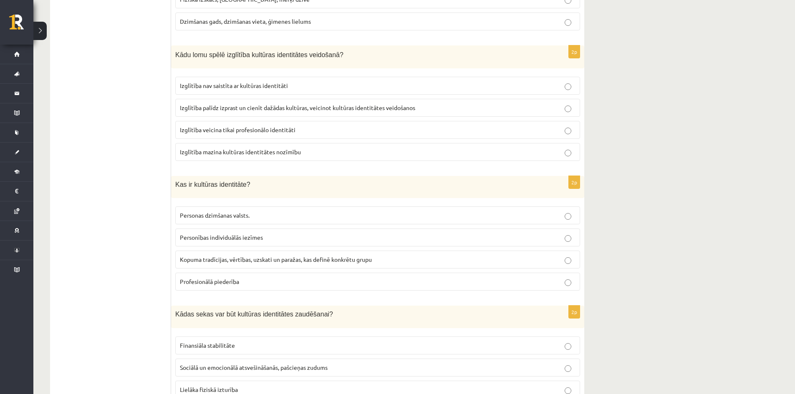
click at [236, 112] on p "Izglītība palīdz izprast un cienīt dažādas kultūras, veicinot kultūras identitā…" at bounding box center [377, 107] width 395 height 9
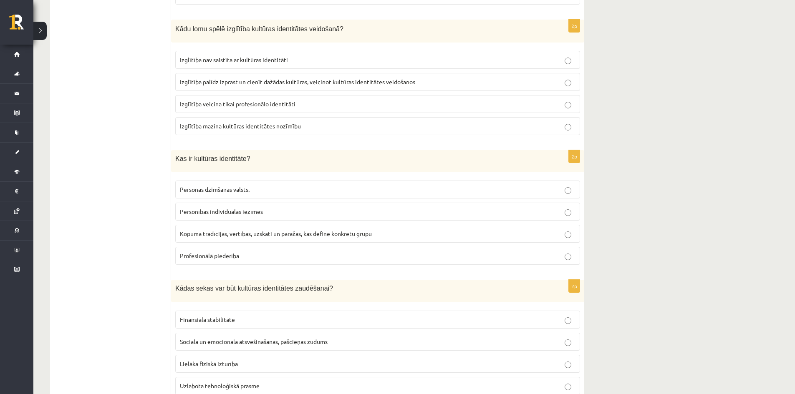
scroll to position [1095, 0]
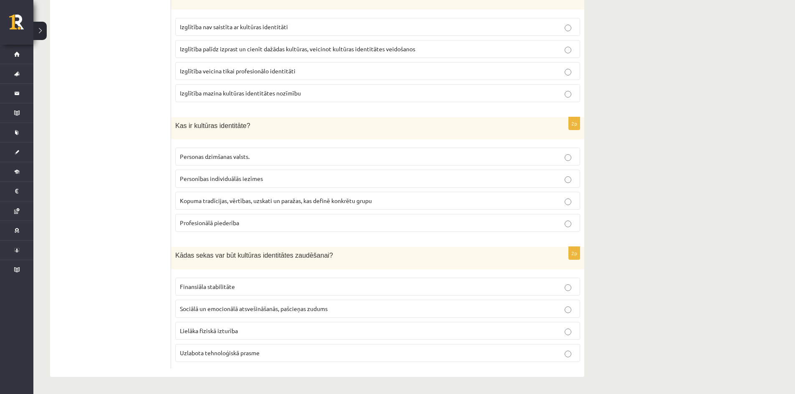
click at [246, 202] on span "Kopuma tradīcijas, vērtības, uzskati un paražas, kas definē konkrētu grupu" at bounding box center [276, 201] width 192 height 8
drag, startPoint x: 170, startPoint y: 253, endPoint x: 281, endPoint y: 301, distance: 120.5
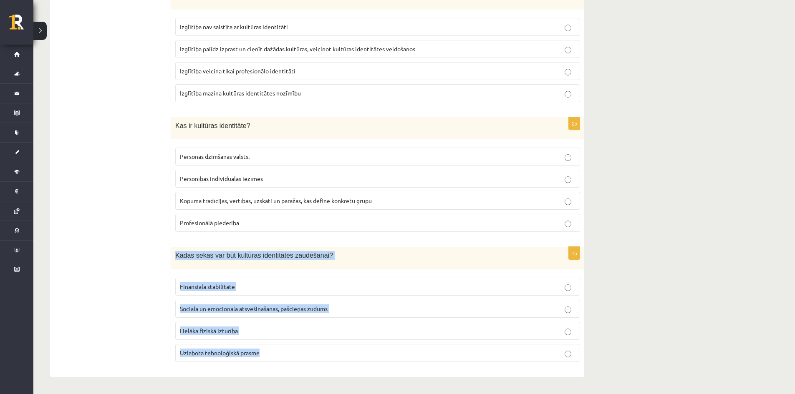
drag, startPoint x: 173, startPoint y: 253, endPoint x: 328, endPoint y: 325, distance: 170.8
click at [365, 354] on div "2p Kādas sekas var būt kultūras identitātes zaudēšanai? Finansiāla stabilitāte …" at bounding box center [377, 308] width 413 height 122
click at [194, 311] on span "Sociālā un emocionālā atsvešināšanās, pašcieņas zudums" at bounding box center [254, 309] width 148 height 8
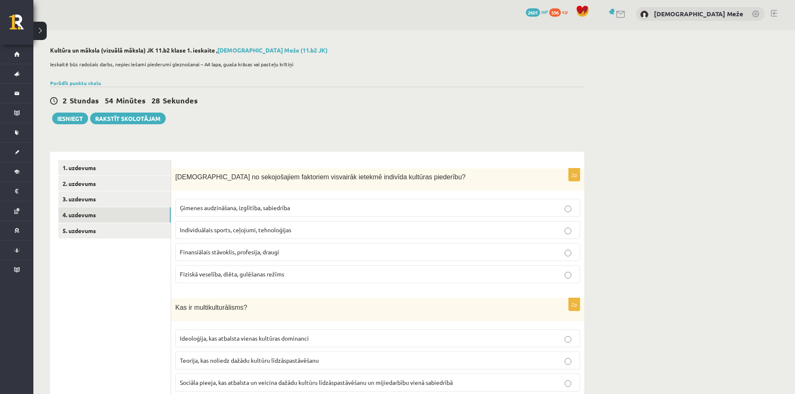
scroll to position [0, 0]
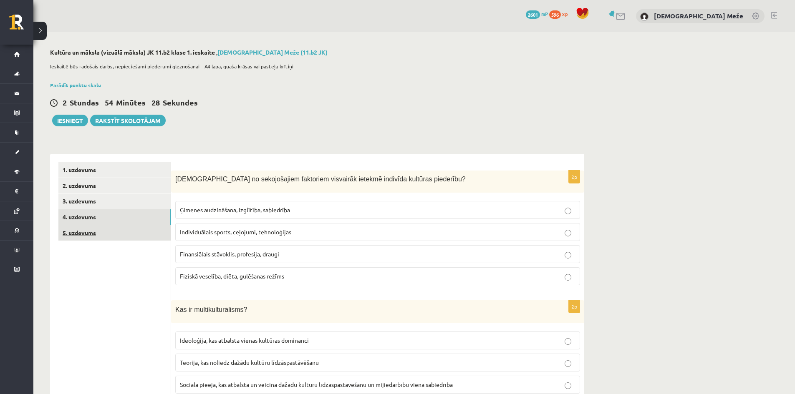
click at [94, 232] on link "5. uzdevums" at bounding box center [114, 232] width 112 height 15
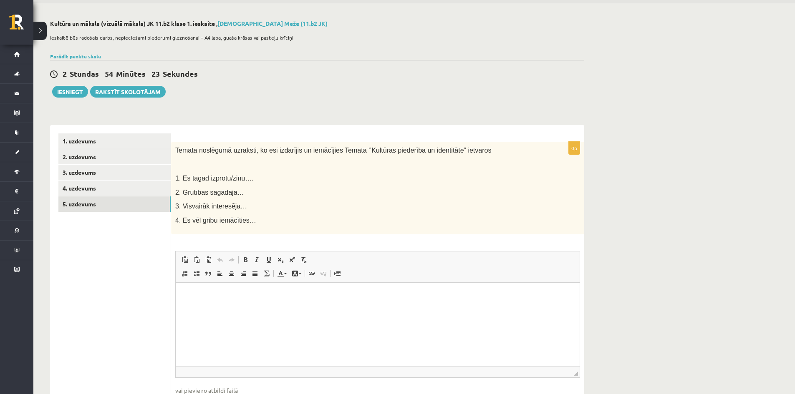
scroll to position [42, 0]
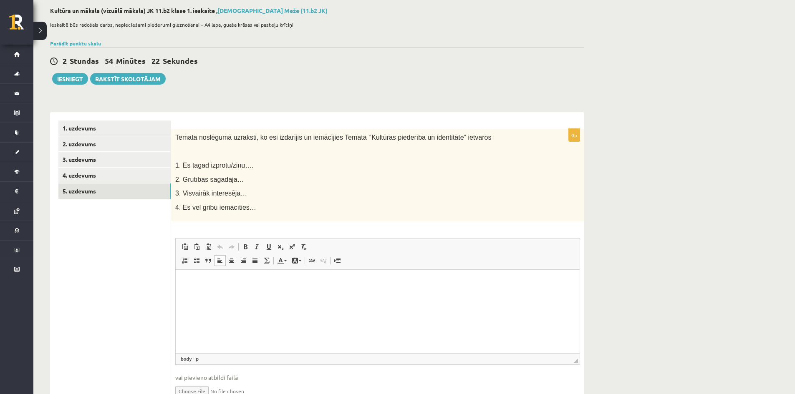
click at [203, 278] on p "Bagātinātā teksta redaktors, wiswyg-editor-user-answer-47433948692980" at bounding box center [377, 282] width 387 height 9
click at [124, 163] on link "3. uzdevums" at bounding box center [114, 159] width 112 height 15
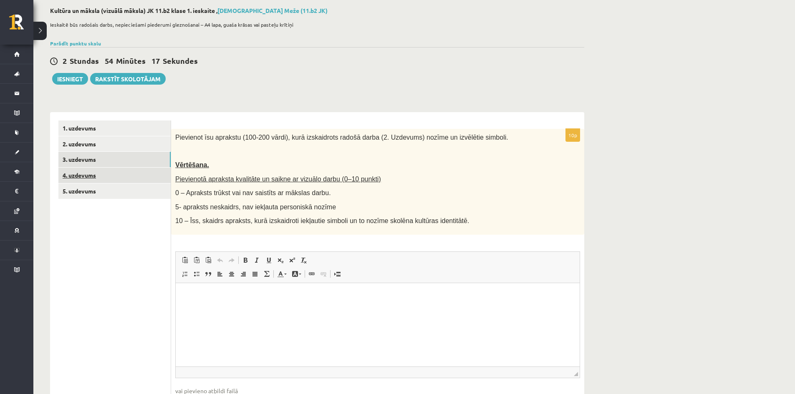
scroll to position [0, 0]
click at [117, 148] on link "2. uzdevums" at bounding box center [114, 143] width 112 height 15
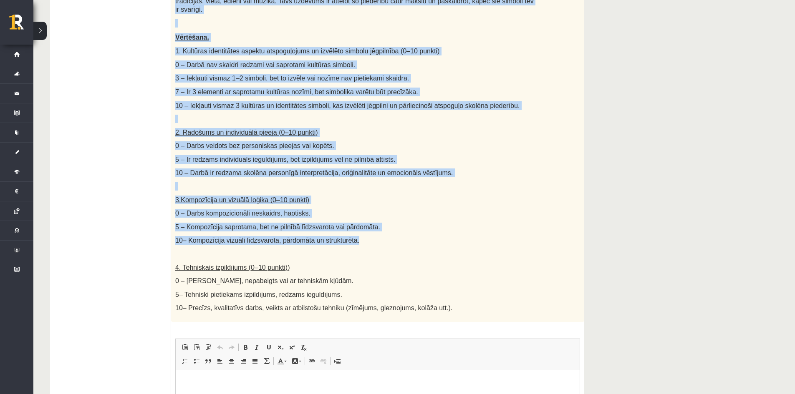
scroll to position [250, 0]
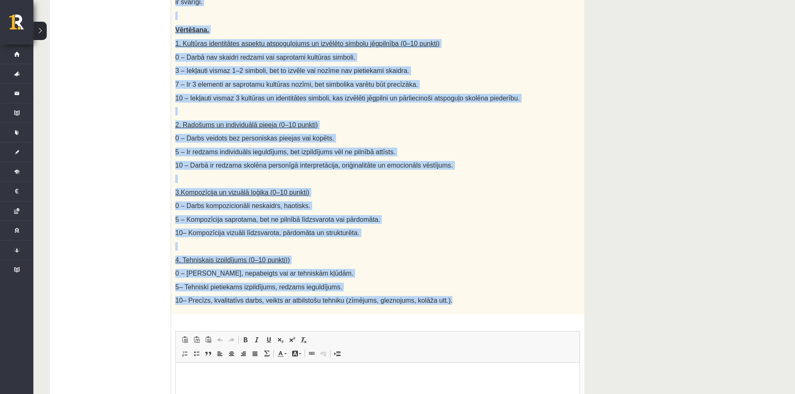
drag, startPoint x: 174, startPoint y: 58, endPoint x: 424, endPoint y: 234, distance: 305.8
click at [475, 305] on div "Radošs darbs. Izveido vizuālu mākslas darbu (zīmējumu, gleznu vai kolāžu), kas …" at bounding box center [377, 117] width 413 height 394
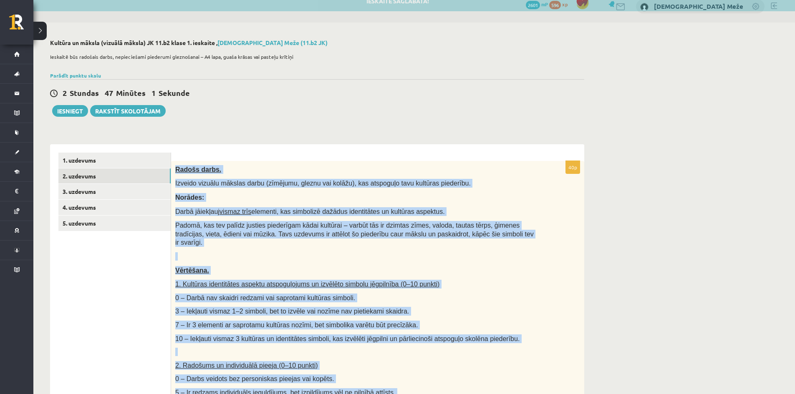
scroll to position [42, 0]
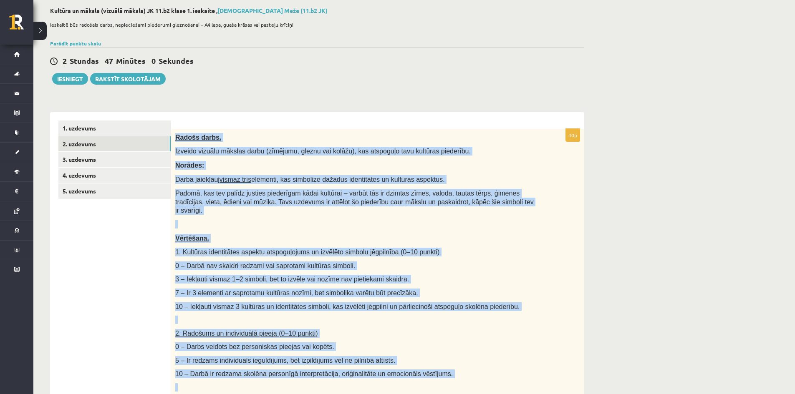
click at [650, 261] on div "**********" at bounding box center [413, 364] width 761 height 748
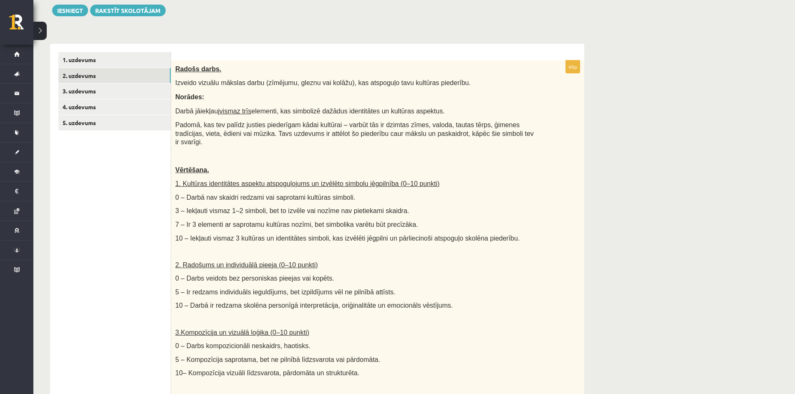
scroll to position [125, 0]
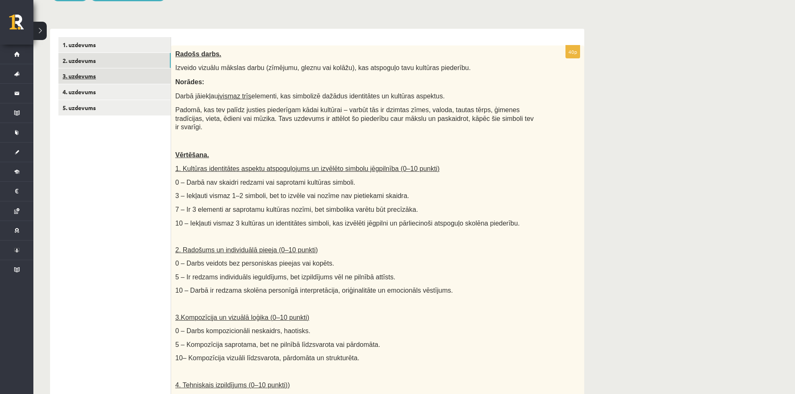
click at [143, 83] on link "3. uzdevums" at bounding box center [114, 75] width 112 height 15
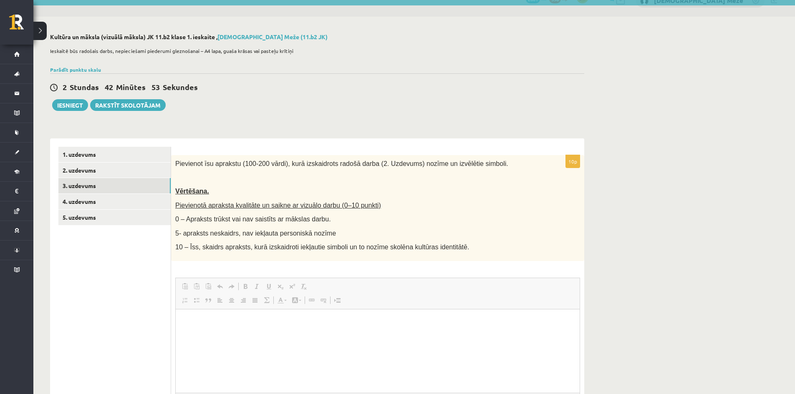
scroll to position [98, 0]
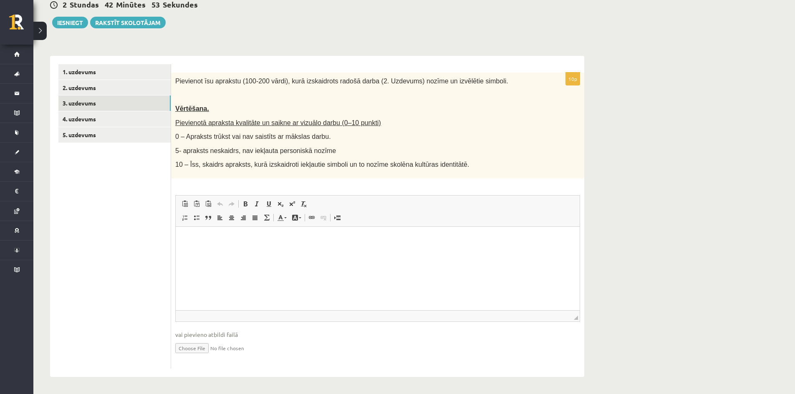
click at [174, 161] on div "Pievienot īsu aprakstu (100-200 vārdi), kurā izskaidrots radošā darba (2. Uzdev…" at bounding box center [377, 126] width 413 height 106
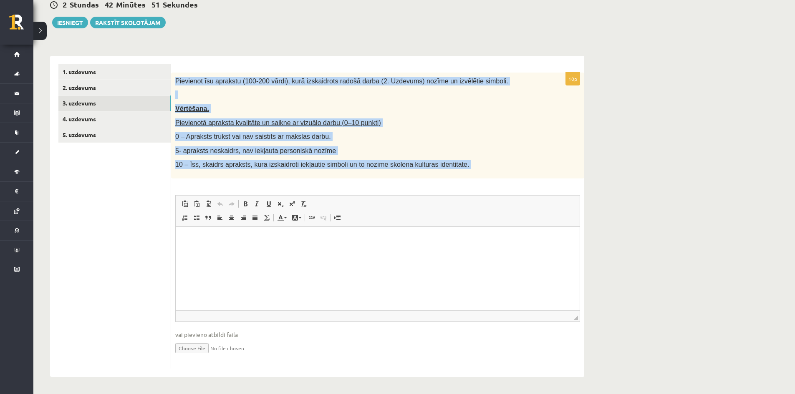
drag, startPoint x: 175, startPoint y: 84, endPoint x: 408, endPoint y: 131, distance: 237.4
click at [505, 180] on div "10p Pievienot īsu aprakstu (100-200 vārdi), kurā izskaidrots radošā darba (2. U…" at bounding box center [377, 221] width 413 height 296
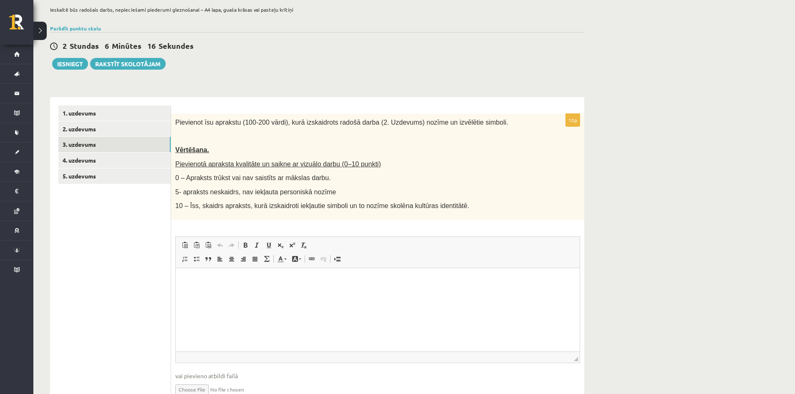
click at [317, 293] on html at bounding box center [378, 280] width 404 height 25
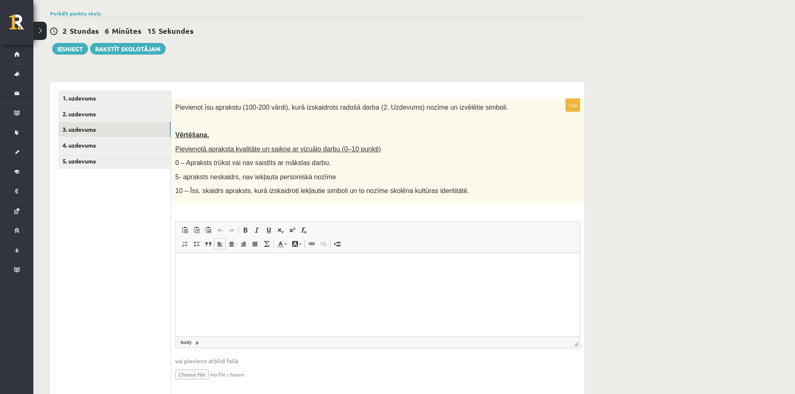
scroll to position [98, 0]
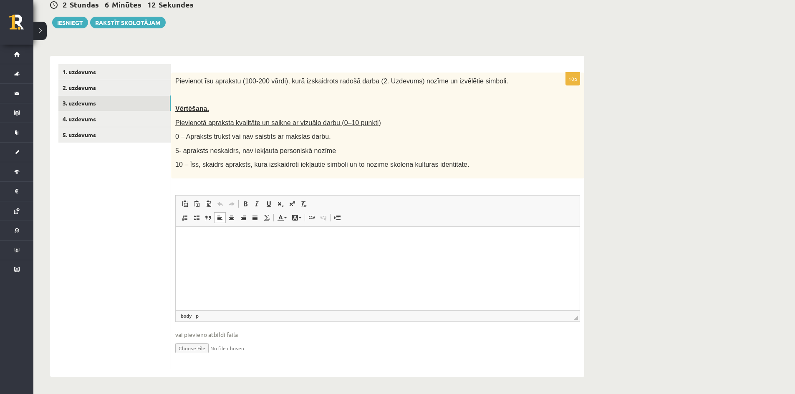
click at [207, 348] on input "file" at bounding box center [377, 347] width 405 height 17
drag, startPoint x: 668, startPoint y: 1, endPoint x: 773, endPoint y: 22, distance: 107.6
click at [773, 33] on div "**********" at bounding box center [413, 164] width 761 height 460
click at [202, 349] on input "file" at bounding box center [377, 347] width 405 height 17
click at [191, 348] on input "file" at bounding box center [377, 347] width 405 height 17
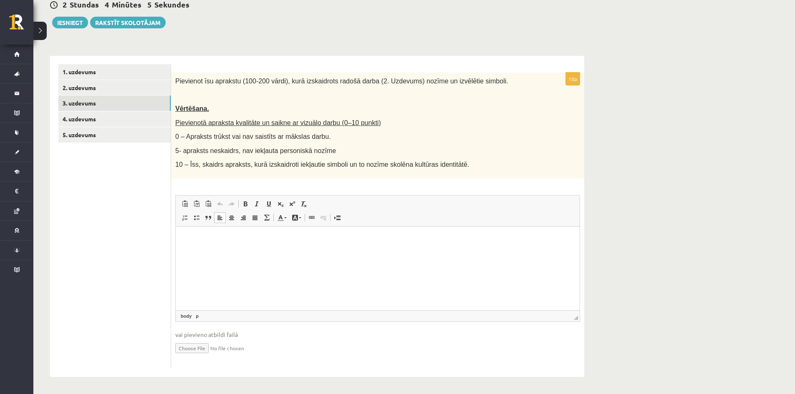
type input "**********"
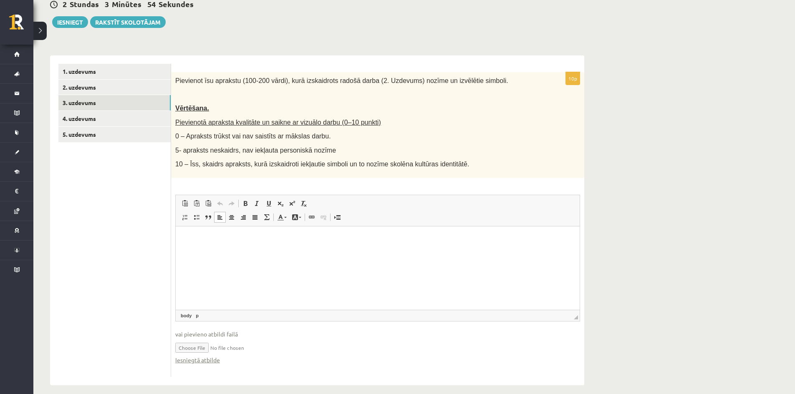
click at [185, 347] on input "file" at bounding box center [377, 347] width 405 height 17
click at [201, 363] on link "Iesniegtā atbilde" at bounding box center [197, 360] width 45 height 9
click at [197, 358] on link "Iesniegtā atbilde" at bounding box center [197, 360] width 45 height 9
click at [198, 345] on input "file" at bounding box center [377, 347] width 405 height 17
type input "**********"
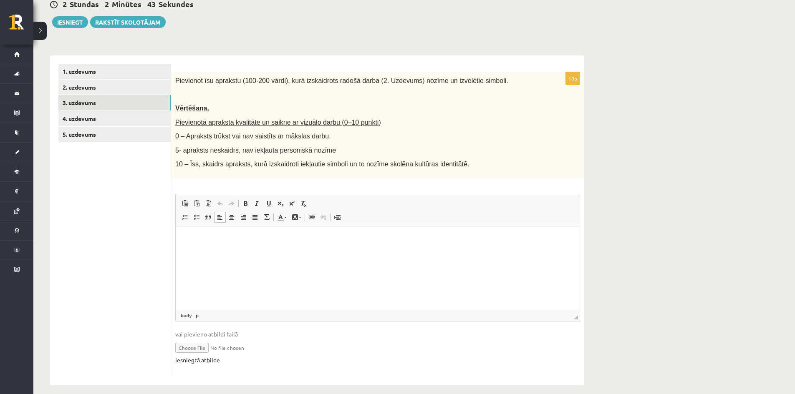
click at [204, 362] on link "Iesniegtā atbilde" at bounding box center [197, 360] width 45 height 9
click at [270, 241] on p "Bagātinātā teksta redaktors, wiswyg-editor-user-answer-47434004870500" at bounding box center [377, 238] width 387 height 9
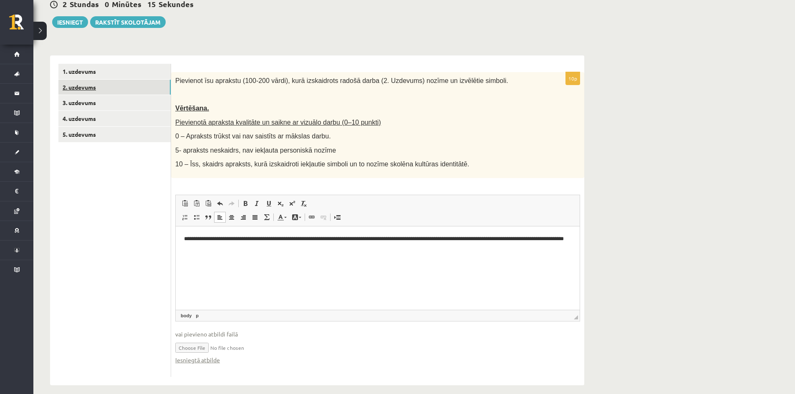
click at [88, 91] on link "2. uzdevums" at bounding box center [114, 87] width 112 height 15
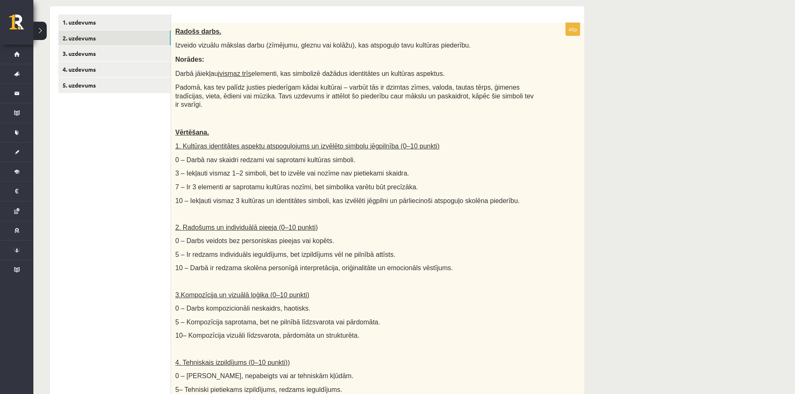
scroll to position [128, 0]
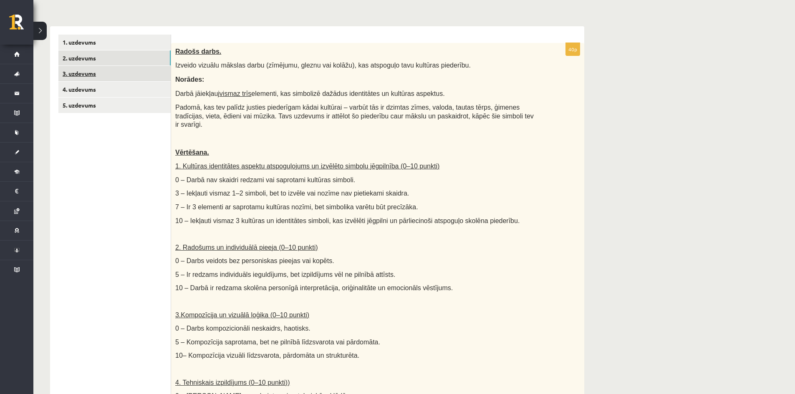
click at [113, 80] on link "3. uzdevums" at bounding box center [114, 73] width 112 height 15
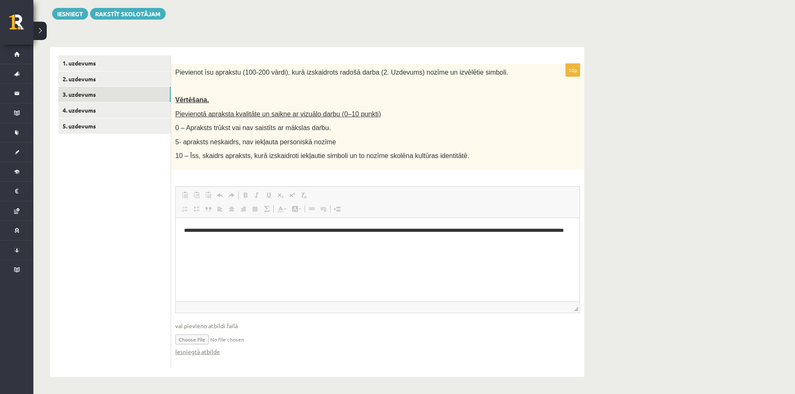
scroll to position [0, 0]
click at [76, 77] on link "2. uzdevums" at bounding box center [114, 78] width 112 height 15
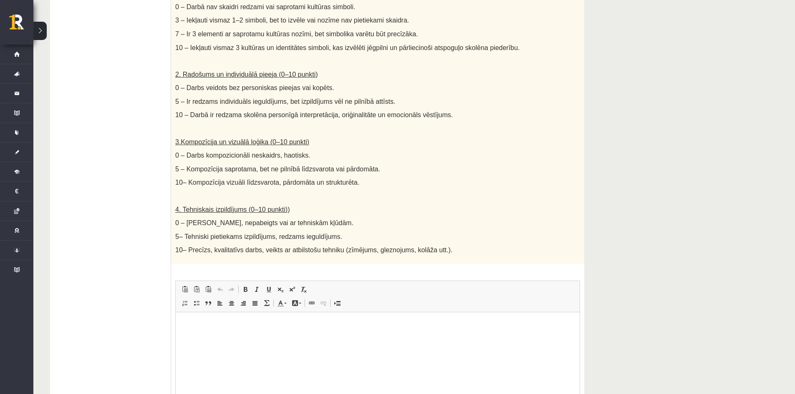
scroll to position [378, 0]
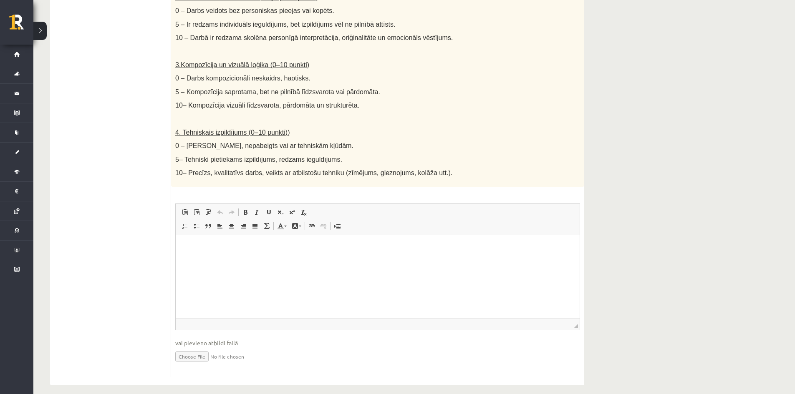
click at [195, 350] on input "file" at bounding box center [377, 356] width 405 height 17
type input "**********"
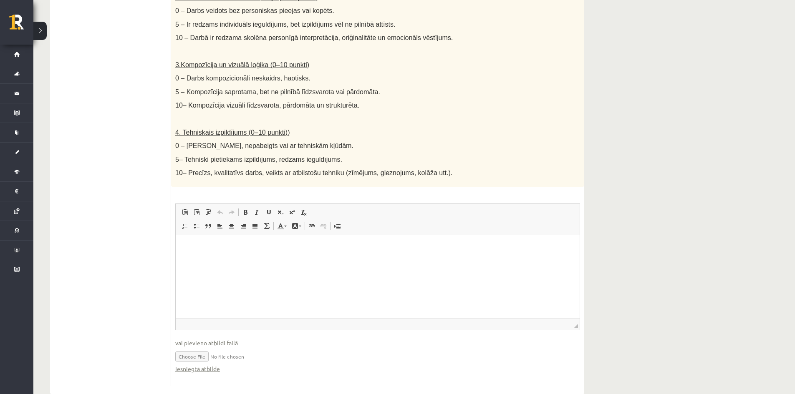
click at [210, 246] on p "Bagātinātā teksta redaktors, wiswyg-editor-user-answer-47433805291640" at bounding box center [377, 248] width 387 height 9
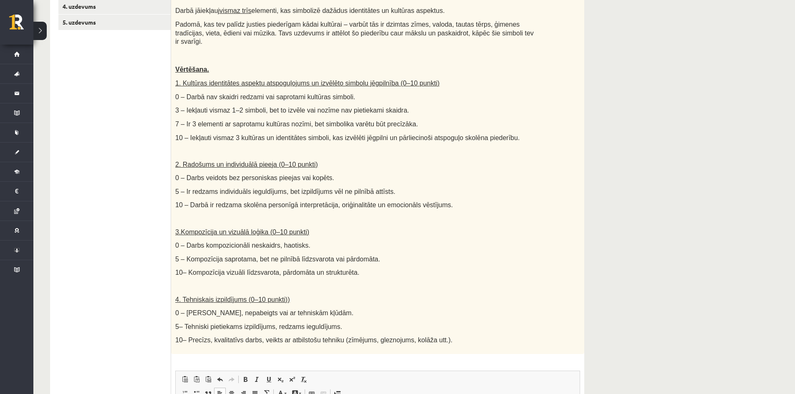
scroll to position [86, 0]
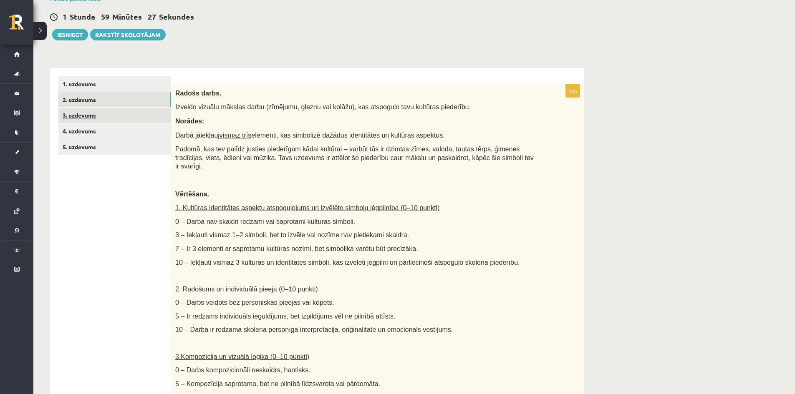
click at [109, 116] on link "3. uzdevums" at bounding box center [114, 115] width 112 height 15
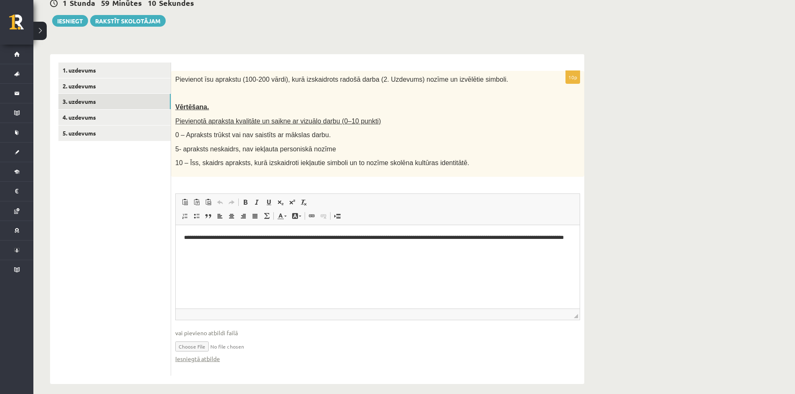
scroll to position [107, 0]
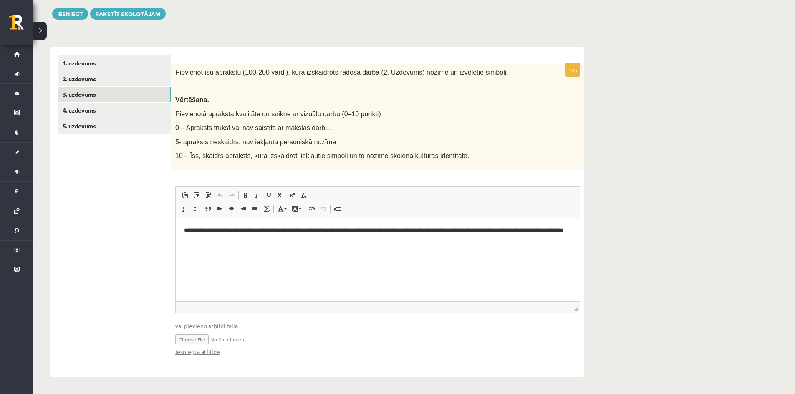
click at [244, 243] on p "**********" at bounding box center [377, 235] width 387 height 18
click at [489, 231] on p "**********" at bounding box center [377, 235] width 387 height 18
click at [467, 229] on p "**********" at bounding box center [377, 235] width 387 height 18
click at [260, 250] on html "**********" at bounding box center [378, 235] width 404 height 34
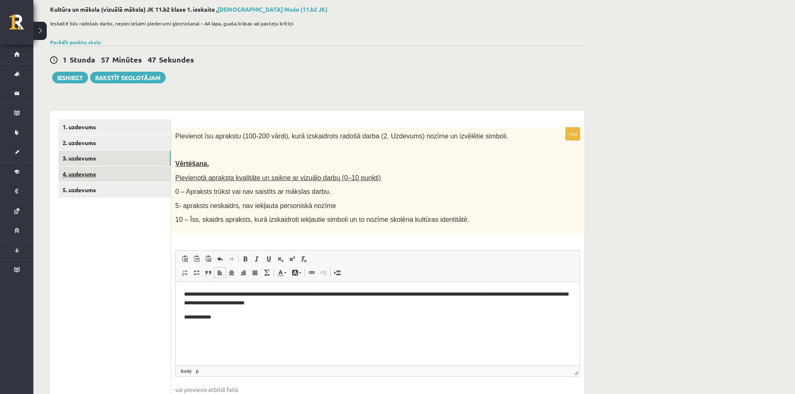
scroll to position [24, 0]
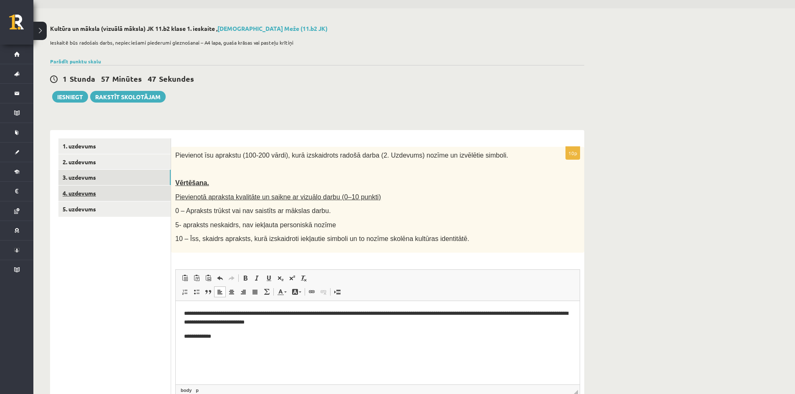
click at [83, 196] on link "4. uzdevums" at bounding box center [114, 193] width 112 height 15
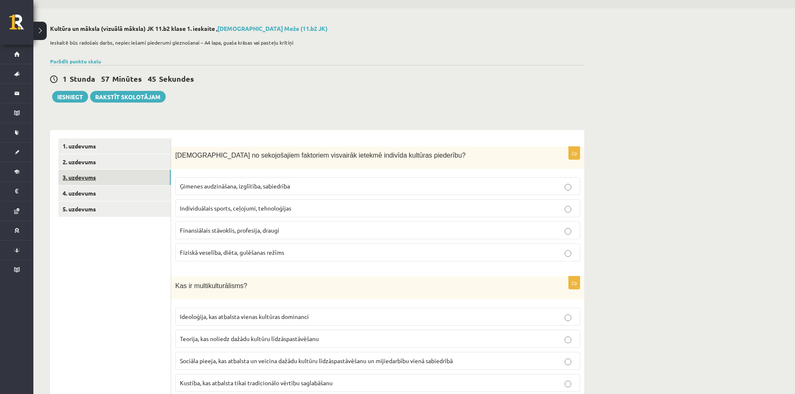
click at [98, 176] on link "3. uzdevums" at bounding box center [114, 177] width 112 height 15
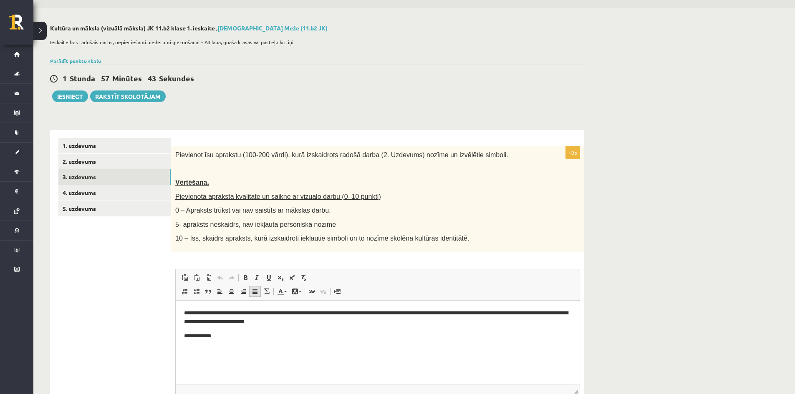
scroll to position [0, 0]
click at [232, 333] on p "**********" at bounding box center [377, 336] width 387 height 9
drag, startPoint x: 340, startPoint y: 239, endPoint x: 451, endPoint y: 242, distance: 111.0
click at [451, 242] on p "10 – Īss, skaidrs apraksts, kurā izskaidroti iekļautie simboli un to nozīme sko…" at bounding box center [356, 238] width 363 height 9
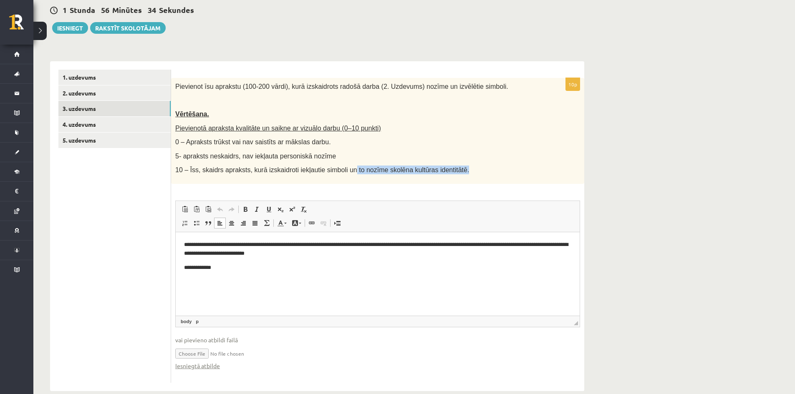
scroll to position [107, 0]
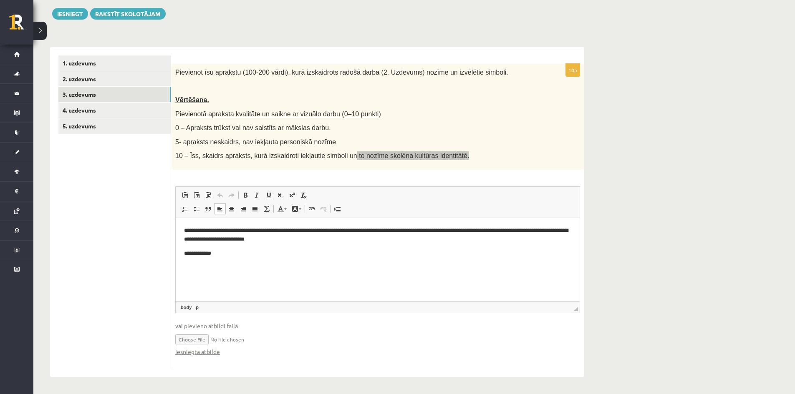
click at [229, 254] on p "**********" at bounding box center [377, 253] width 387 height 9
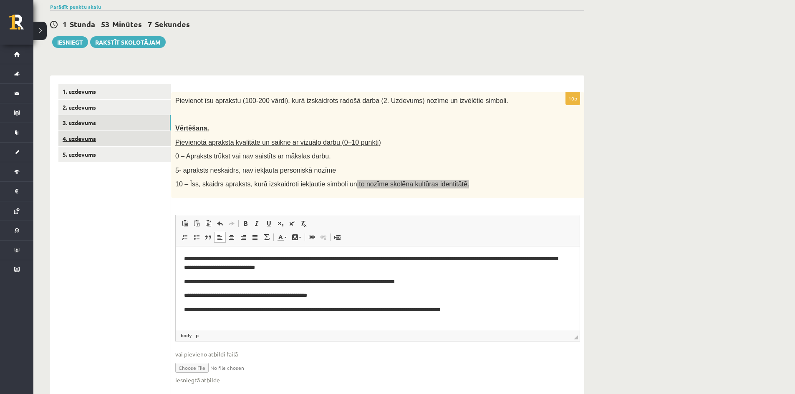
scroll to position [65, 0]
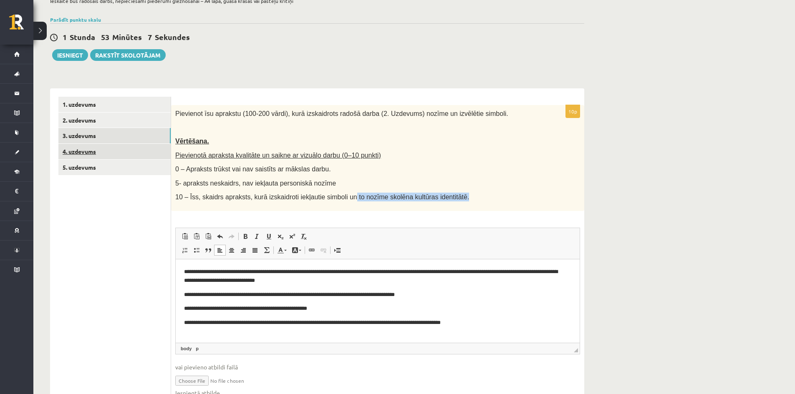
click at [107, 154] on link "4. uzdevums" at bounding box center [114, 151] width 112 height 15
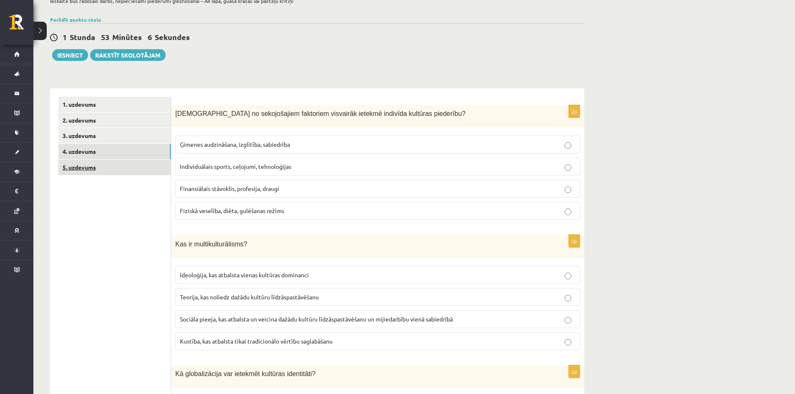
click at [118, 169] on link "5. uzdevums" at bounding box center [114, 167] width 112 height 15
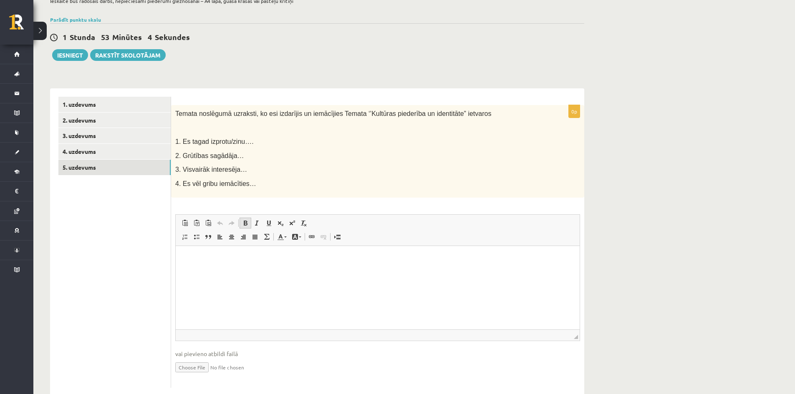
scroll to position [0, 0]
click at [231, 270] on html at bounding box center [378, 258] width 404 height 25
click at [98, 100] on link "1. uzdevums" at bounding box center [114, 104] width 112 height 15
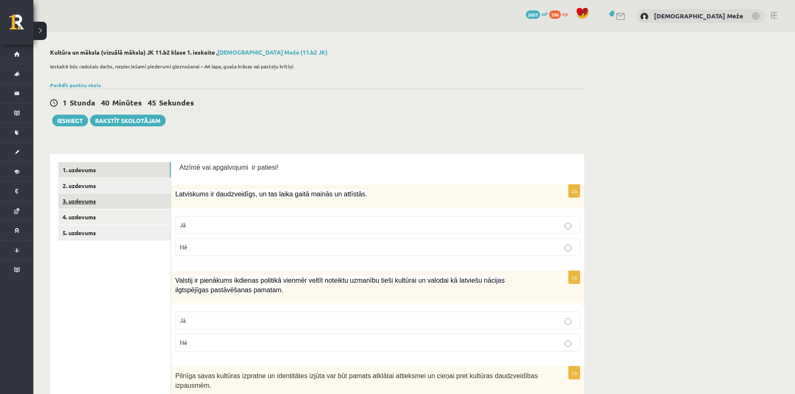
click at [113, 205] on link "3. uzdevums" at bounding box center [114, 201] width 112 height 15
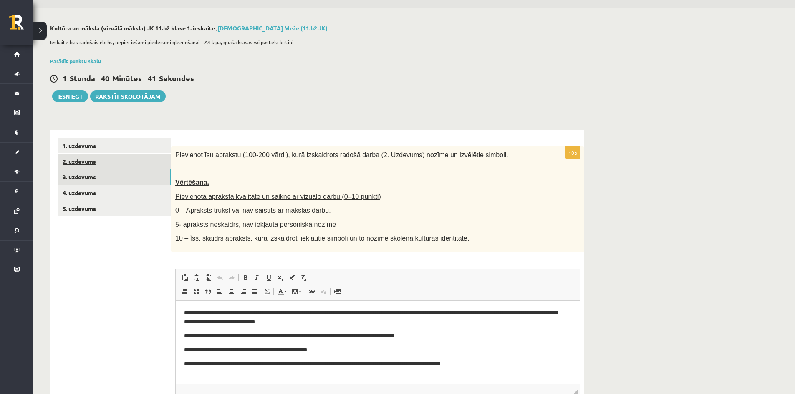
click at [103, 167] on link "2. uzdevums" at bounding box center [114, 161] width 112 height 15
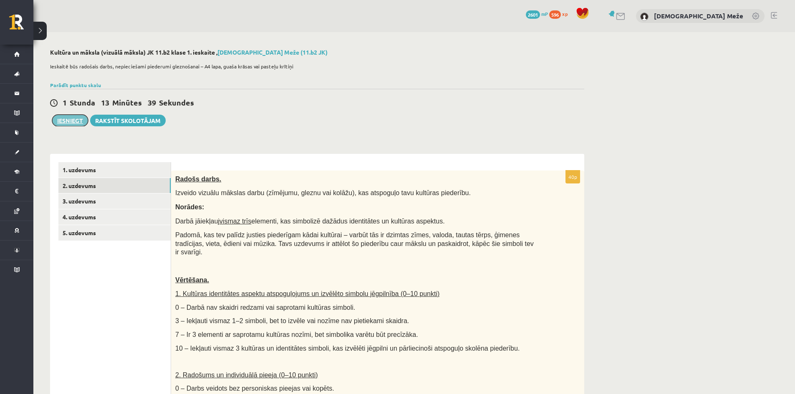
click at [77, 119] on button "Iesniegt" at bounding box center [70, 121] width 36 height 12
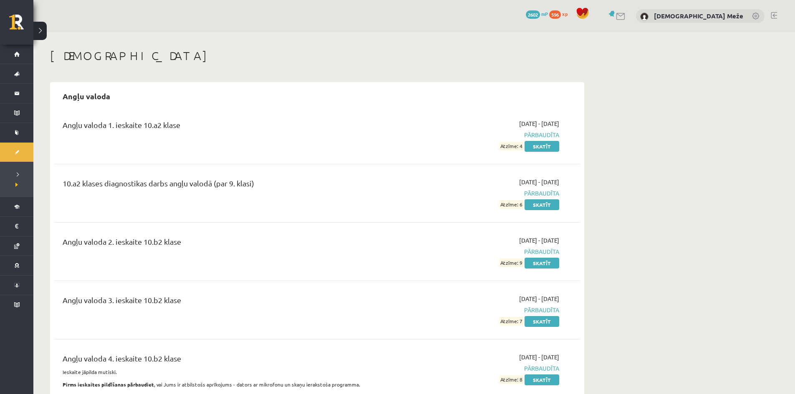
click at [770, 14] on div "0 Dāvanas 2602 mP 596 xp [DEMOGRAPHIC_DATA] Meže" at bounding box center [413, 16] width 761 height 32
click at [773, 13] on link at bounding box center [774, 15] width 6 height 7
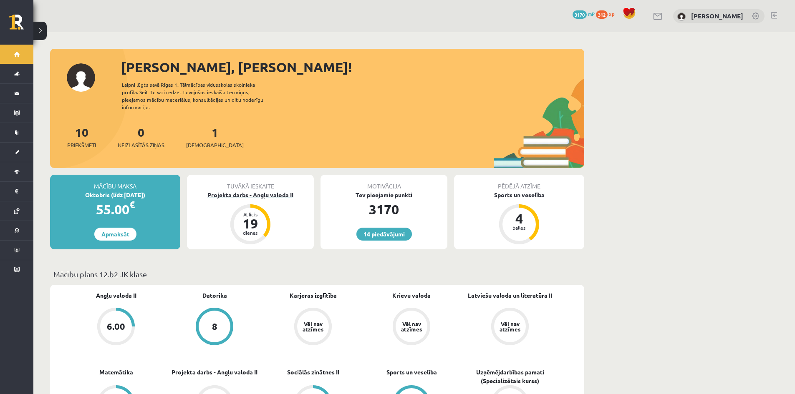
click at [259, 191] on div "Projekta darbs - Angļu valoda II" at bounding box center [250, 195] width 127 height 9
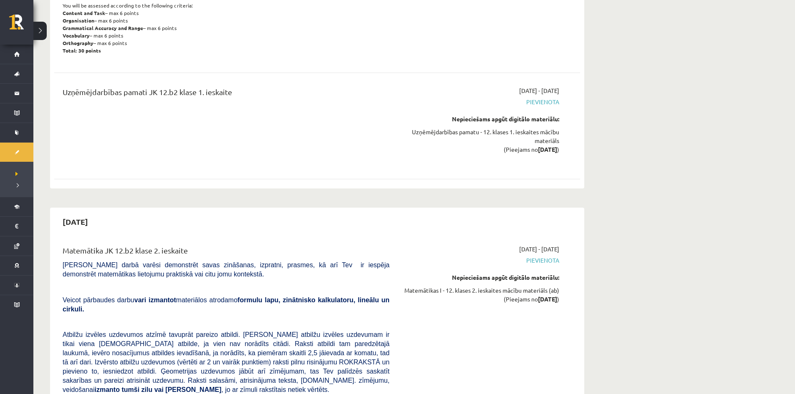
scroll to position [626, 0]
